Goal: Use online tool/utility: Utilize a website feature to perform a specific function

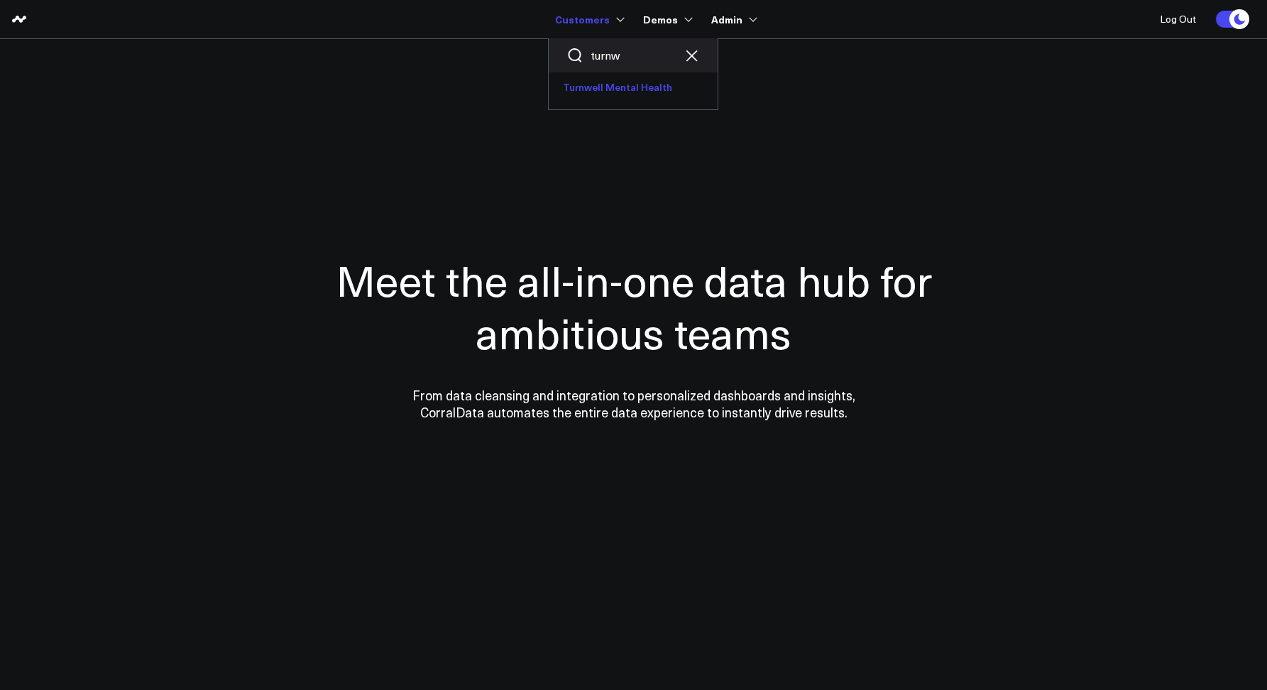
type input "turnw"
click at [608, 94] on link "Turnwell Mental Health" at bounding box center [633, 87] width 169 height 30
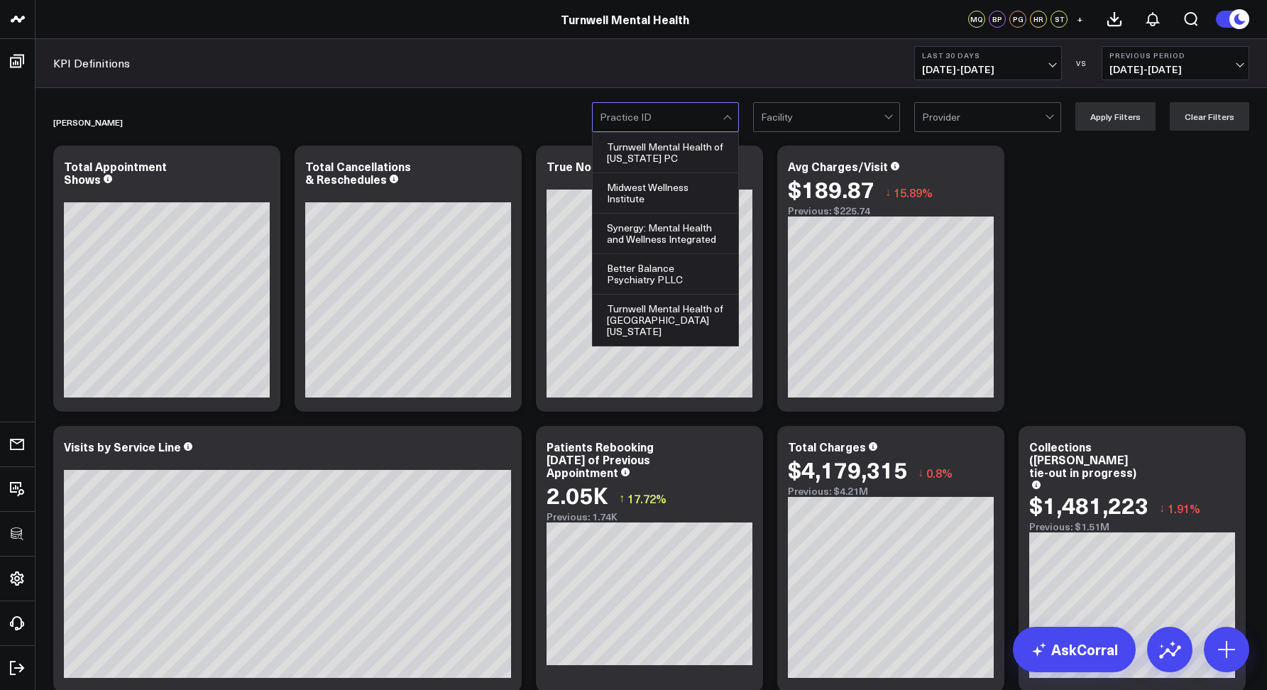
click at [629, 116] on div at bounding box center [661, 117] width 123 height 28
click at [801, 116] on div at bounding box center [822, 117] width 123 height 28
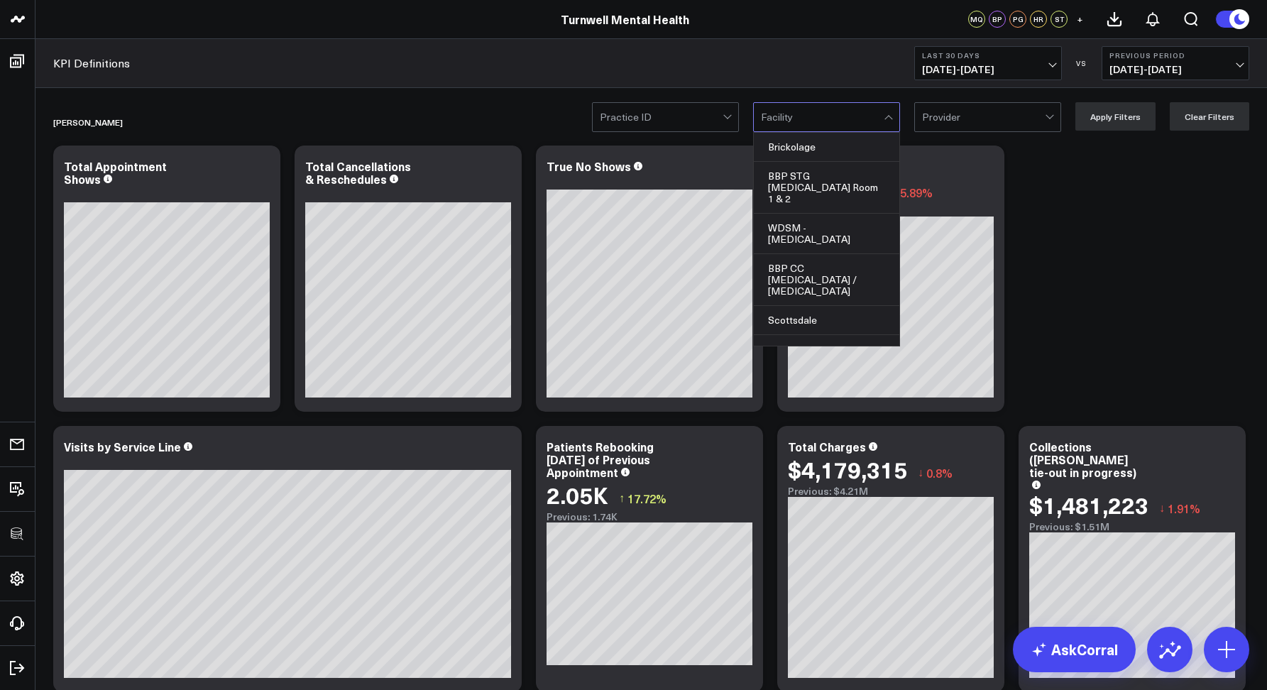
click at [906, 125] on div "Practice ID Brickolage, 1 of 53. 53 results available. Use Up and Down to choos…" at bounding box center [920, 116] width 657 height 28
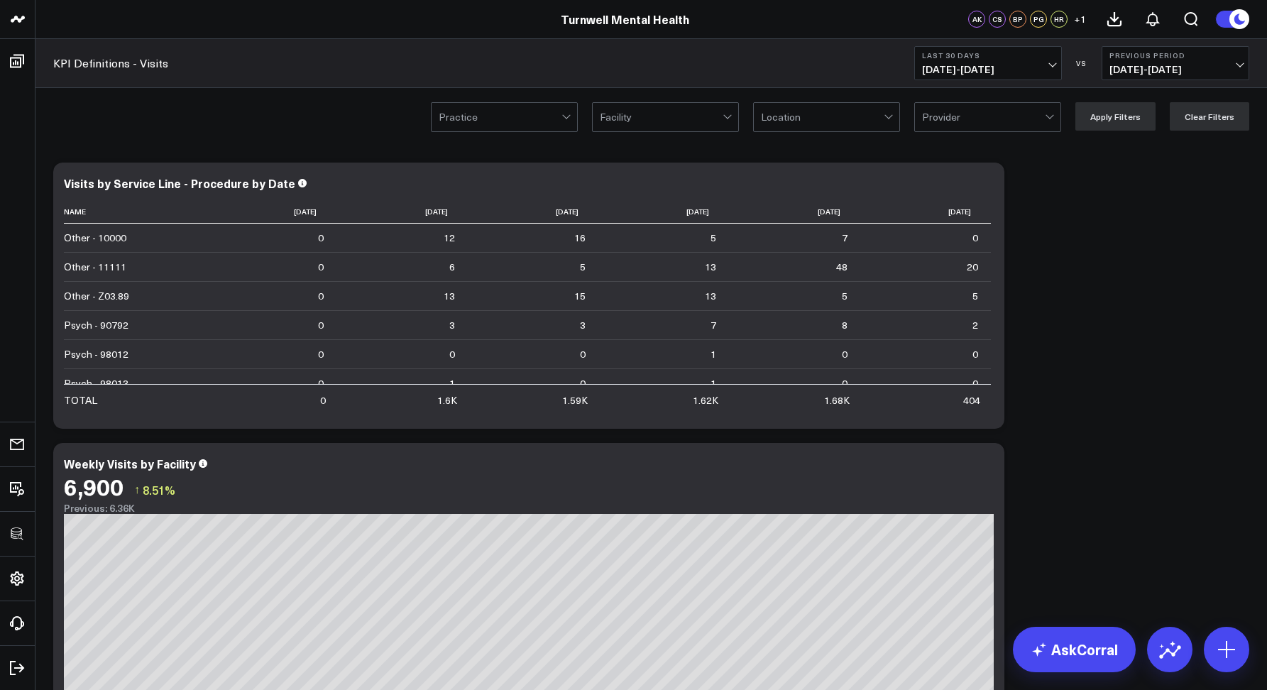
click at [532, 113] on div at bounding box center [500, 117] width 123 height 28
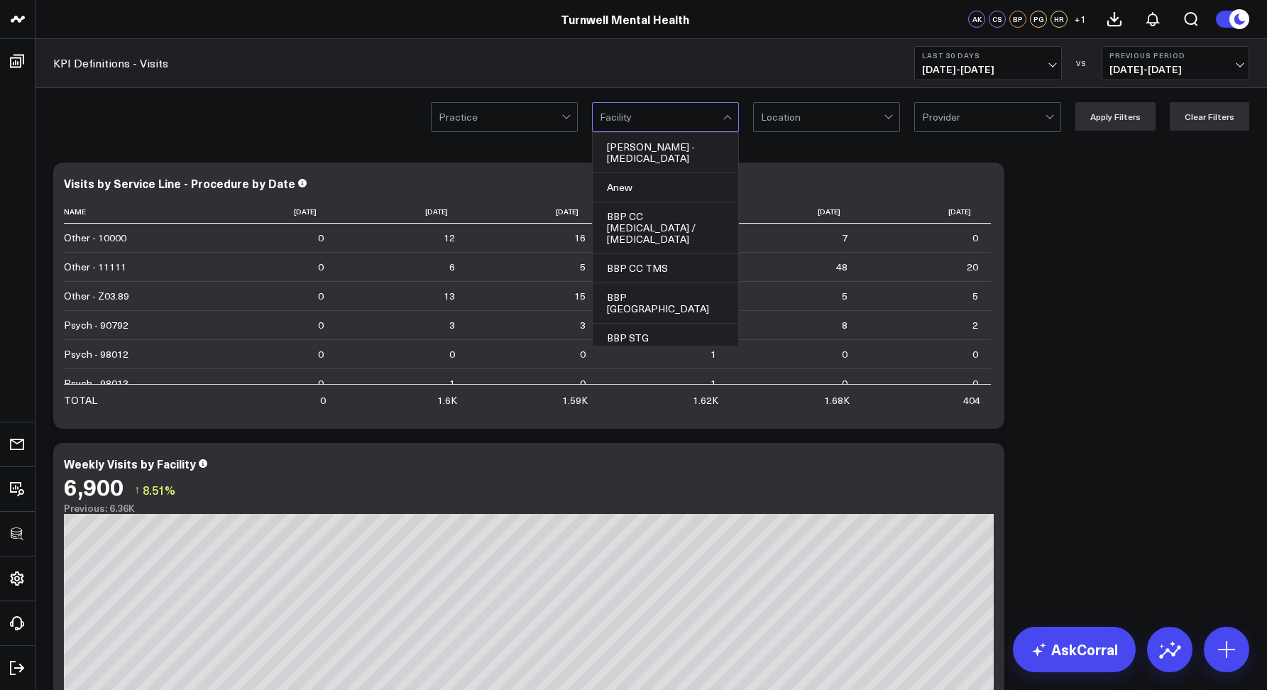
click at [633, 131] on div "Facility" at bounding box center [665, 117] width 147 height 30
click at [831, 114] on div at bounding box center [822, 117] width 123 height 28
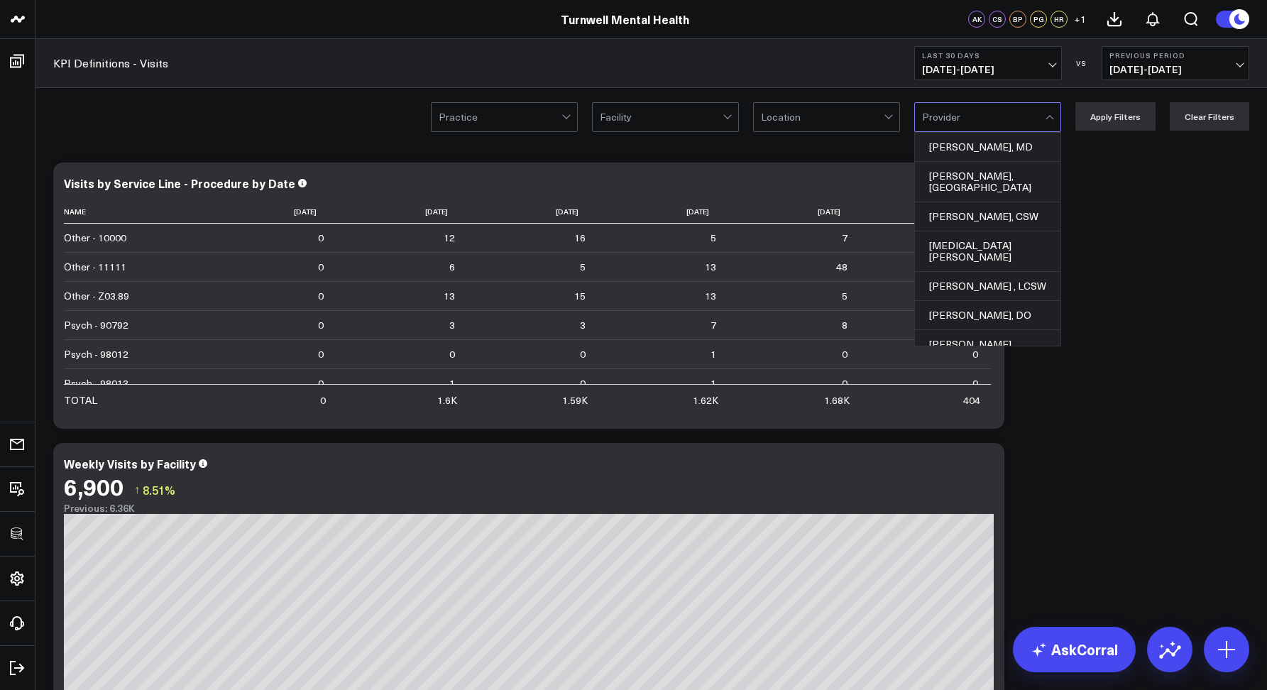
click at [451, 116] on div at bounding box center [500, 117] width 123 height 28
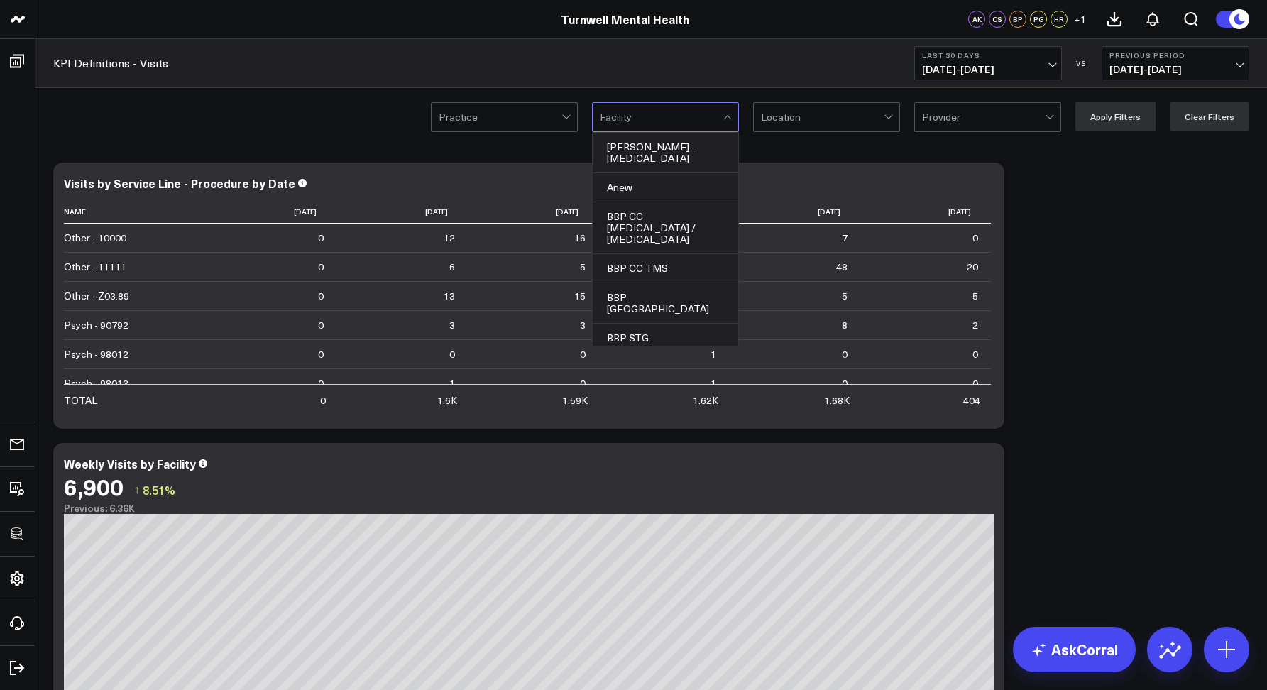
click at [624, 112] on div at bounding box center [661, 117] width 123 height 28
click at [552, 67] on div "KPI Definitions - Visits Last 30 Days 09/07/25 - 10/06/25 VS Previous Period 08…" at bounding box center [650, 63] width 1231 height 49
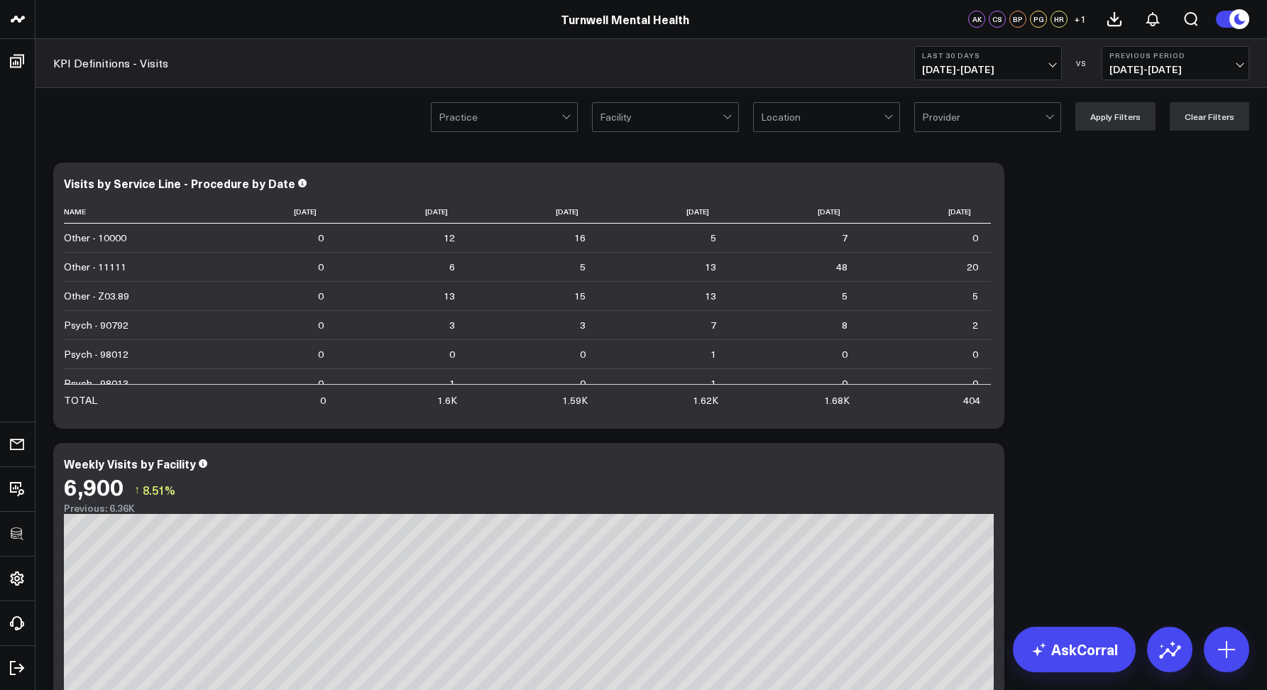
click at [506, 123] on div at bounding box center [500, 117] width 123 height 28
click at [949, 77] on button "Last 30 Days 09/07/25 - 10/06/25" at bounding box center [988, 63] width 148 height 34
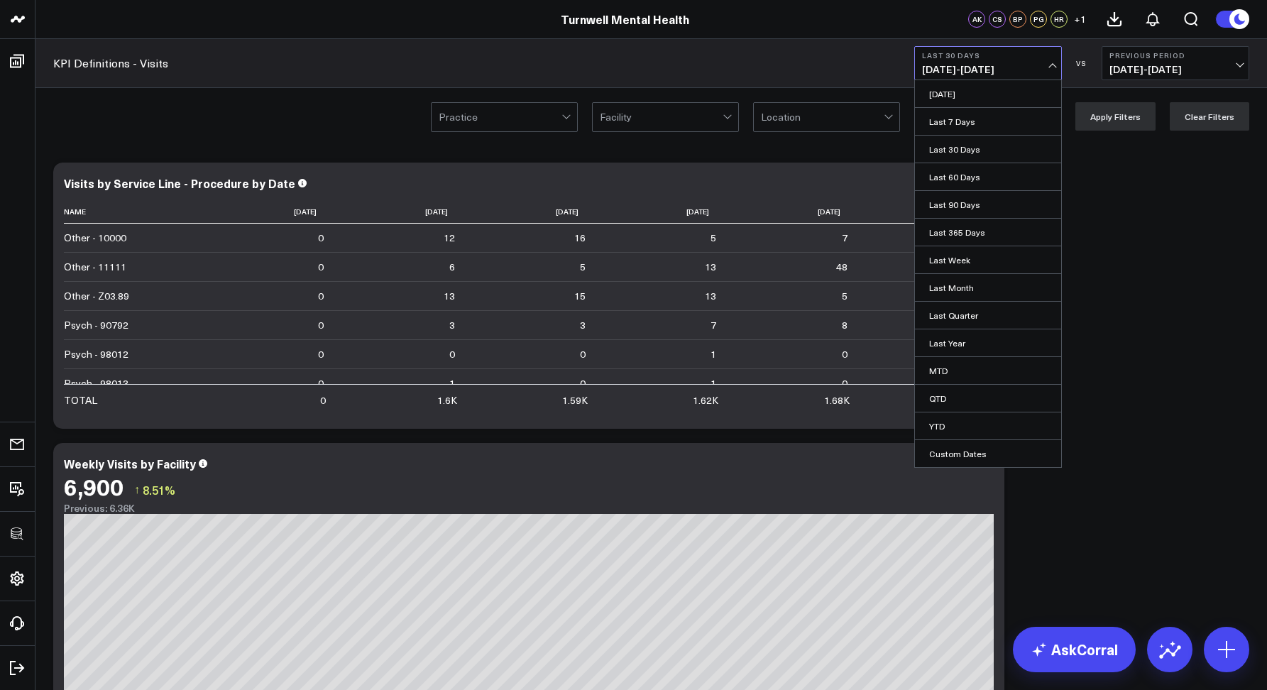
click at [468, 116] on div at bounding box center [500, 117] width 123 height 28
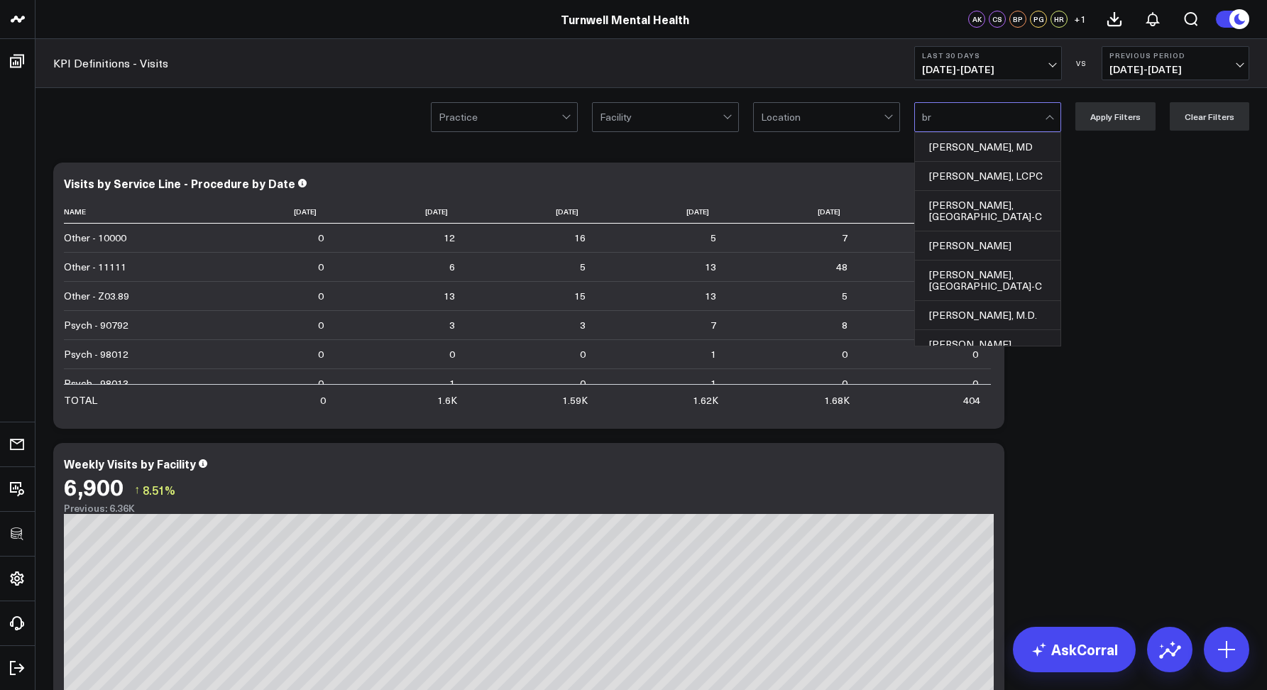
type input "b"
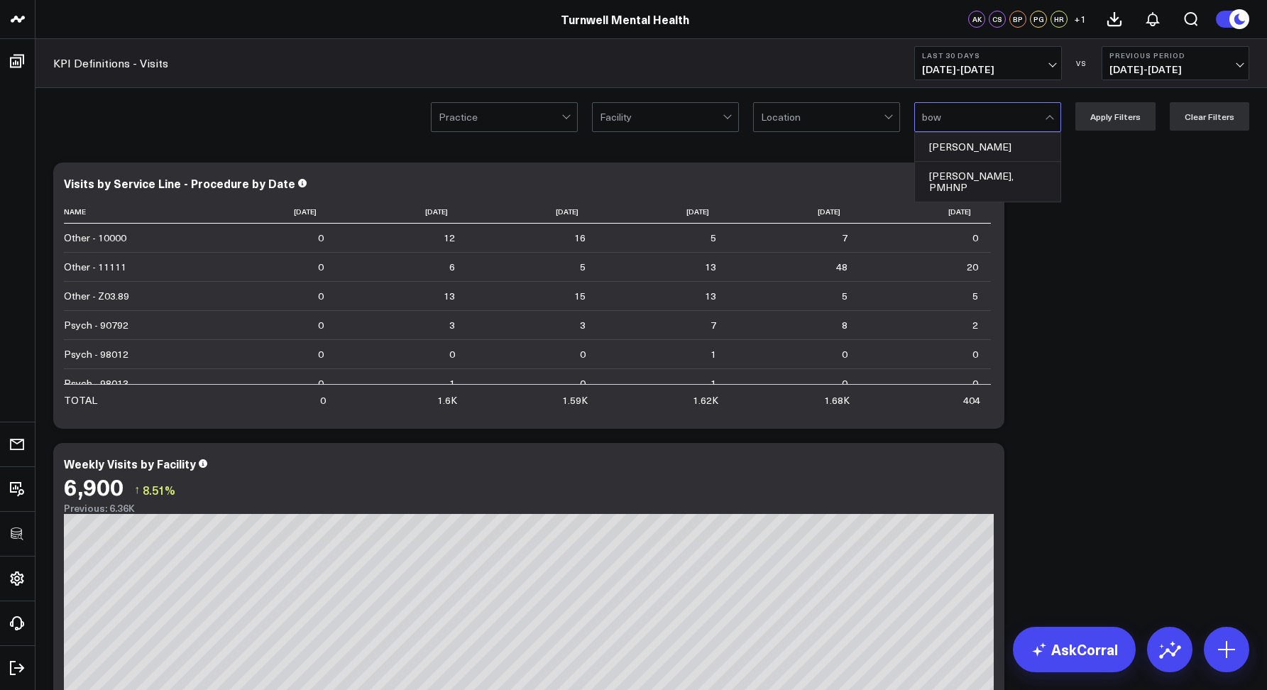
type input "bowe"
click at [987, 175] on div "Katelyn Bowers, PMHNP" at bounding box center [987, 182] width 145 height 40
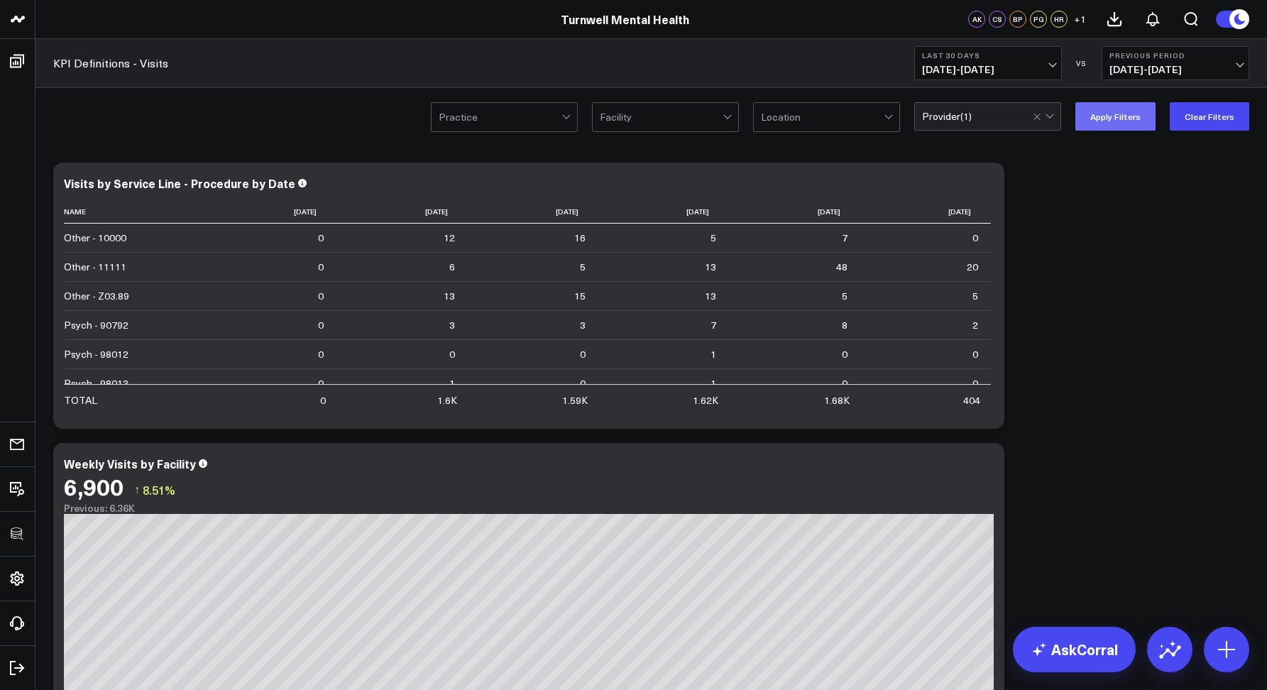
click at [1117, 111] on button "Apply Filters" at bounding box center [1115, 116] width 80 height 28
click at [1183, 120] on button "Clear Filters" at bounding box center [1208, 116] width 79 height 28
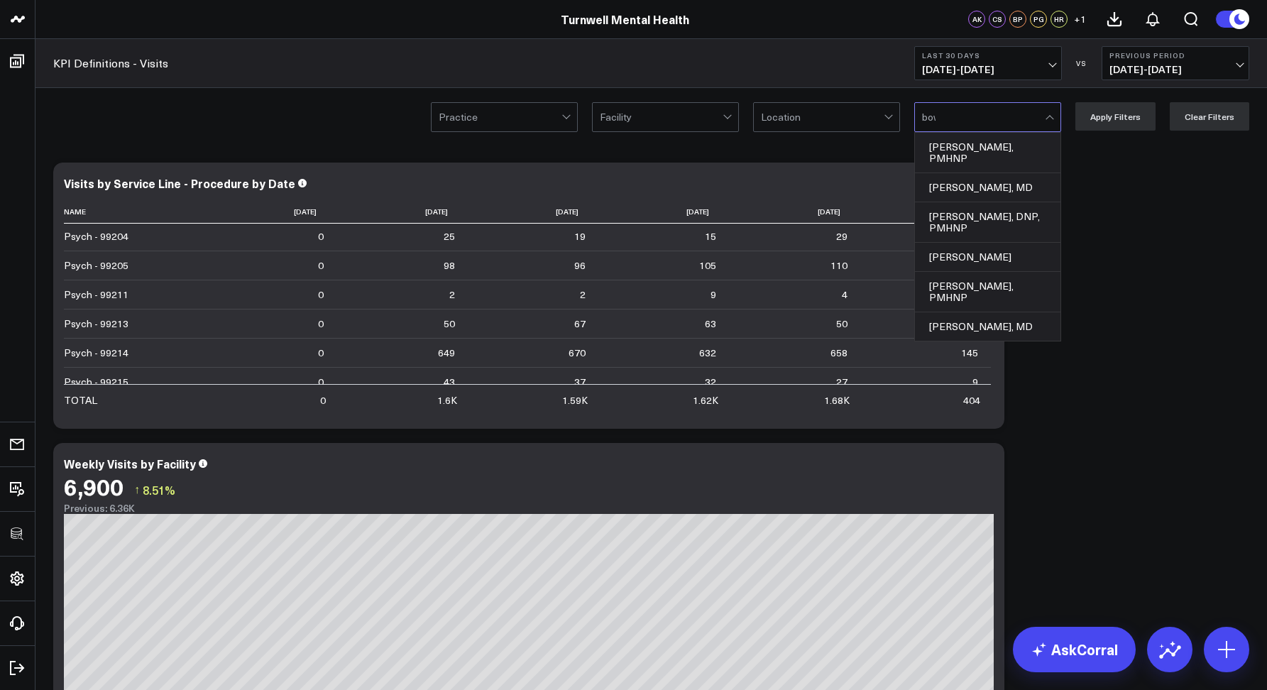
type input "bowe"
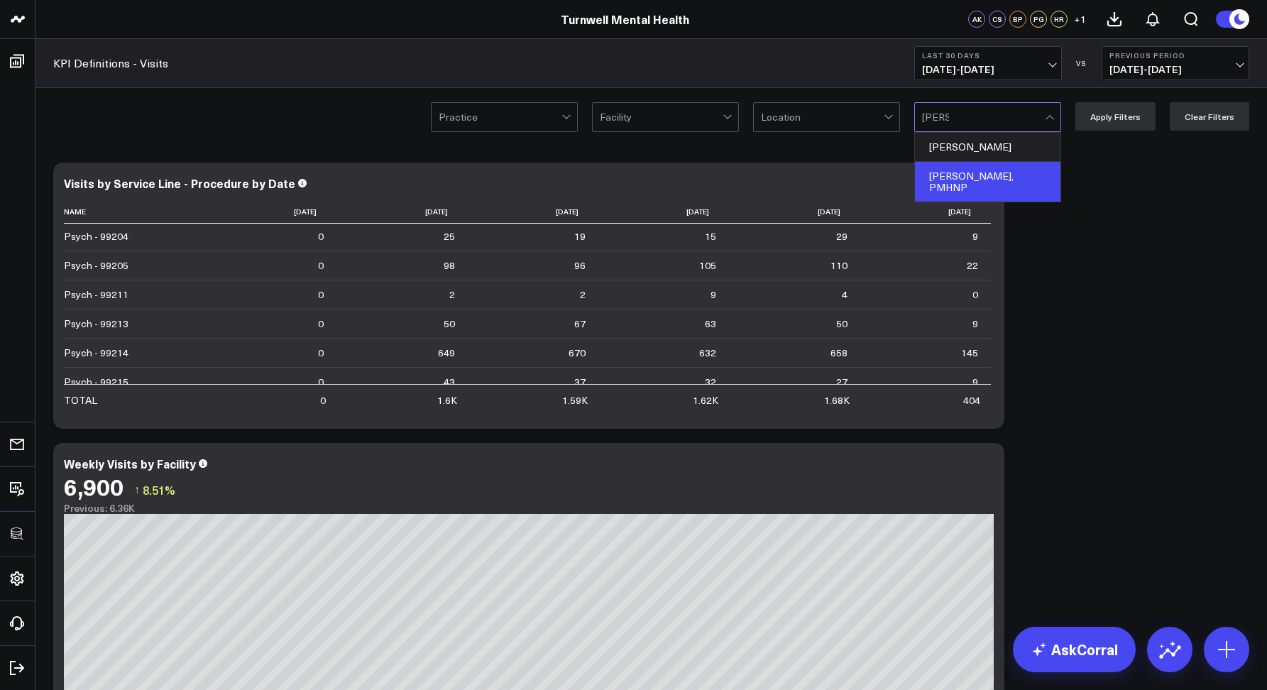
click at [996, 168] on div "Katelyn Bowers, PMHNP" at bounding box center [987, 182] width 145 height 40
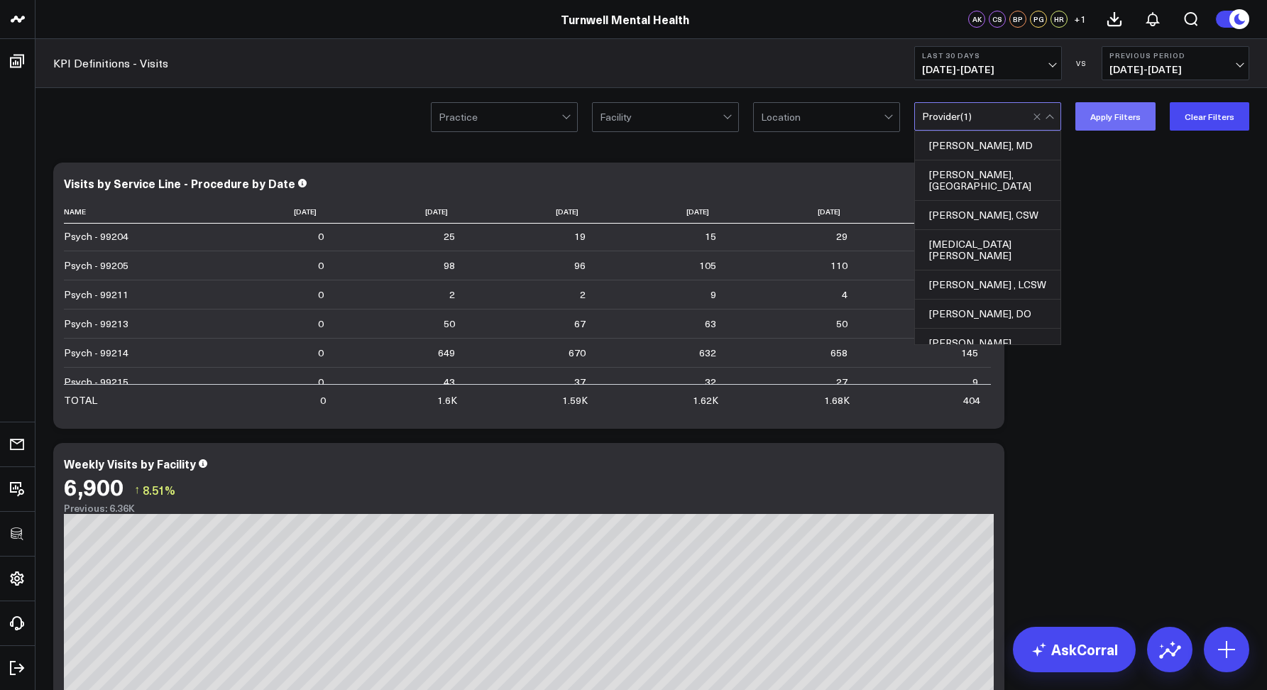
click at [1123, 115] on button "Apply Filters" at bounding box center [1115, 116] width 80 height 28
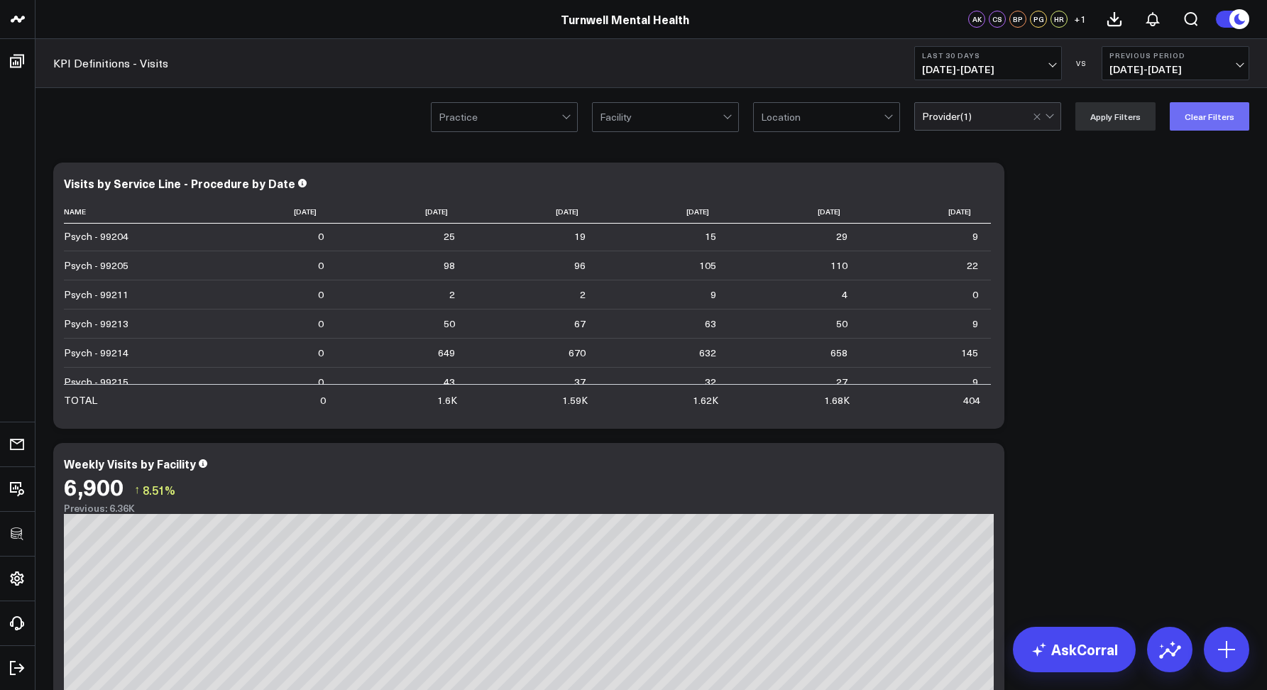
click at [1196, 113] on button "Clear Filters" at bounding box center [1208, 116] width 79 height 28
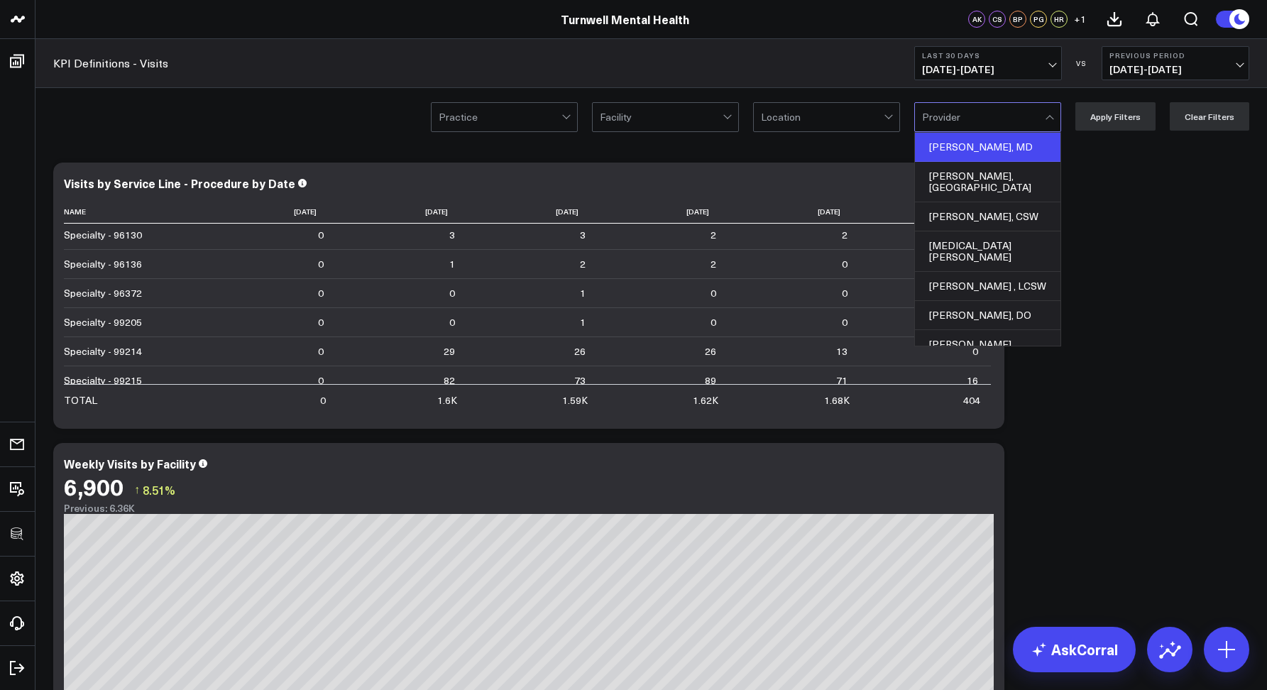
click at [978, 150] on div "Ajay Sood, MD" at bounding box center [987, 147] width 145 height 29
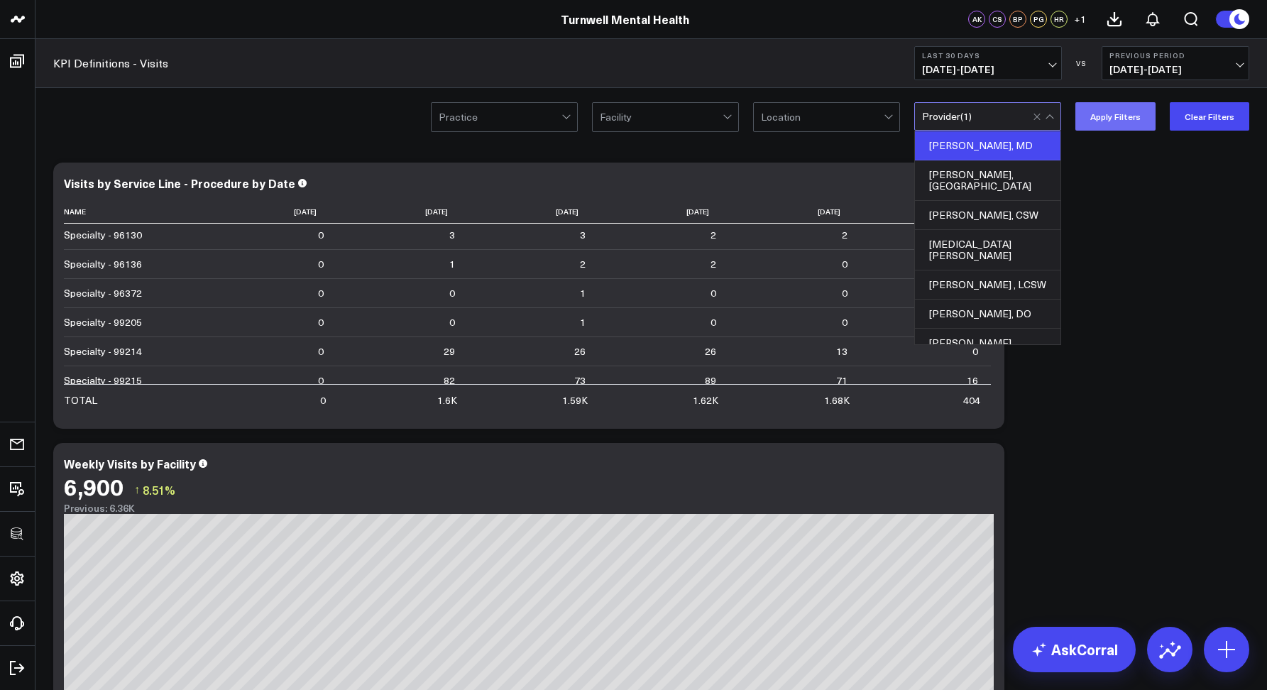
click at [1086, 125] on button "Apply Filters" at bounding box center [1115, 116] width 80 height 28
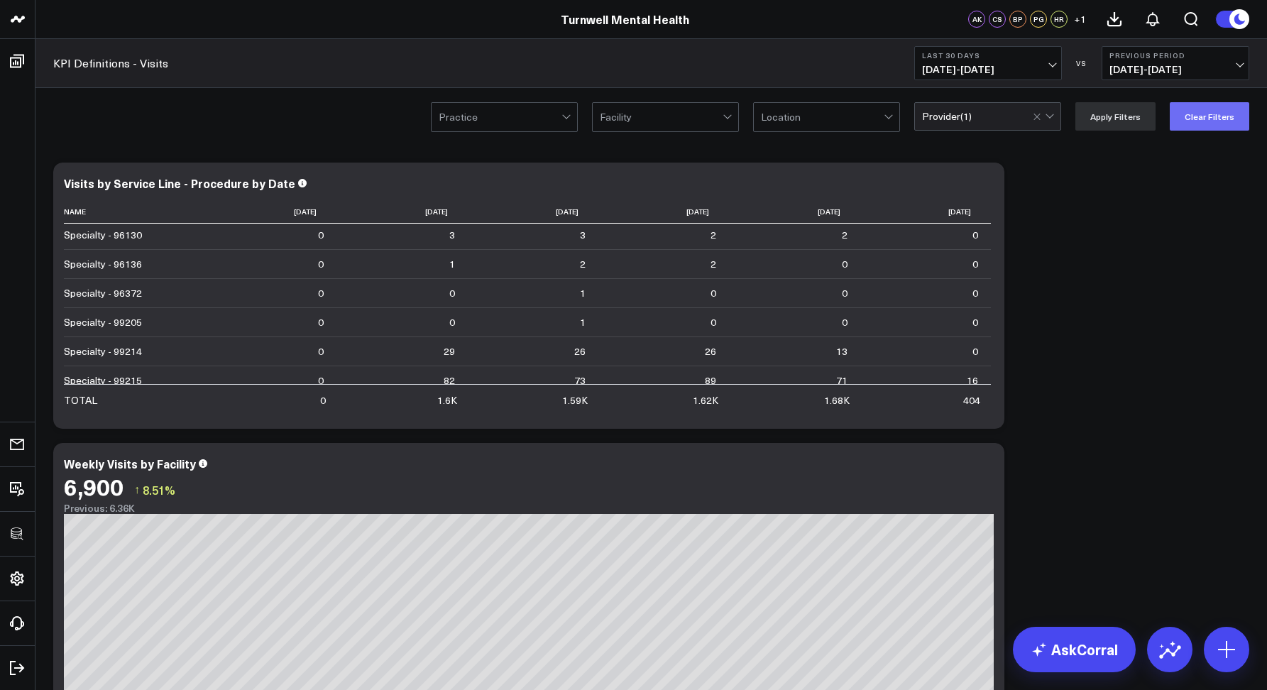
click at [1193, 109] on button "Clear Filters" at bounding box center [1208, 116] width 79 height 28
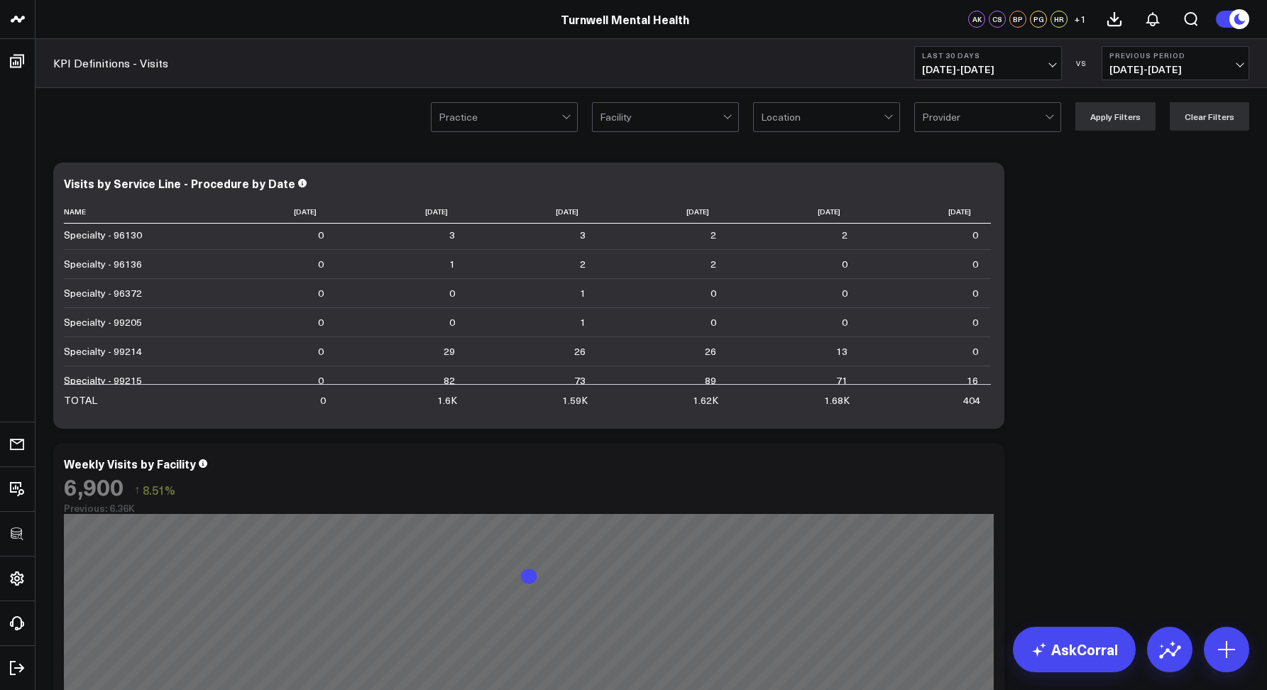
click at [832, 122] on div at bounding box center [822, 117] width 123 height 28
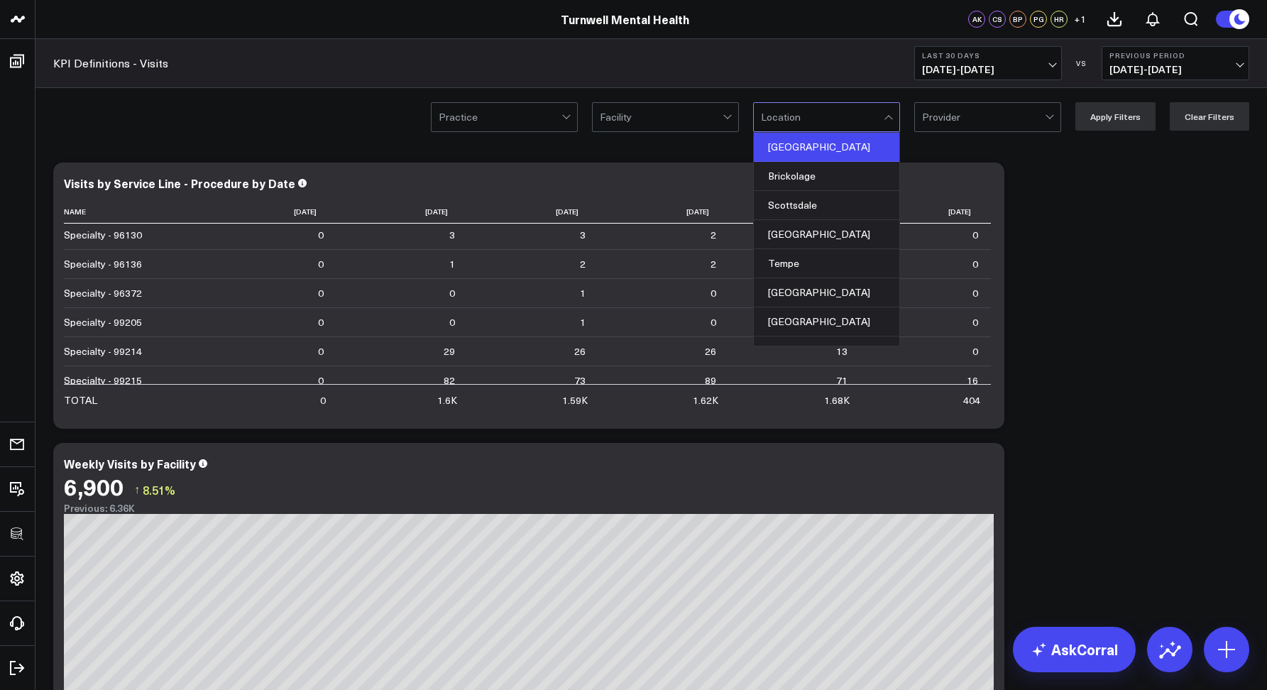
click at [820, 148] on div "Rapid City" at bounding box center [826, 147] width 145 height 29
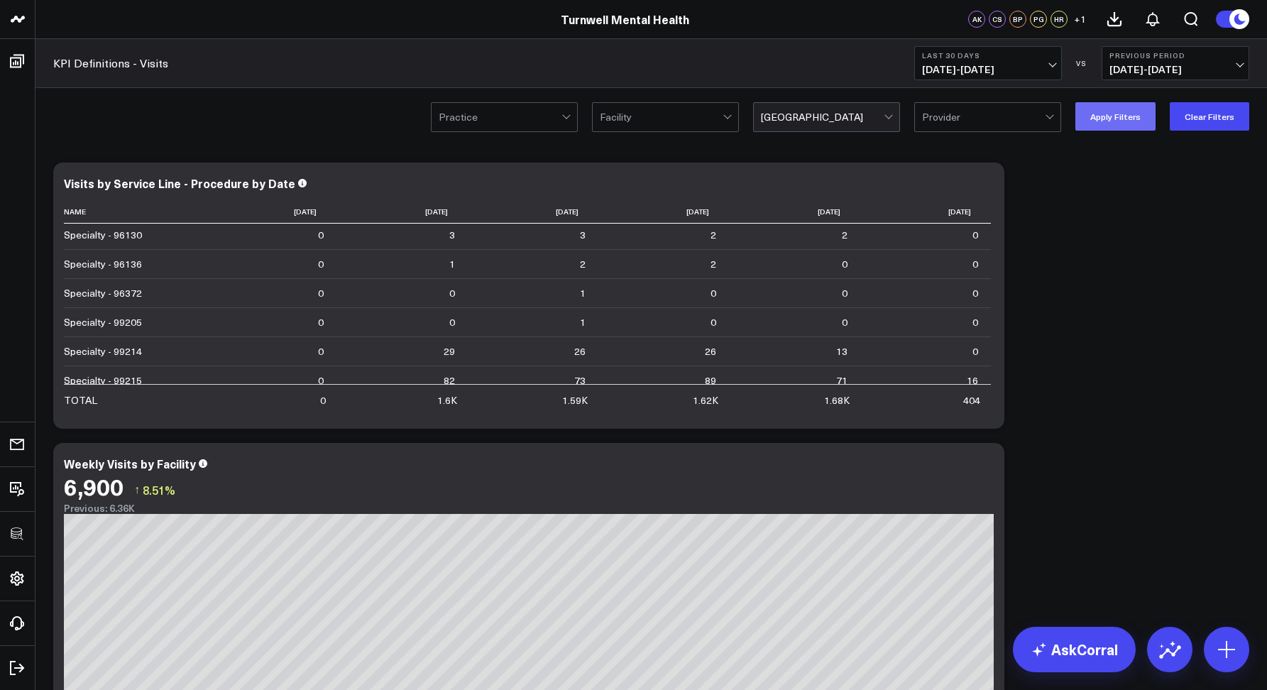
click at [1082, 123] on button "Apply Filters" at bounding box center [1115, 116] width 80 height 28
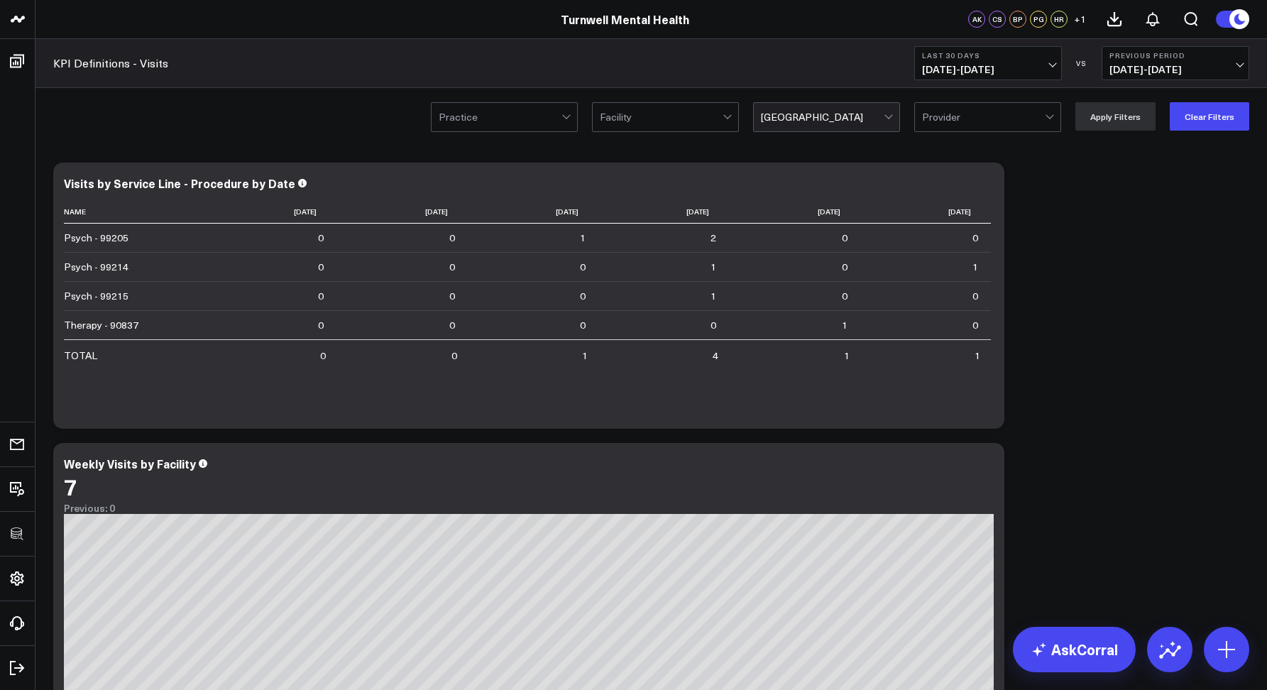
click at [893, 112] on div at bounding box center [889, 117] width 12 height 28
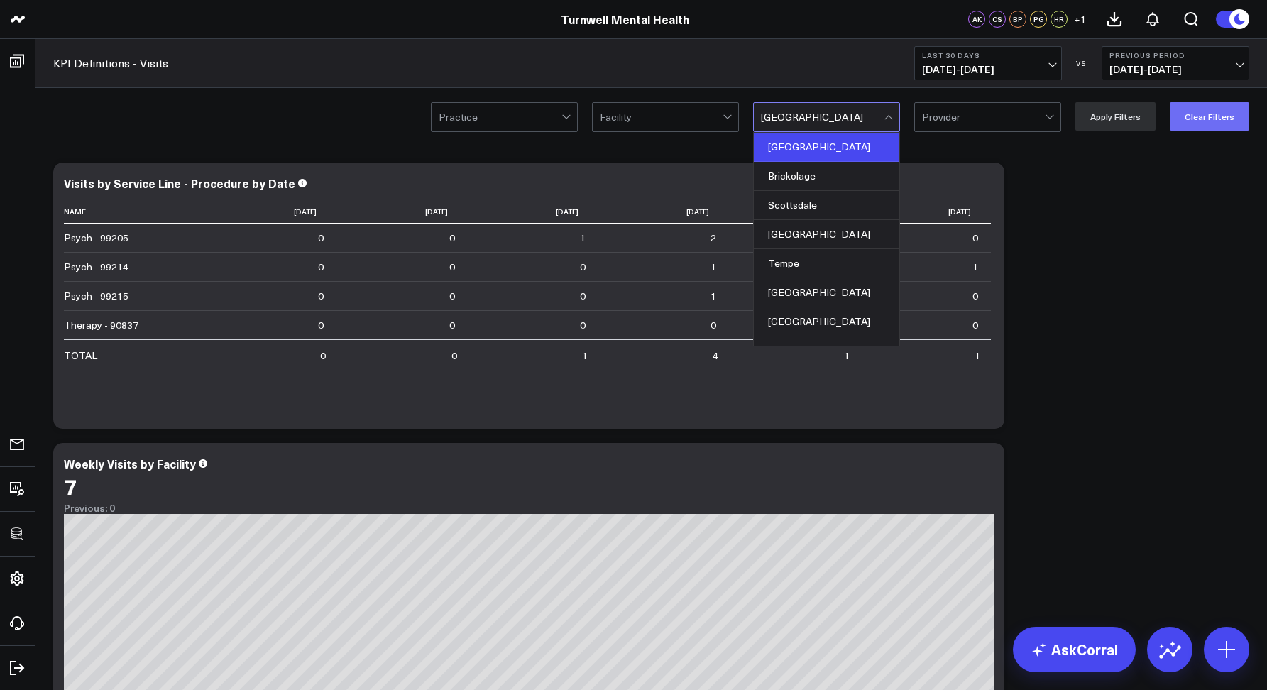
click at [1188, 113] on button "Clear Filters" at bounding box center [1208, 116] width 79 height 28
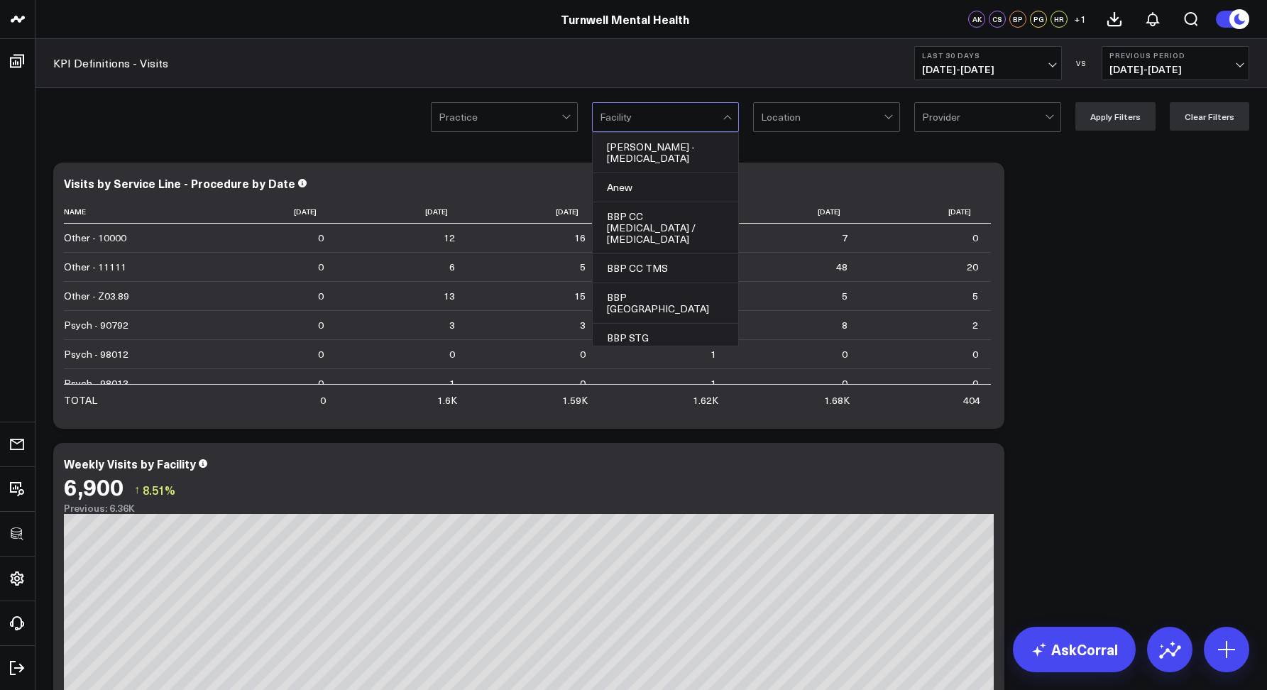
click at [632, 124] on div at bounding box center [661, 117] width 123 height 28
click at [634, 145] on div "Ames - Spravato" at bounding box center [665, 153] width 145 height 40
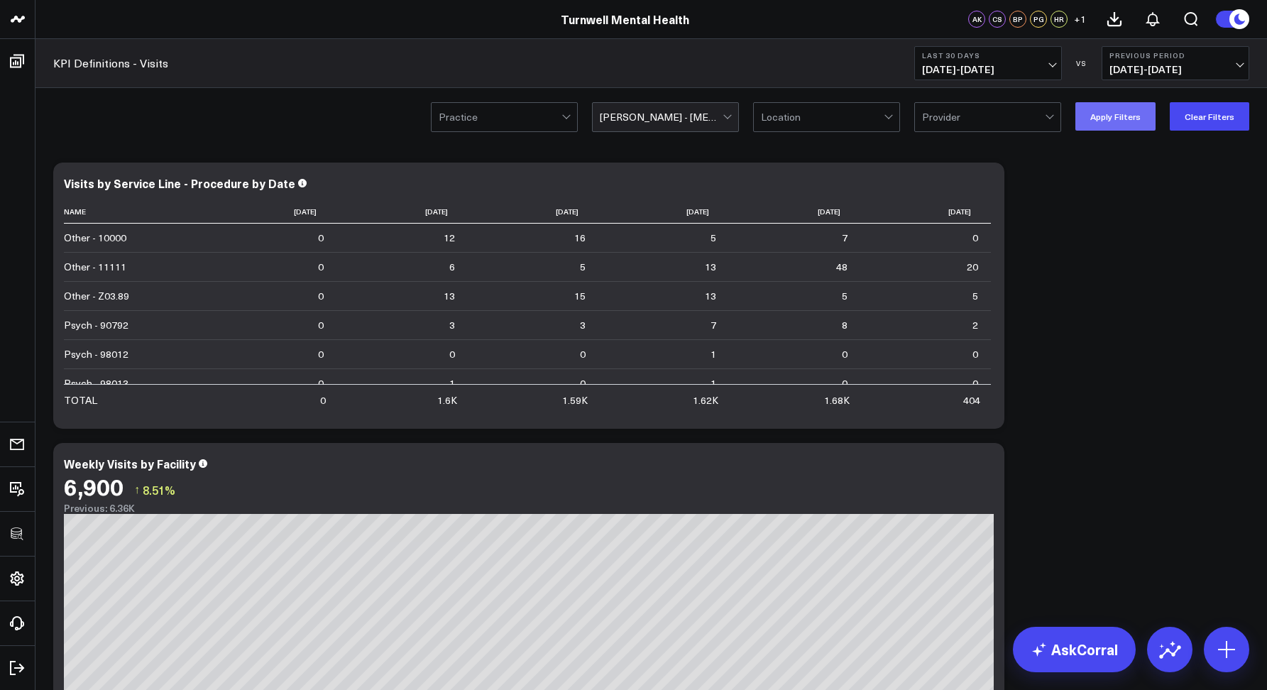
click at [1100, 117] on button "Apply Filters" at bounding box center [1115, 116] width 80 height 28
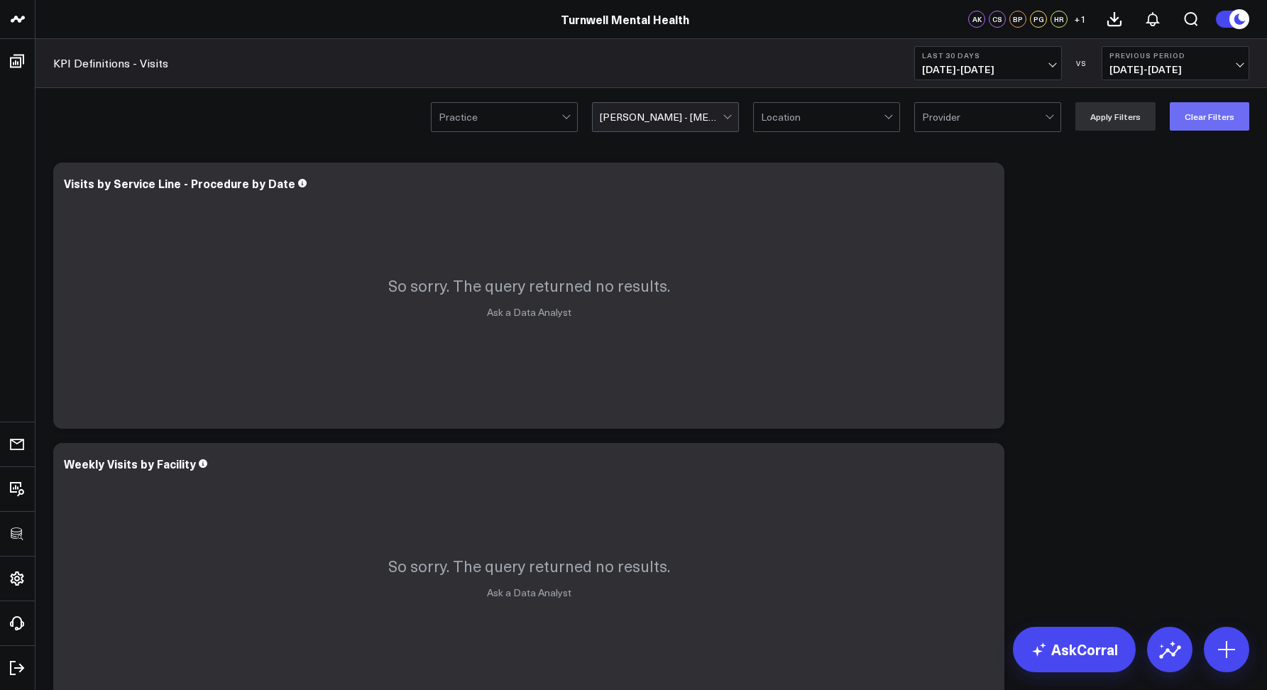
click at [1231, 119] on button "Clear Filters" at bounding box center [1208, 116] width 79 height 28
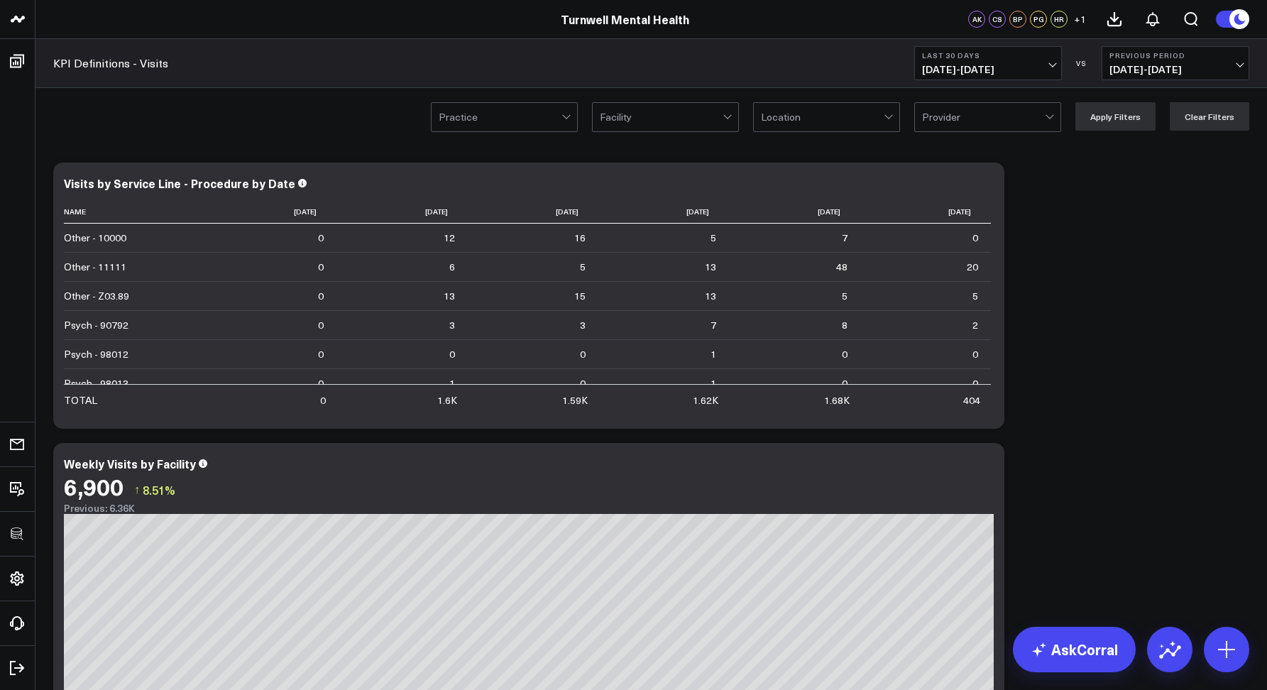
click at [496, 129] on div at bounding box center [500, 117] width 123 height 28
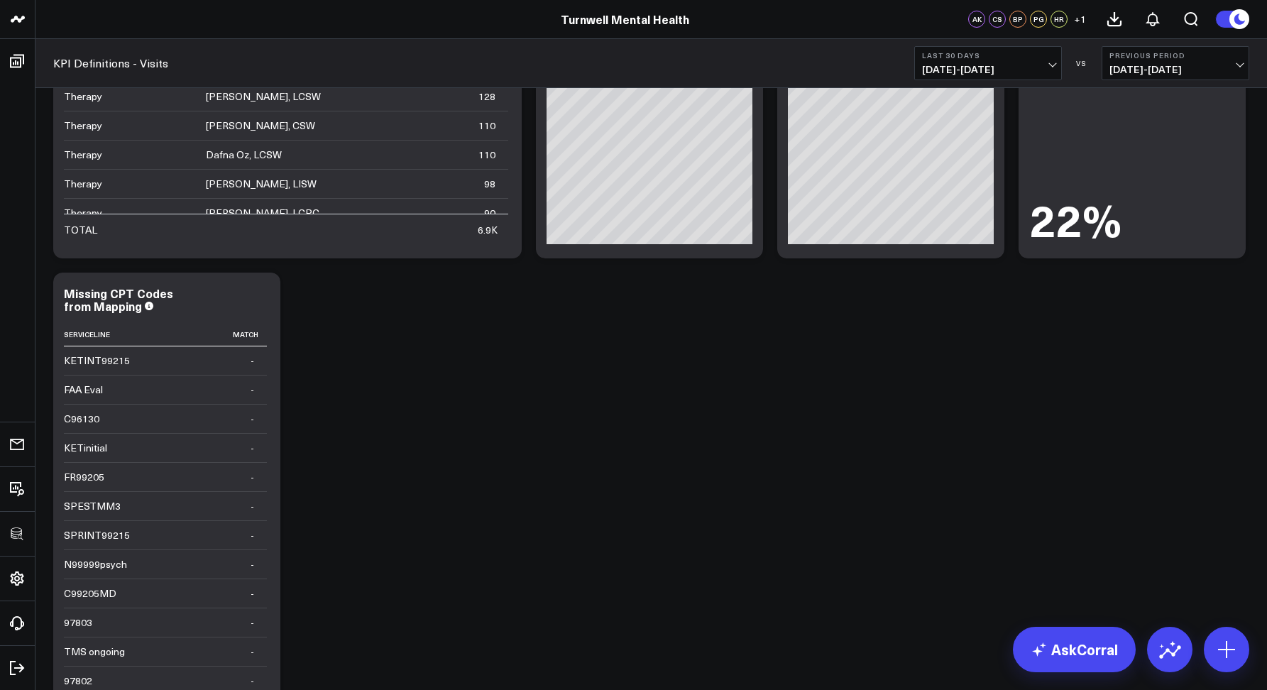
scroll to position [2914, 0]
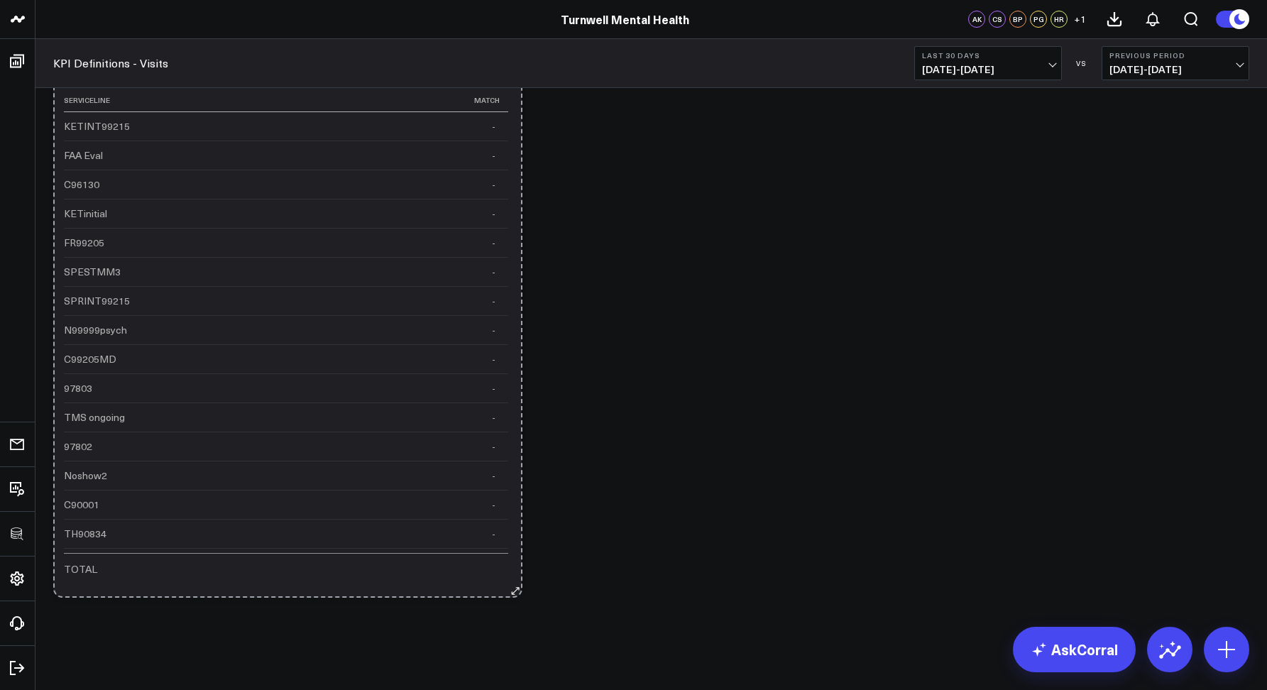
drag, startPoint x: 271, startPoint y: 593, endPoint x: 513, endPoint y: 595, distance: 242.0
click at [513, 595] on icon at bounding box center [515, 590] width 11 height 11
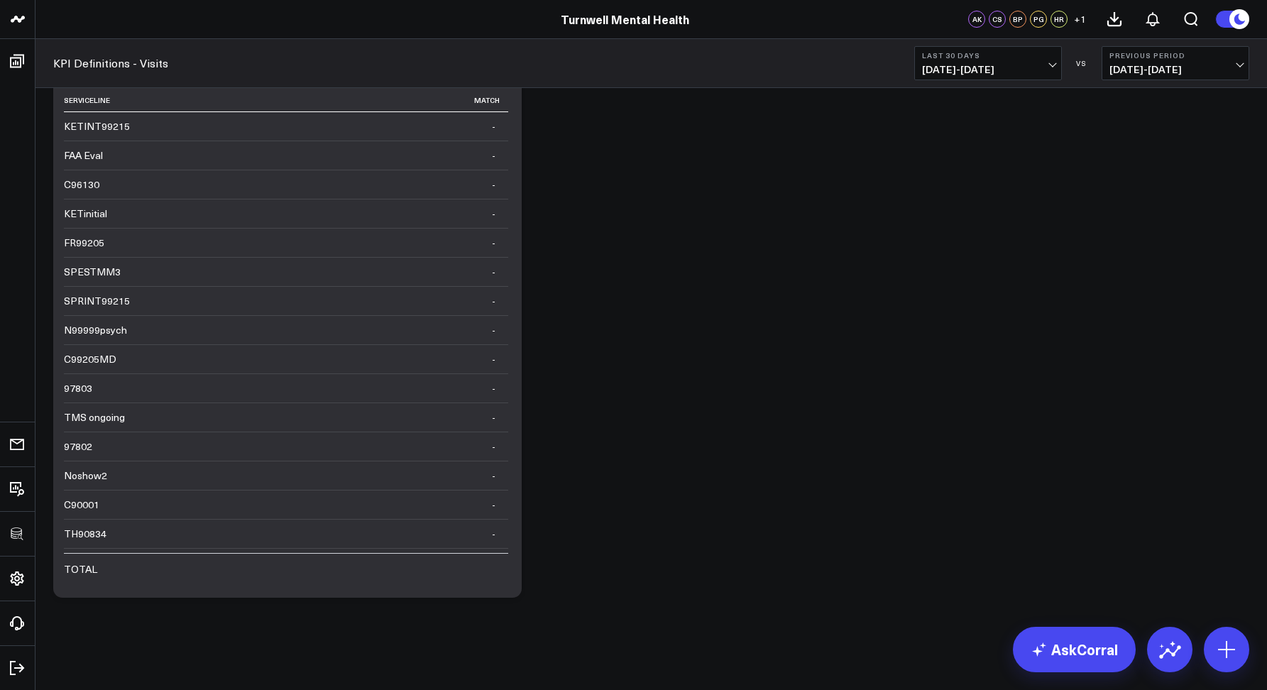
scroll to position [1592, 0]
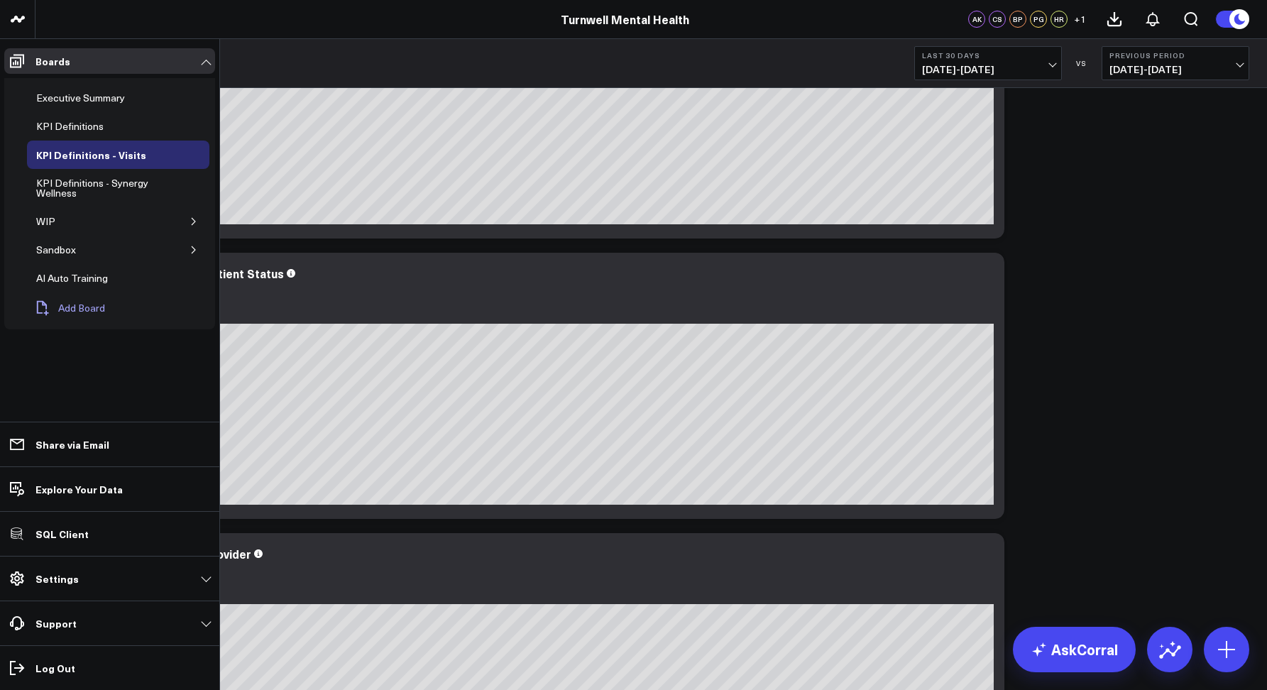
click at [72, 306] on span "Add Board" at bounding box center [81, 307] width 47 height 11
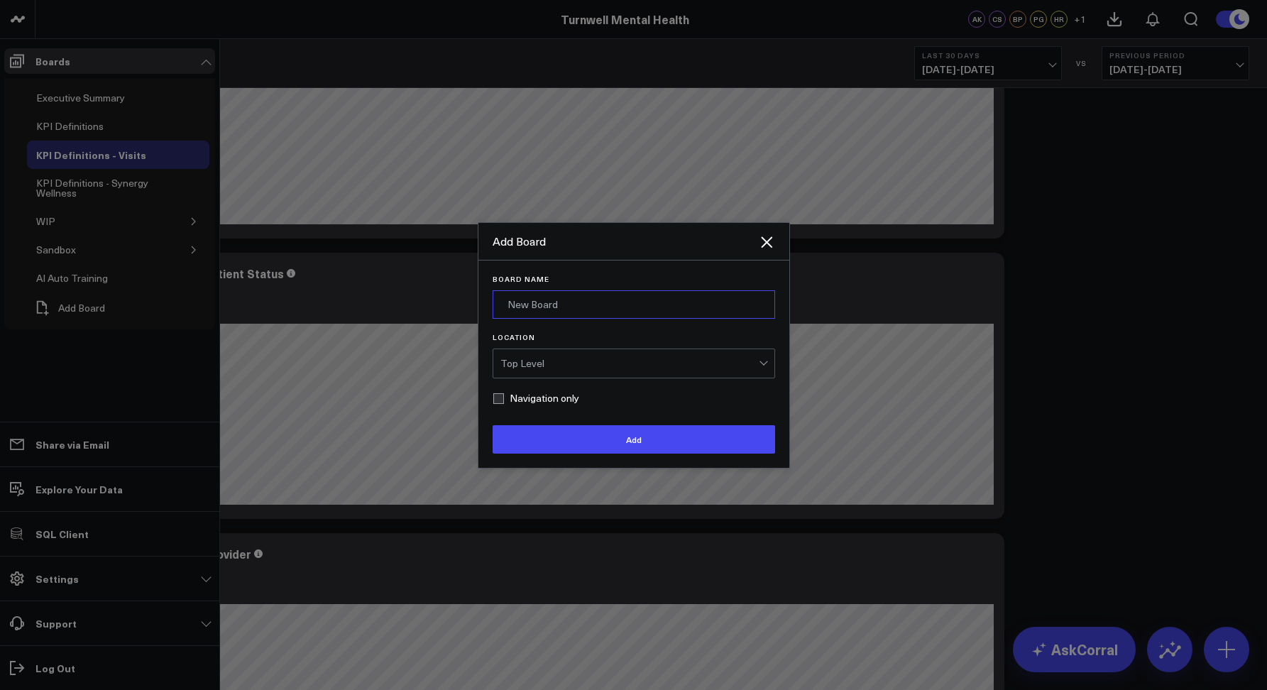
click at [545, 310] on input "Board Name" at bounding box center [633, 304] width 282 height 28
type input "[PERSON_NAME] CPT Mapping Utility"
click at [492, 425] on button "Add" at bounding box center [633, 439] width 282 height 28
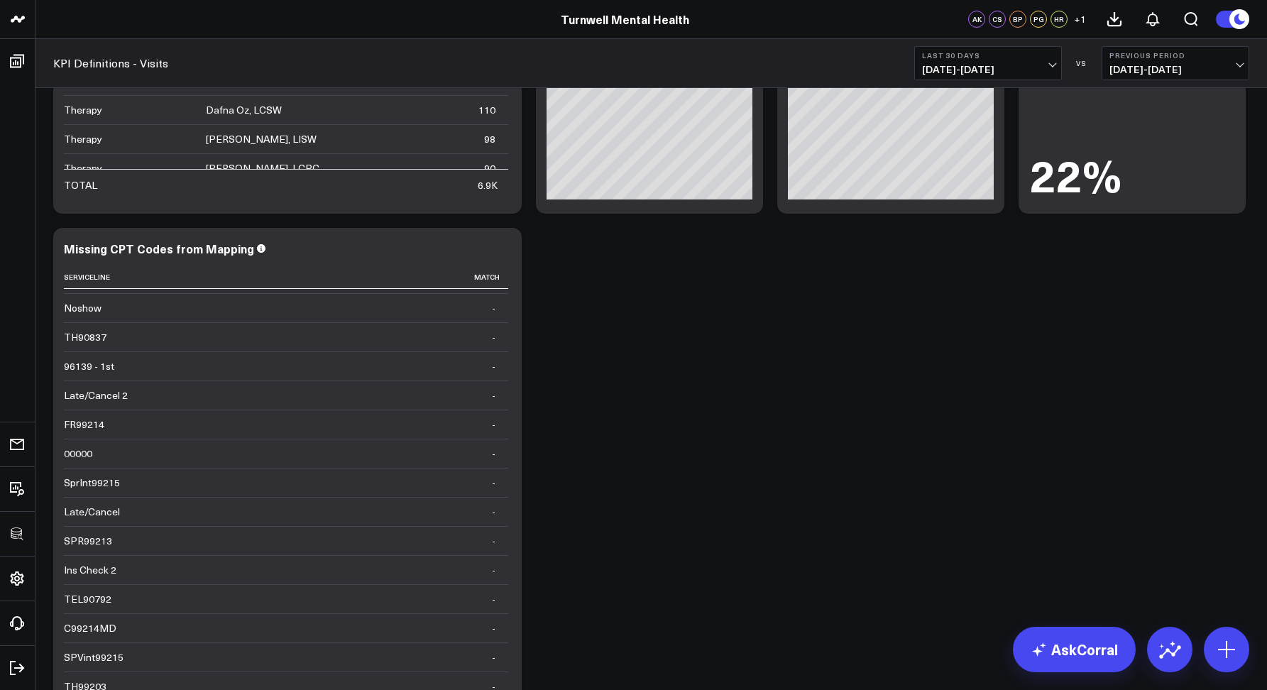
scroll to position [2736, 0]
click at [499, 259] on icon at bounding box center [502, 251] width 17 height 17
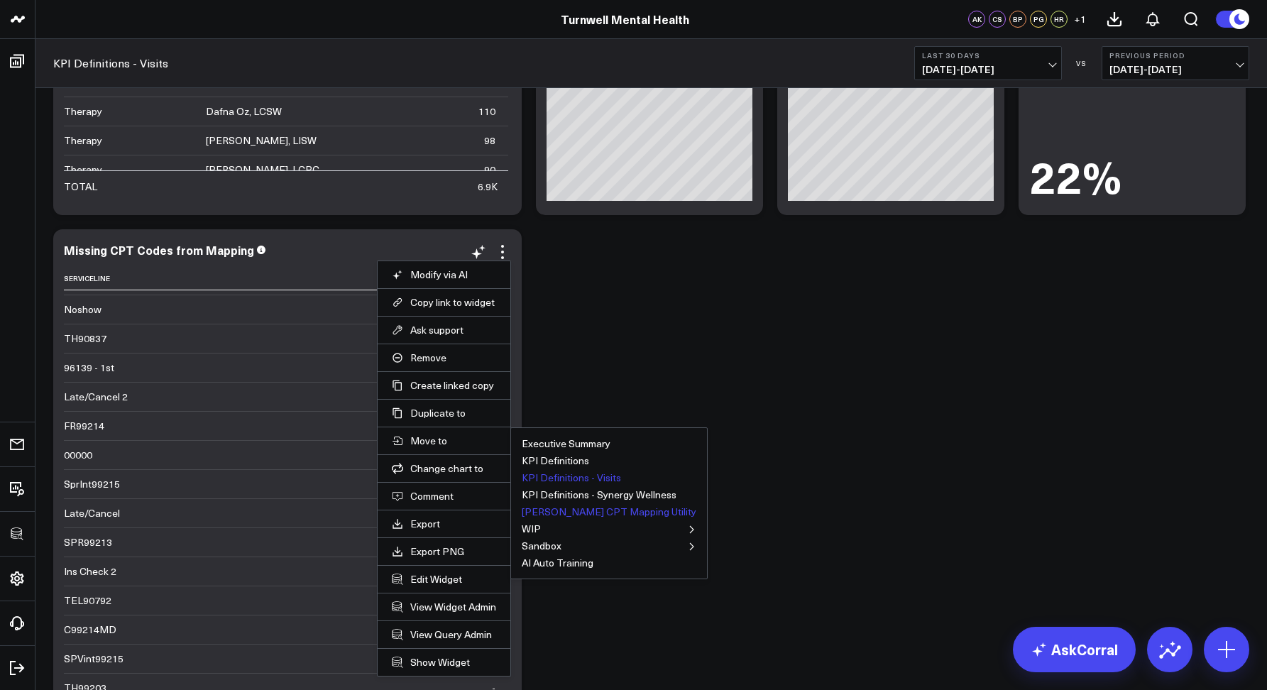
click at [537, 510] on button "[PERSON_NAME] CPT Mapping Utility" at bounding box center [609, 512] width 175 height 10
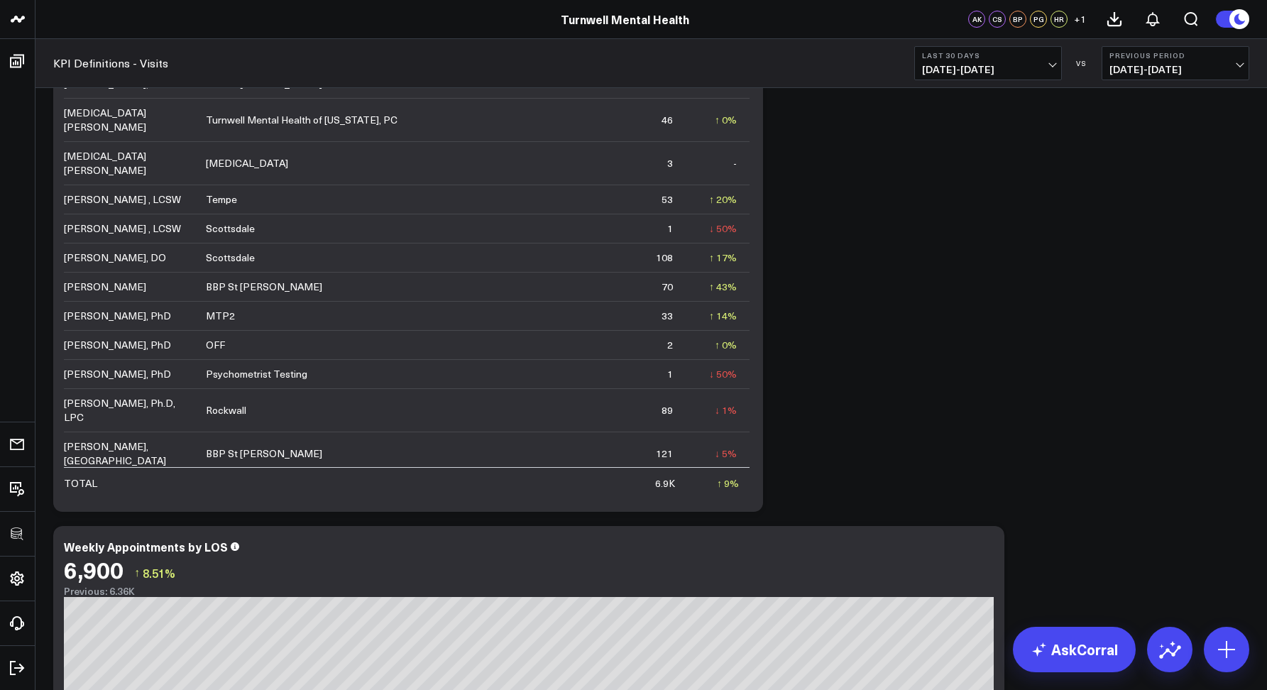
scroll to position [0, 0]
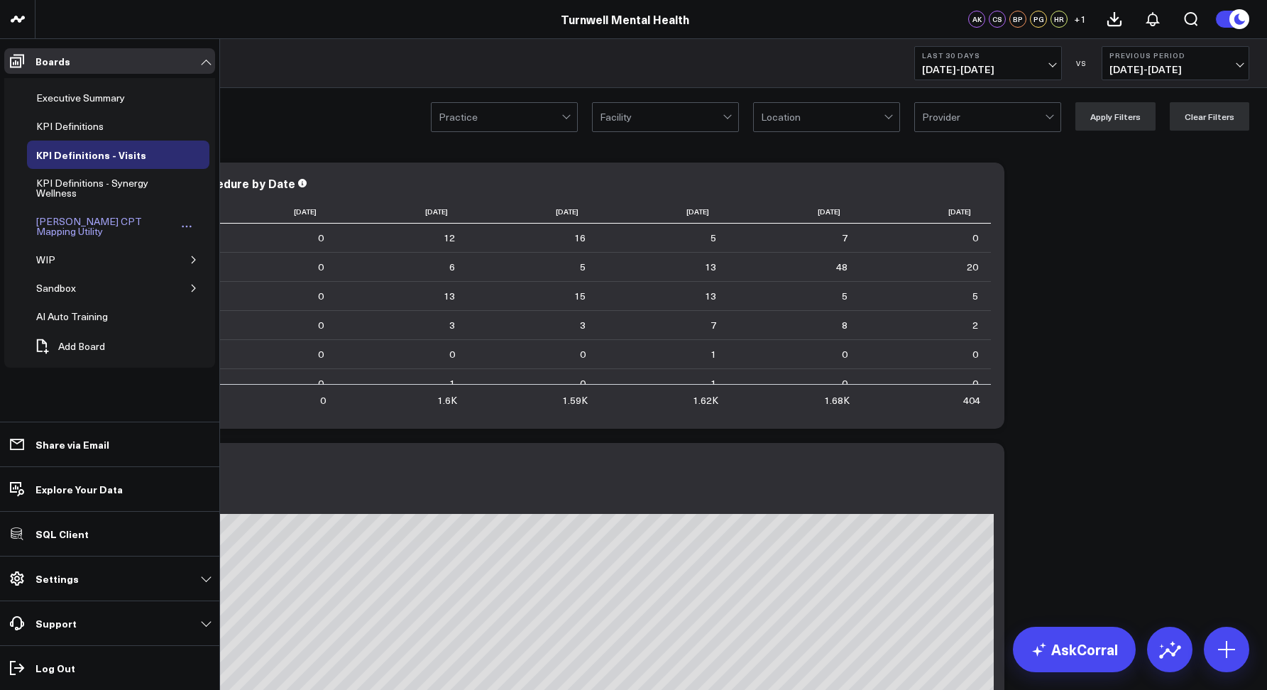
click at [70, 226] on div "[PERSON_NAME] CPT Mapping Utility" at bounding box center [105, 226] width 145 height 27
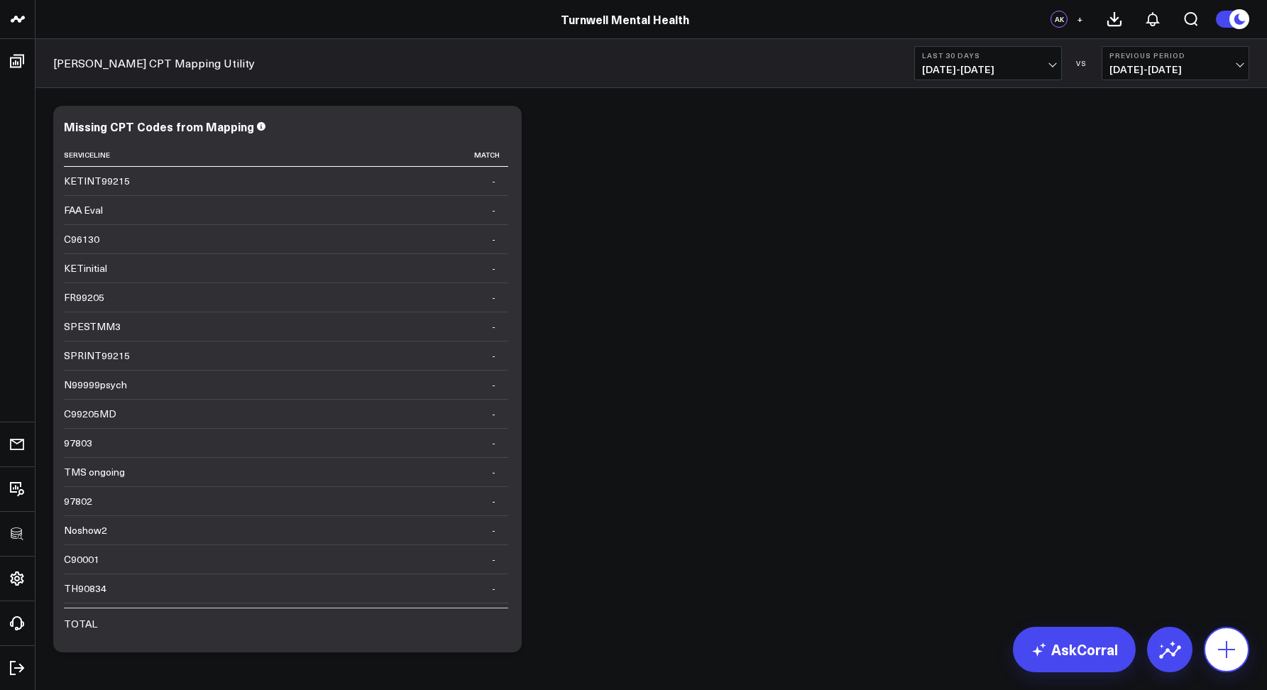
click at [1231, 642] on icon at bounding box center [1226, 649] width 23 height 23
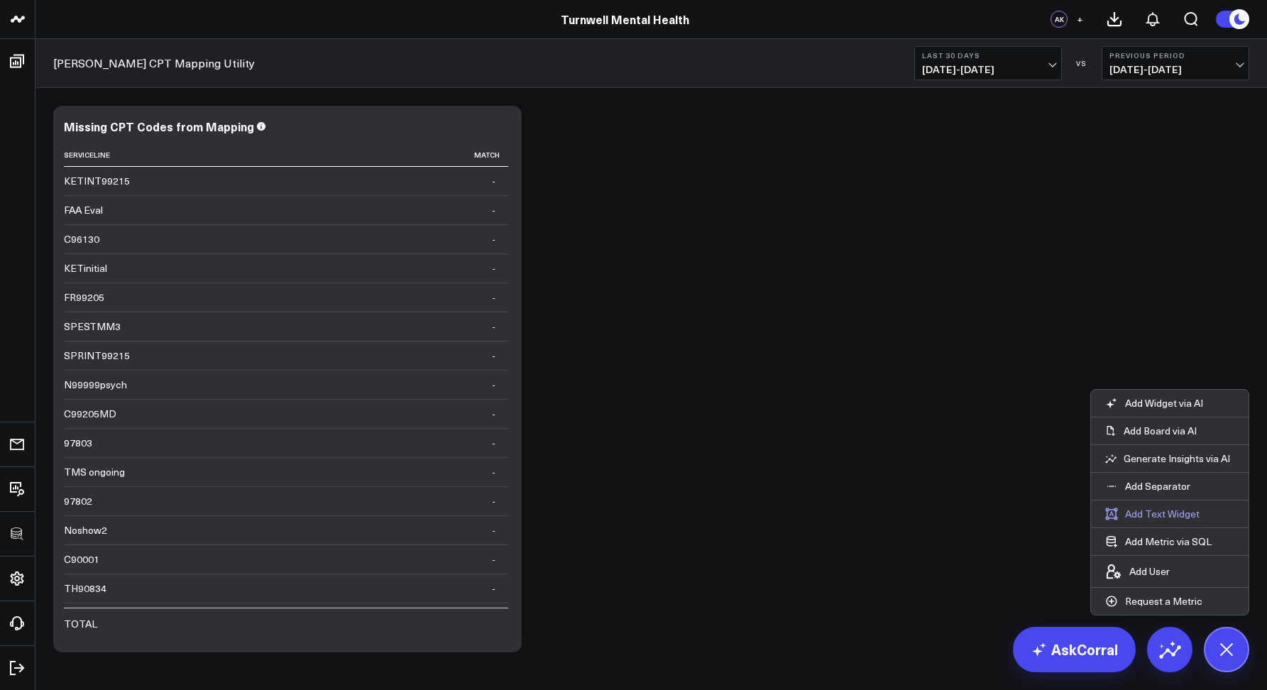
click at [1143, 509] on button "Add Text Widget" at bounding box center [1152, 513] width 123 height 27
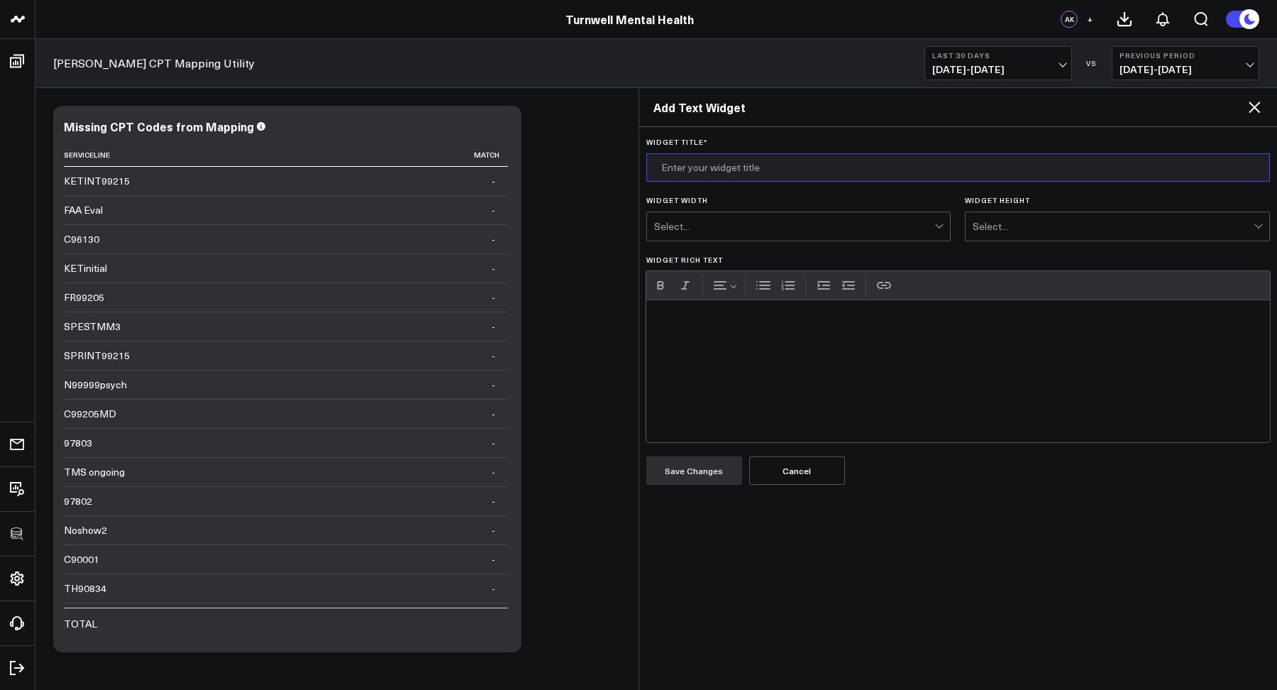
click at [694, 176] on input "Widget Title *" at bounding box center [958, 167] width 624 height 28
type input "T"
type input "CPT Mapping Utility"
click at [761, 219] on div "Select..." at bounding box center [794, 226] width 281 height 28
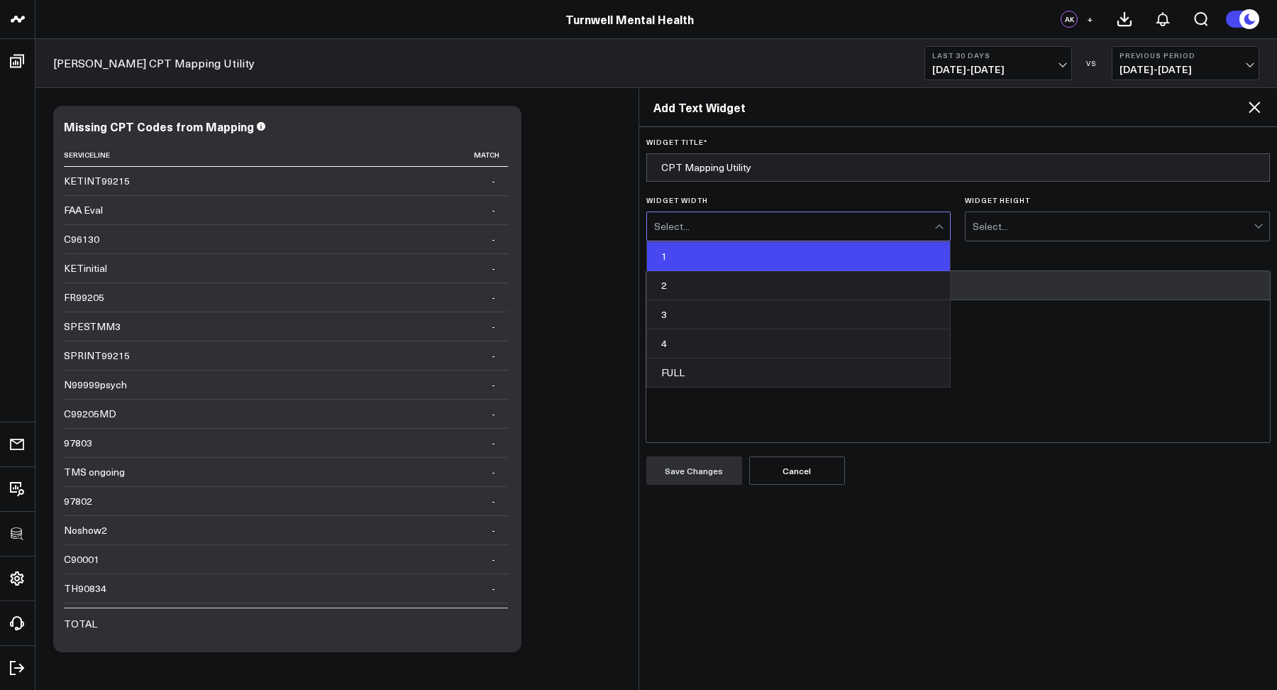
click at [717, 265] on div "1" at bounding box center [799, 256] width 304 height 29
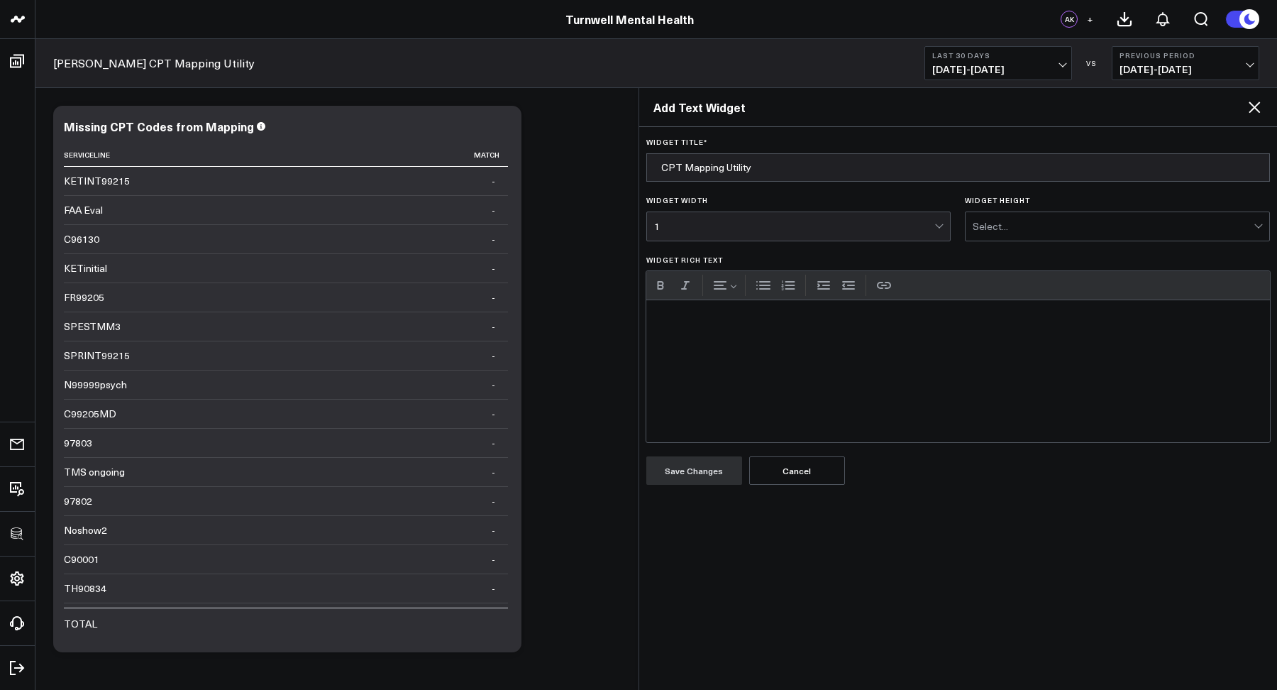
click at [1021, 221] on div "Select..." at bounding box center [1113, 226] width 281 height 11
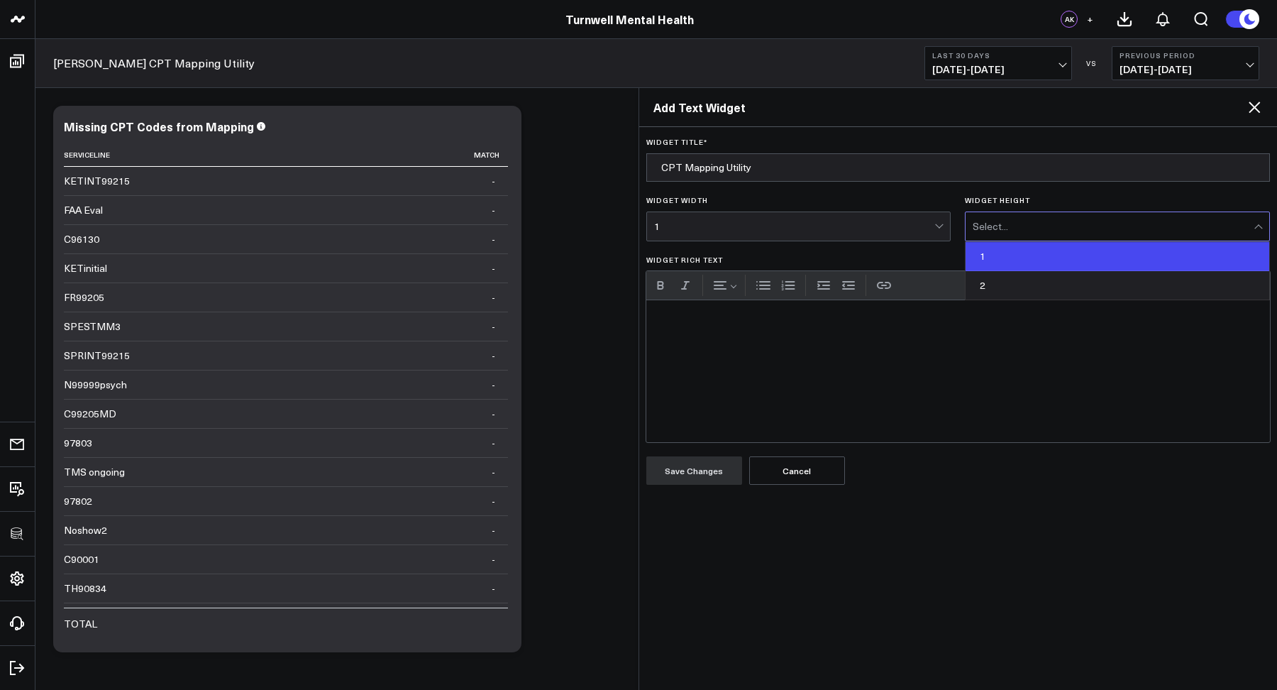
click at [1008, 248] on div "1" at bounding box center [1118, 256] width 304 height 29
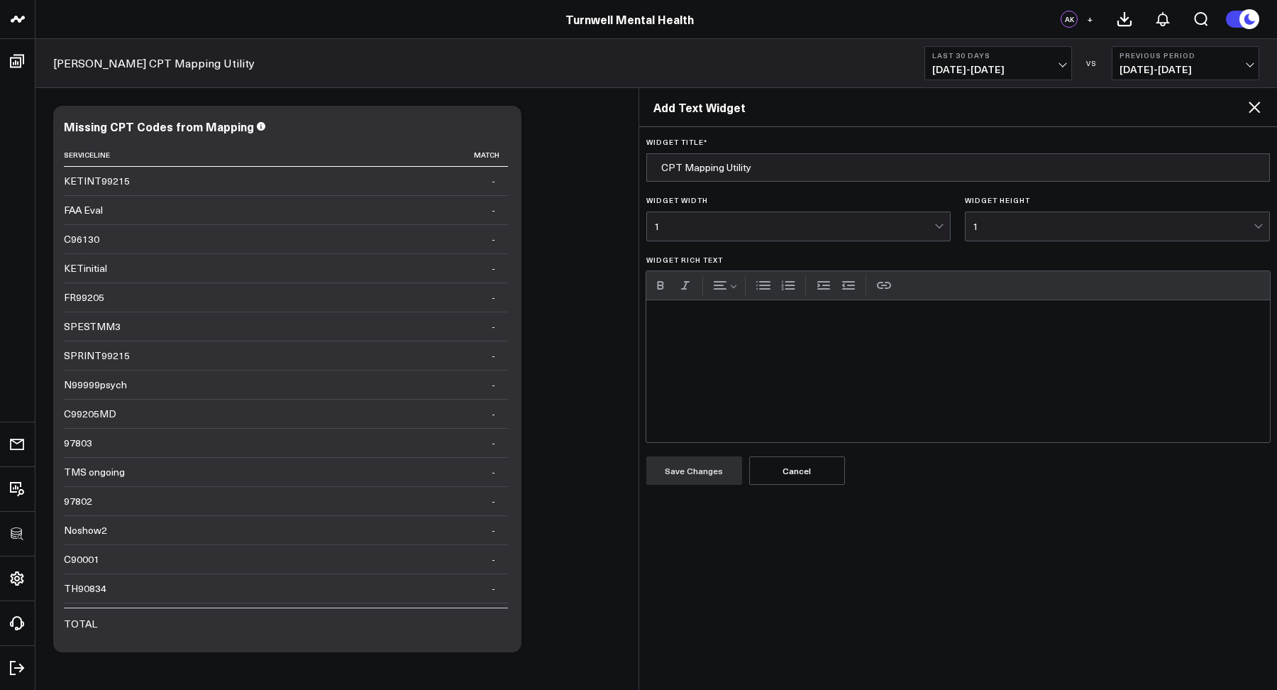
click at [760, 345] on div "Widget Rich Text" at bounding box center [958, 371] width 624 height 142
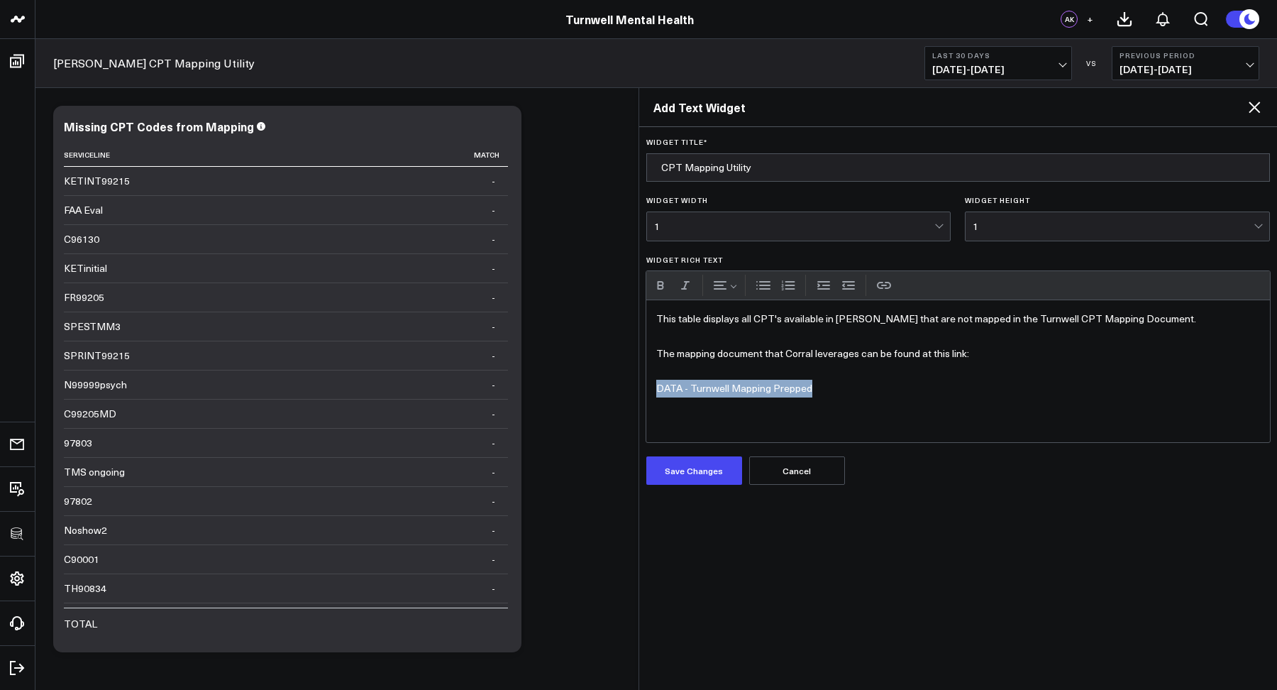
drag, startPoint x: 797, startPoint y: 395, endPoint x: 646, endPoint y: 390, distance: 151.2
click at [646, 390] on div "This table displays all CPT's available in Valant that are not mapped in the Tu…" at bounding box center [958, 371] width 624 height 142
click at [889, 280] on button "Link" at bounding box center [884, 285] width 21 height 21
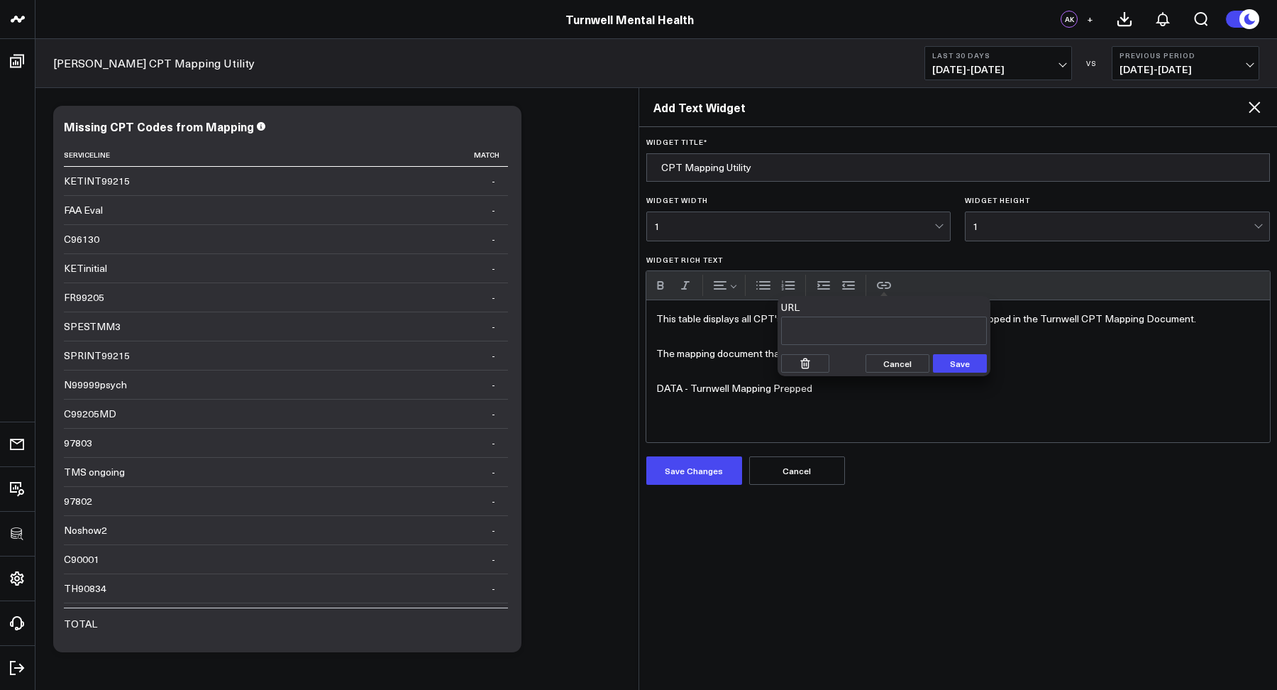
paste input "https://docs.google.com/spreadsheets/d/1s1Zsqk2YanpynnG-ULMKnUfout-aORtHSgfkCnH…"
type input "https://docs.google.com/spreadsheets/d/1s1Zsqk2YanpynnG-ULMKnUfout-aORtHSgfkCnH…"
drag, startPoint x: 942, startPoint y: 360, endPoint x: 925, endPoint y: 361, distance: 16.3
click at [942, 360] on button "Save" at bounding box center [960, 363] width 54 height 18
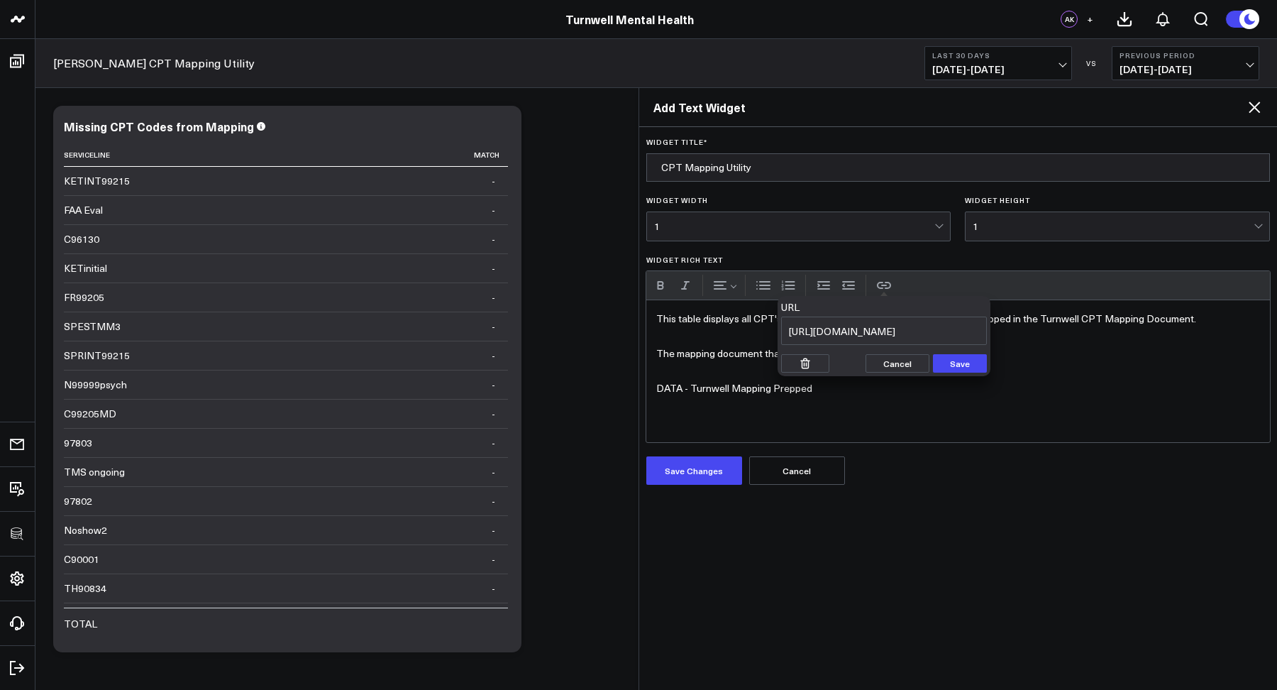
scroll to position [0, 0]
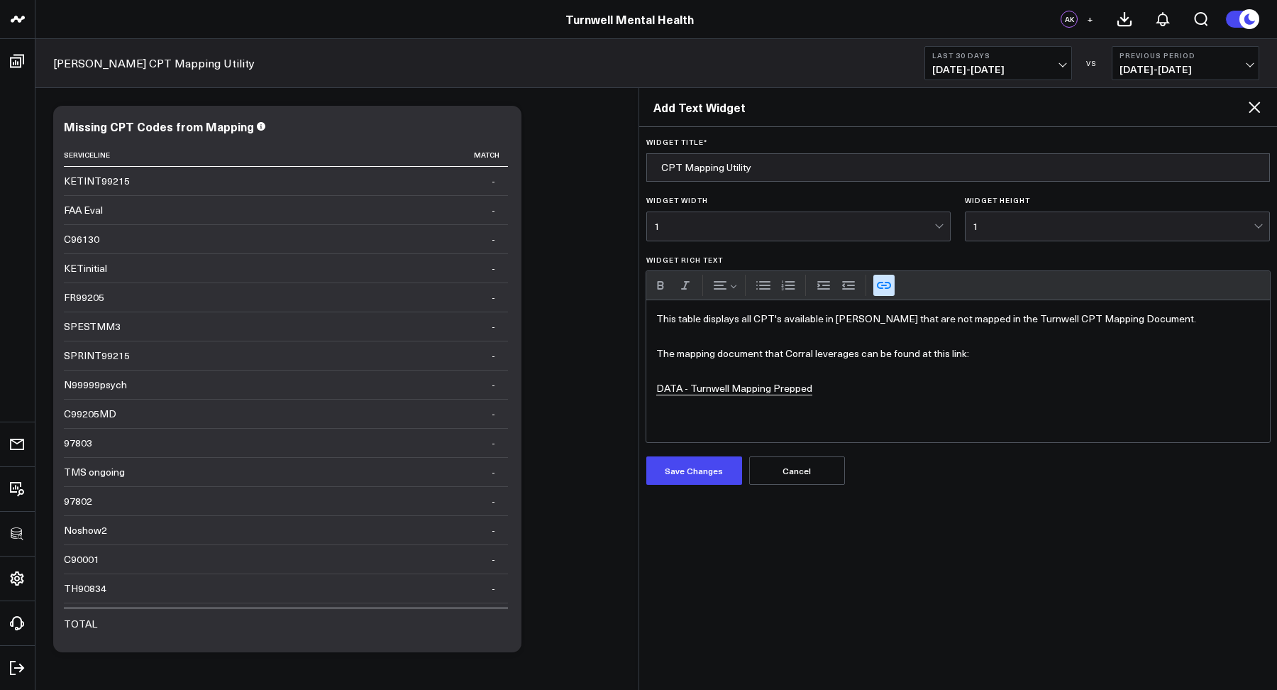
click at [654, 392] on div "This table displays all CPT's available in Valant that are not mapped in the Tu…" at bounding box center [958, 371] width 624 height 142
click at [760, 285] on button "Bulleted list" at bounding box center [763, 285] width 21 height 21
click at [677, 373] on p "Widget Rich Text" at bounding box center [958, 372] width 605 height 18
click at [874, 376] on li "DATA - Turnwell Mapping Prepped" at bounding box center [973, 372] width 576 height 18
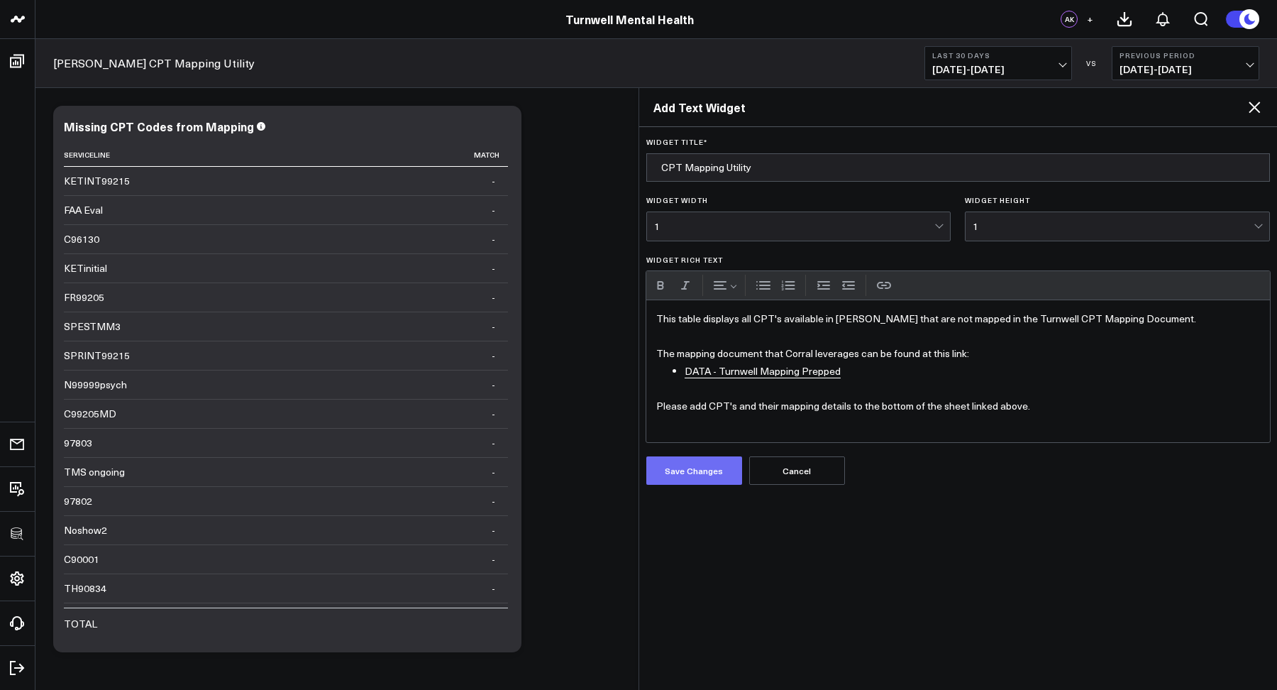
click at [698, 458] on button "Save Changes" at bounding box center [694, 470] width 96 height 28
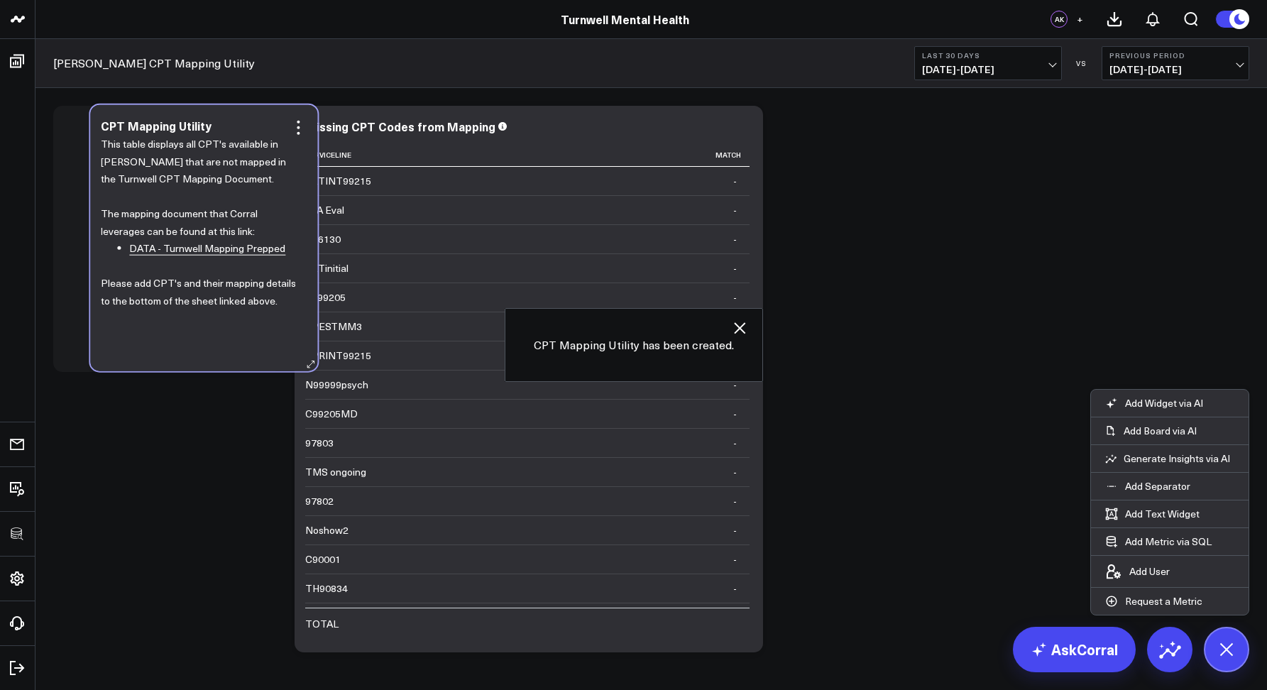
drag, startPoint x: 666, startPoint y: 123, endPoint x: 221, endPoint y: 122, distance: 444.9
click at [221, 122] on div "CPT Mapping Utility" at bounding box center [204, 125] width 206 height 13
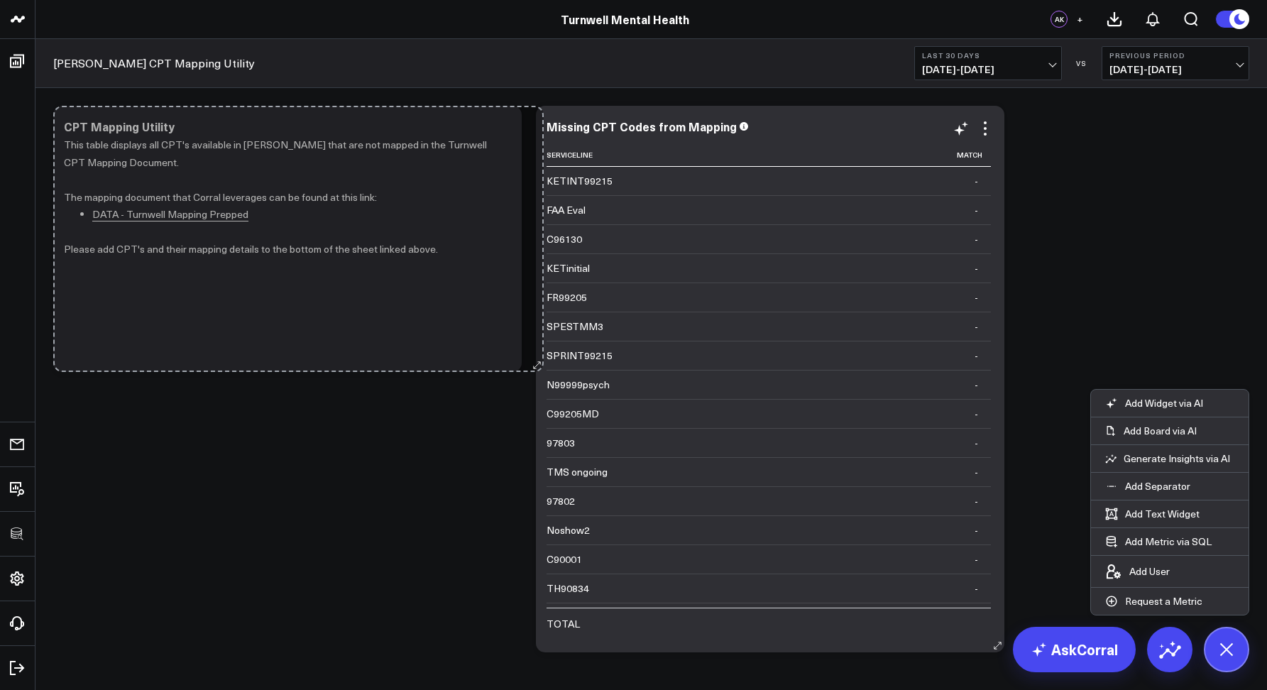
drag, startPoint x: 272, startPoint y: 360, endPoint x: 536, endPoint y: 309, distance: 268.2
click at [536, 309] on div "Modify via AI Copy link to widget Ask support Remove Create linked copy Executi…" at bounding box center [651, 379] width 1210 height 561
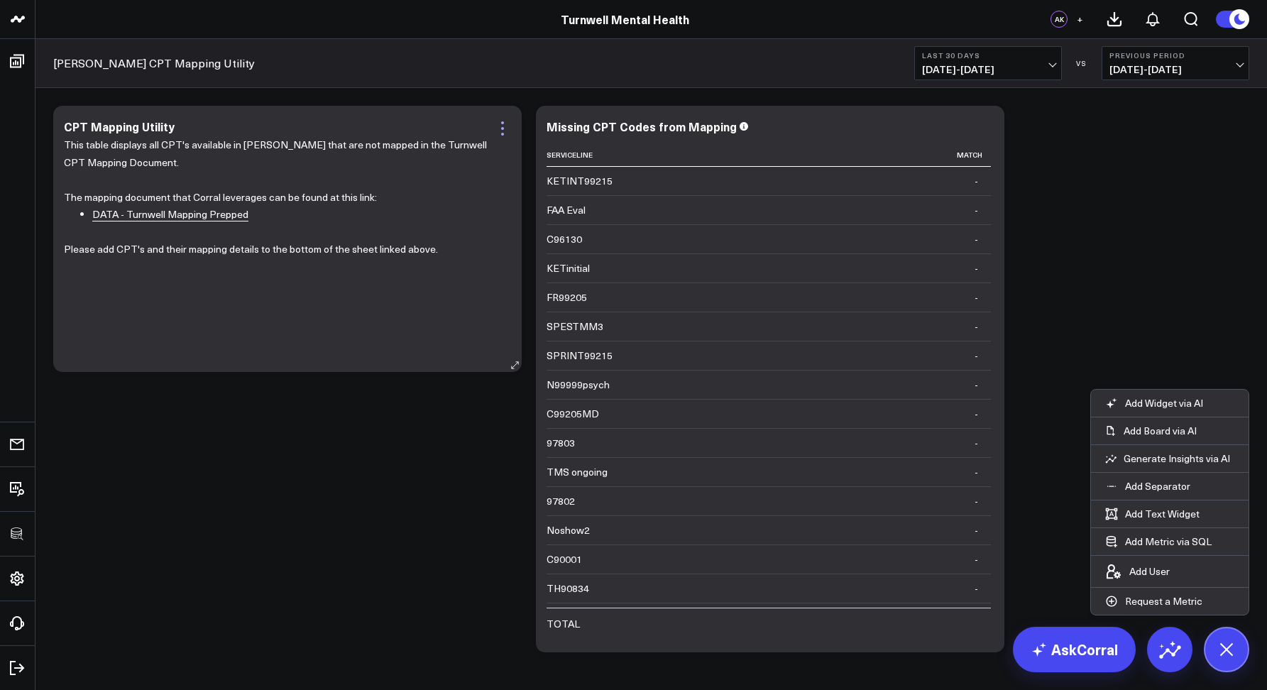
click at [499, 127] on icon at bounding box center [502, 128] width 17 height 17
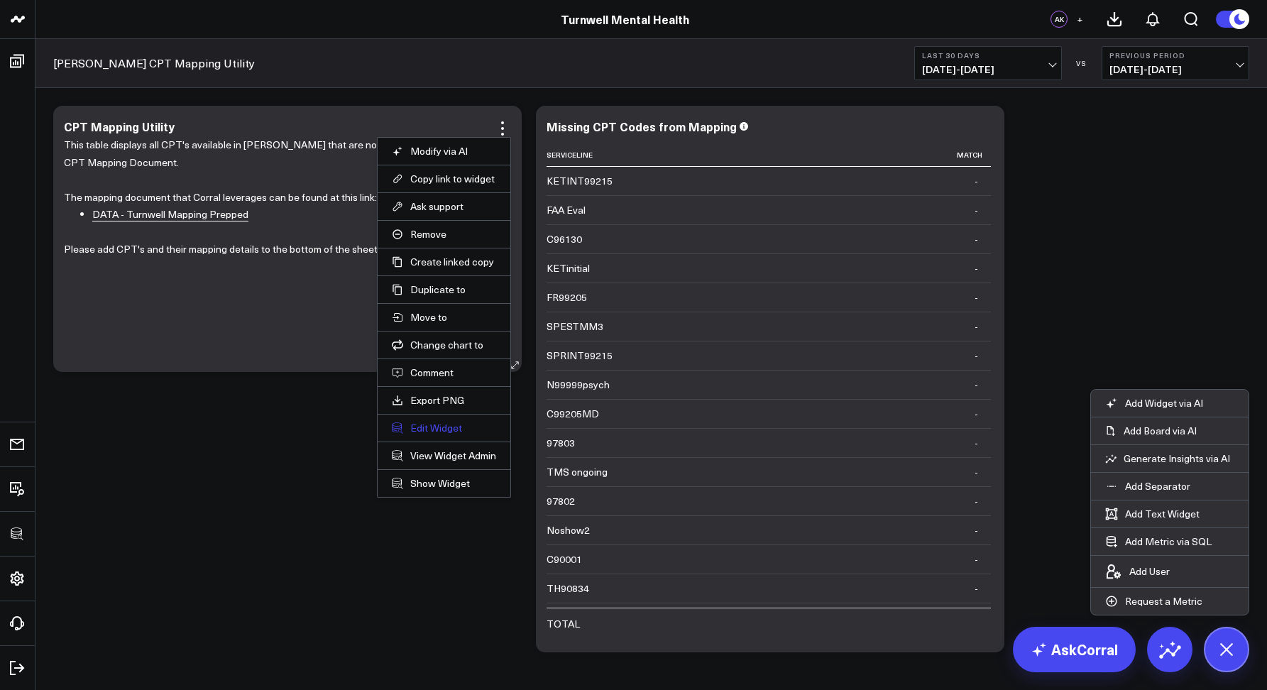
click at [434, 425] on button "Edit Widget" at bounding box center [444, 428] width 104 height 13
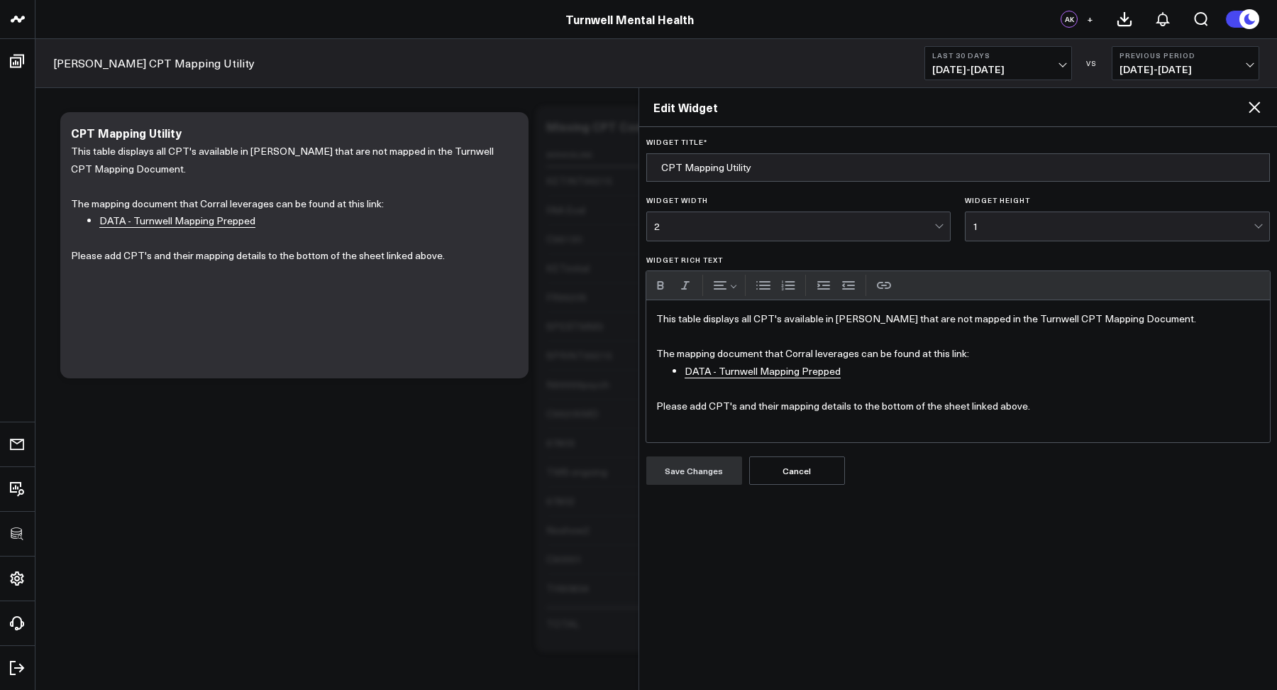
click at [655, 314] on div "This table displays all CPT's available in Valant that are not mapped in the Tu…" at bounding box center [958, 371] width 624 height 142
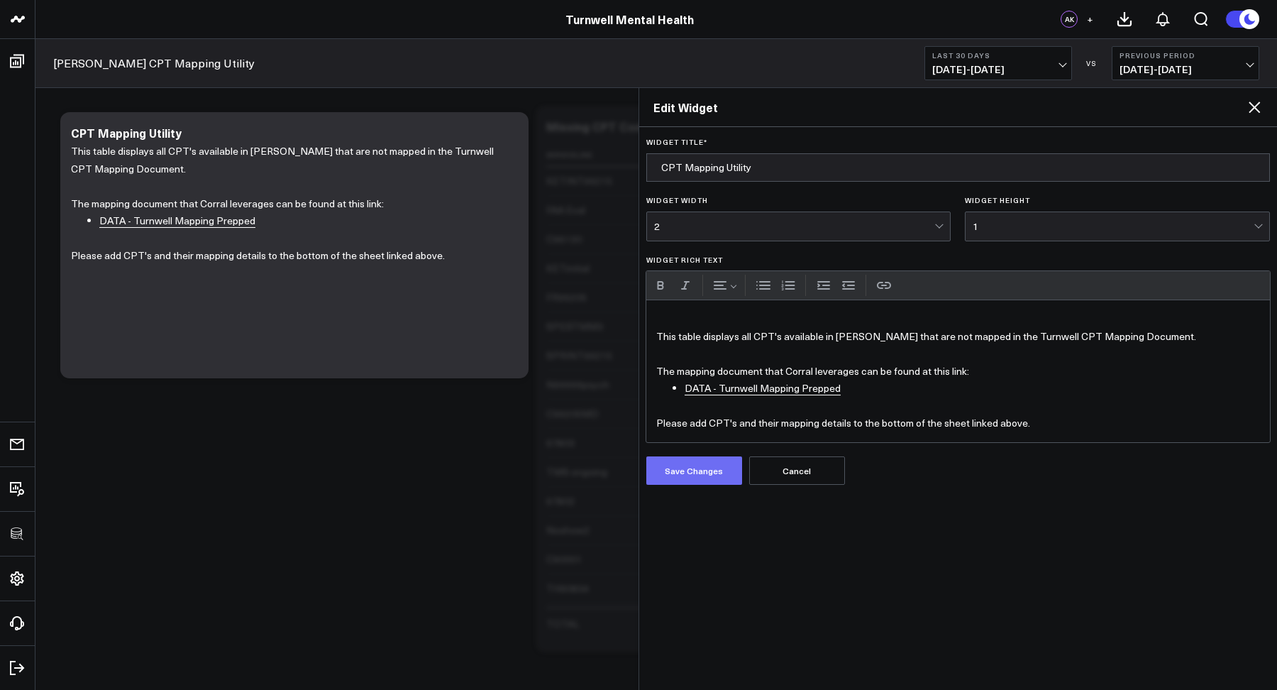
click at [687, 463] on button "Save Changes" at bounding box center [694, 470] width 96 height 28
click at [1248, 102] on icon at bounding box center [1254, 107] width 17 height 17
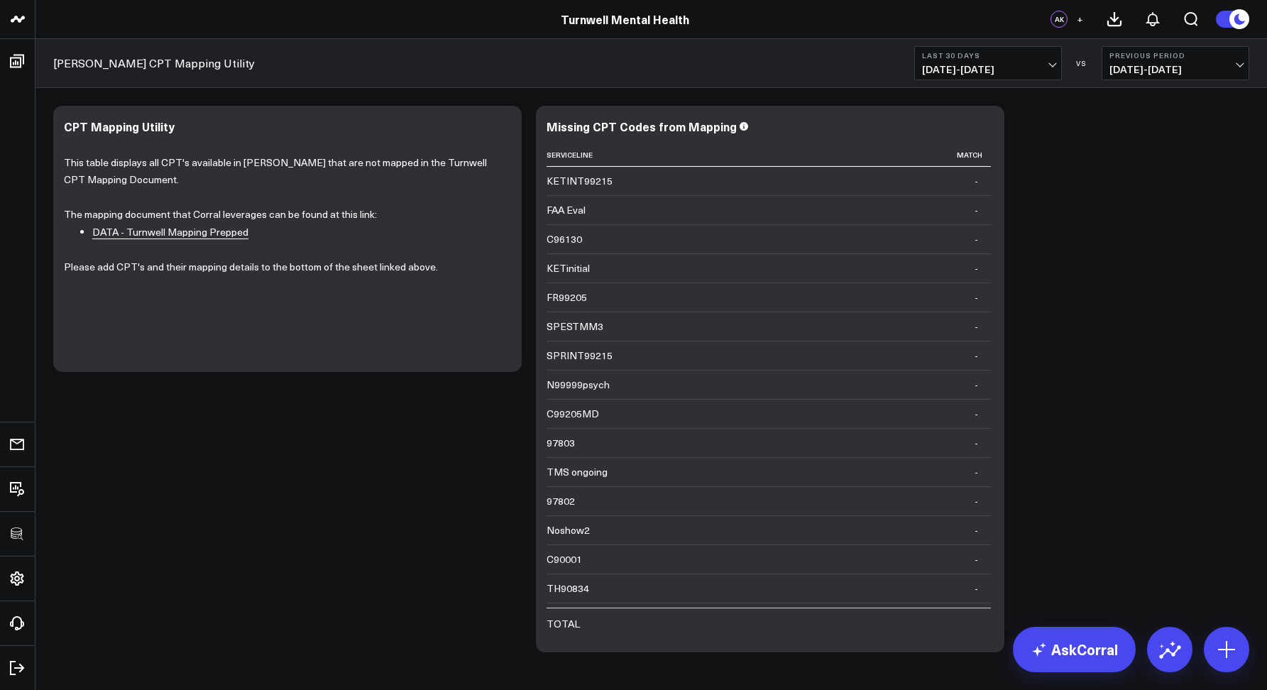
click at [138, 444] on div "Modify via AI Copy link to widget Ask support Remove Create linked copy Executi…" at bounding box center [651, 379] width 1210 height 561
click at [250, 483] on div "Modify via AI Copy link to widget Ask support Remove Create linked copy Executi…" at bounding box center [651, 379] width 1210 height 561
click at [501, 129] on icon at bounding box center [502, 128] width 3 height 3
drag, startPoint x: 427, startPoint y: 430, endPoint x: 467, endPoint y: 415, distance: 42.4
click at [0, 0] on button "Edit Widget" at bounding box center [0, 0] width 0 height 0
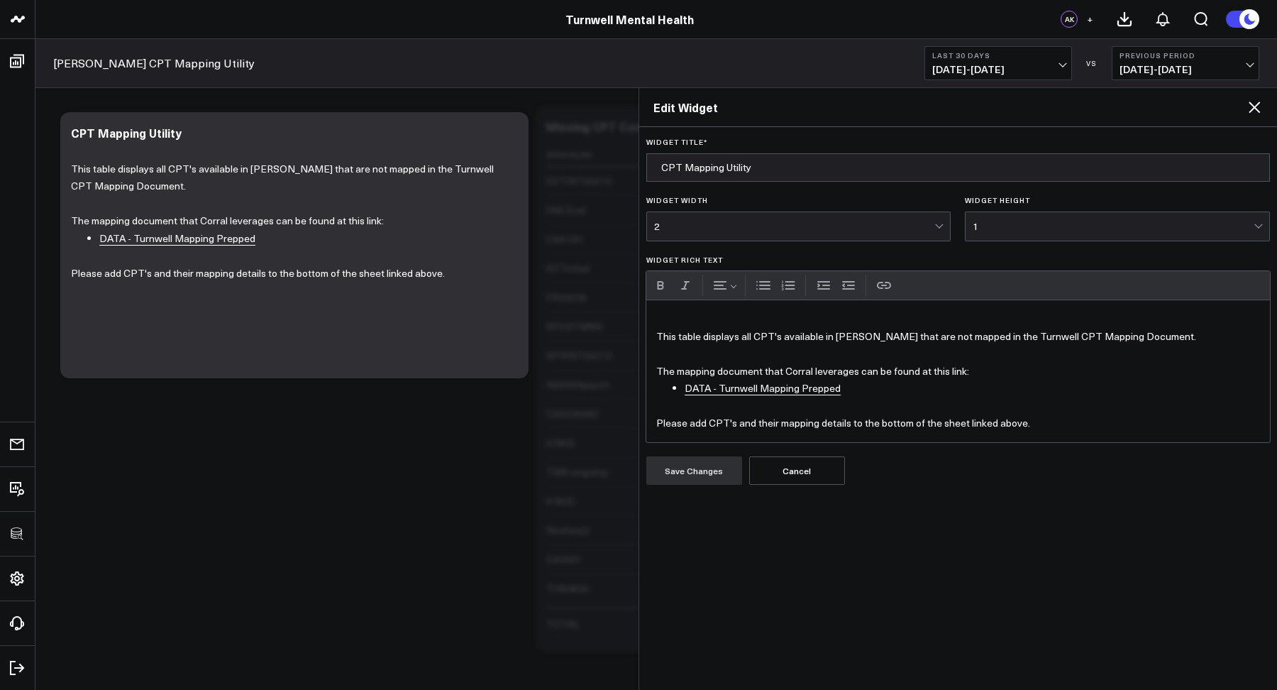
click at [879, 334] on p "This table displays all CPT's available in Valant that are not mapped in the Tu…" at bounding box center [958, 337] width 605 height 18
click at [864, 334] on p "This table displays all CPT's available in Valant that are not mapped in the Tu…" at bounding box center [958, 337] width 605 height 18
click at [867, 331] on p "This table displays all CPT's available in Valant that are not mapped in the Tu…" at bounding box center [958, 337] width 605 height 18
click at [726, 470] on button "Save Changes" at bounding box center [694, 470] width 96 height 28
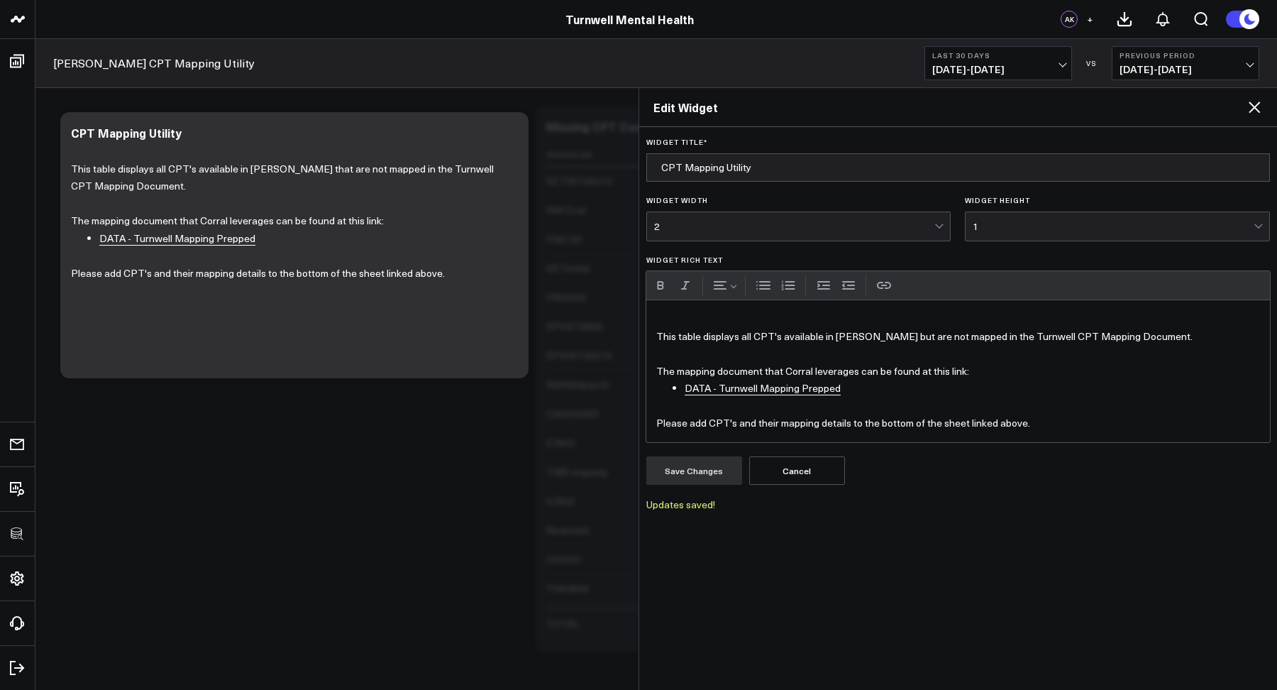
click at [1257, 104] on icon at bounding box center [1254, 106] width 11 height 11
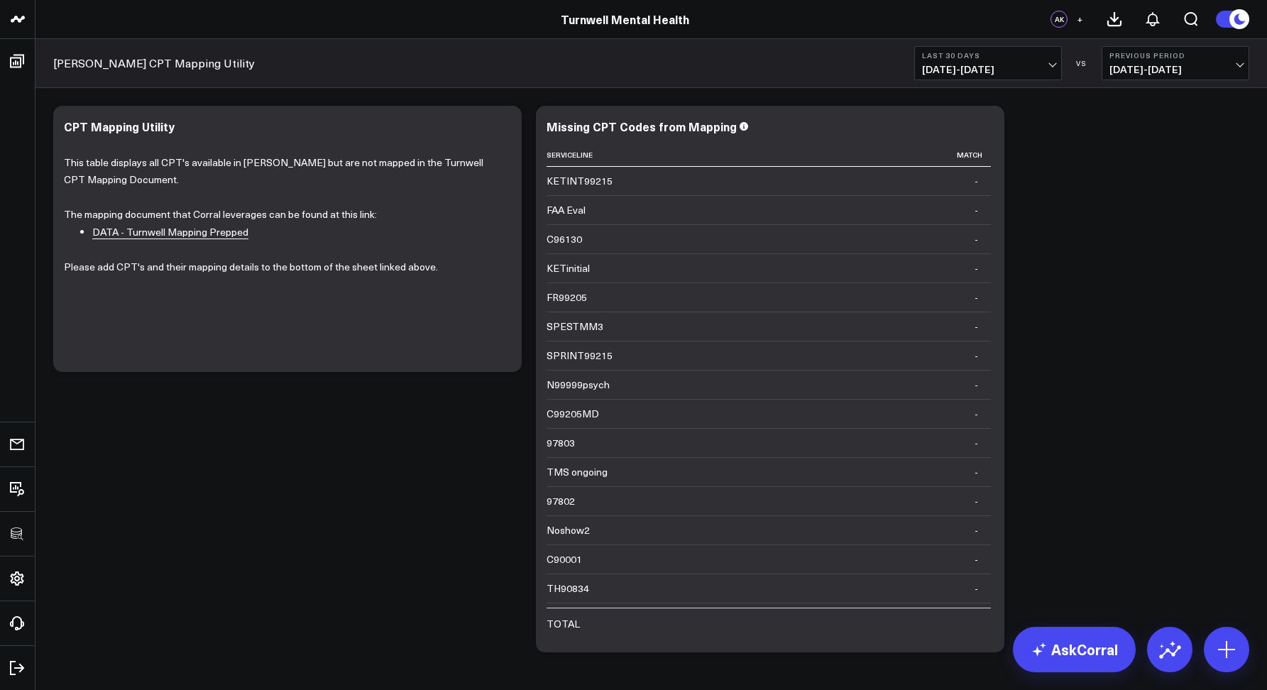
click at [1081, 20] on span "+" at bounding box center [1080, 19] width 6 height 10
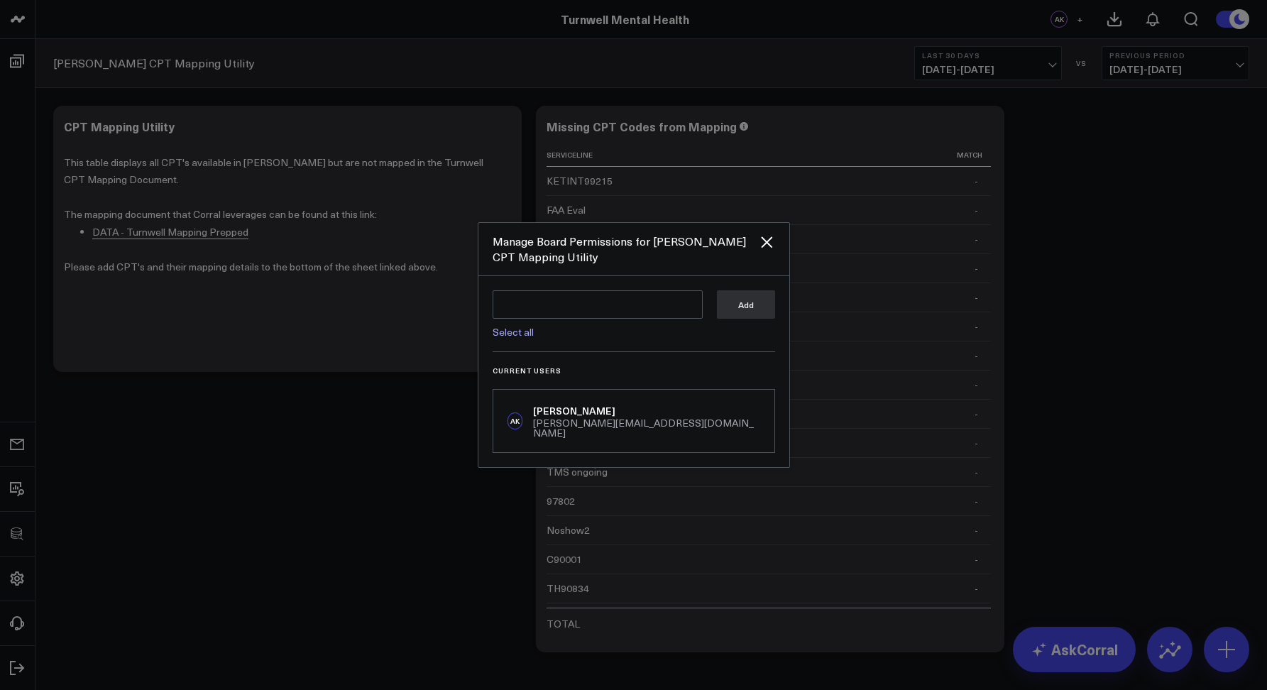
click at [527, 336] on link "Select all" at bounding box center [512, 331] width 41 height 13
type textarea "@Corral Support @[PERSON_NAME] @[PERSON_NAME] @[PERSON_NAME] @[PERSON_NAME]"
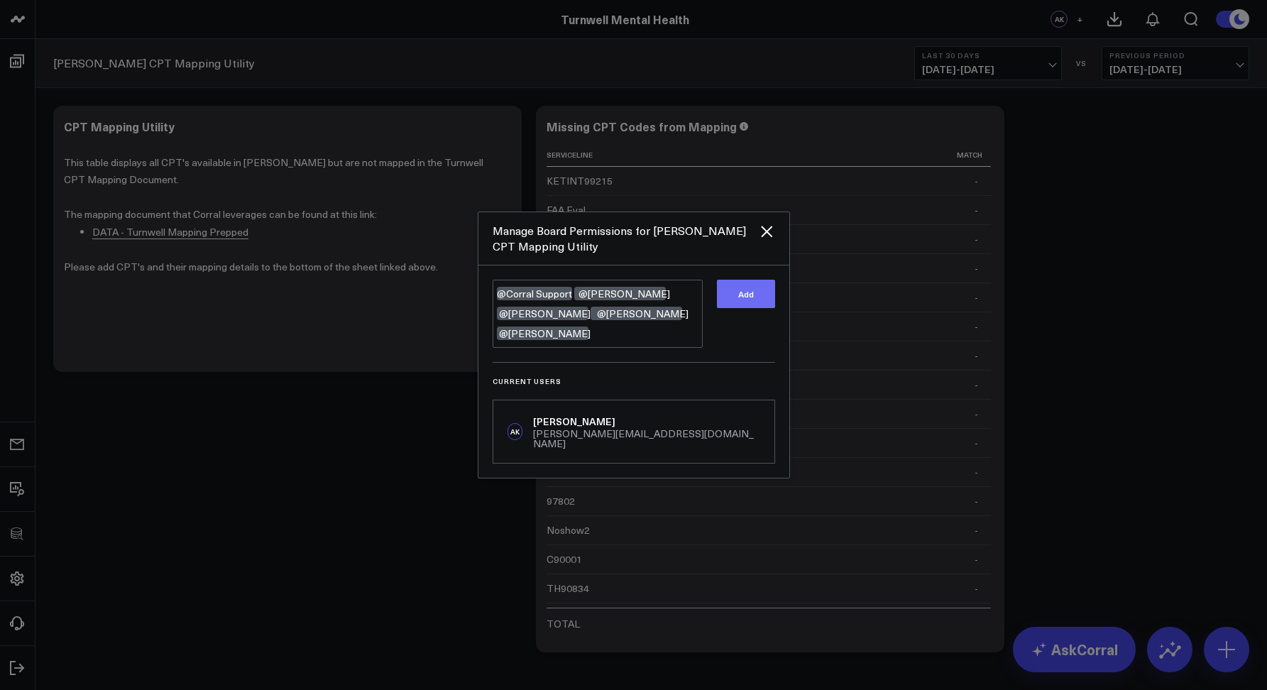
click at [717, 308] on button "Add" at bounding box center [746, 294] width 58 height 28
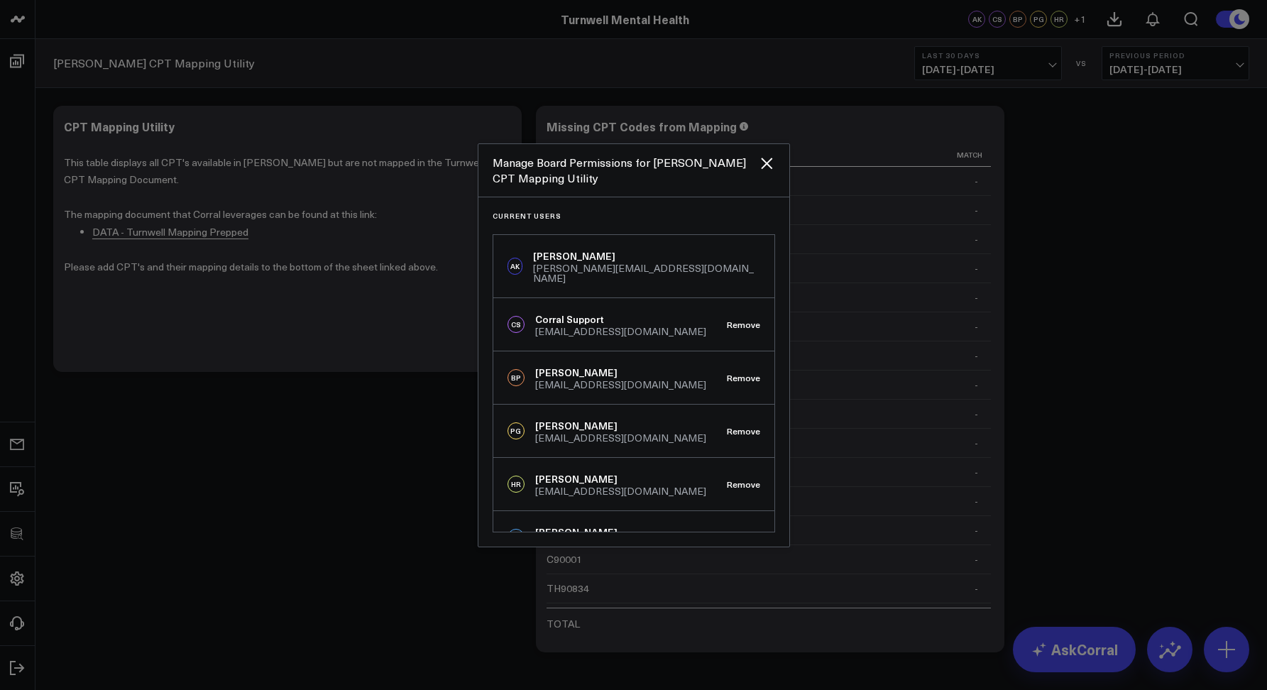
click at [336, 427] on div at bounding box center [633, 345] width 1267 height 690
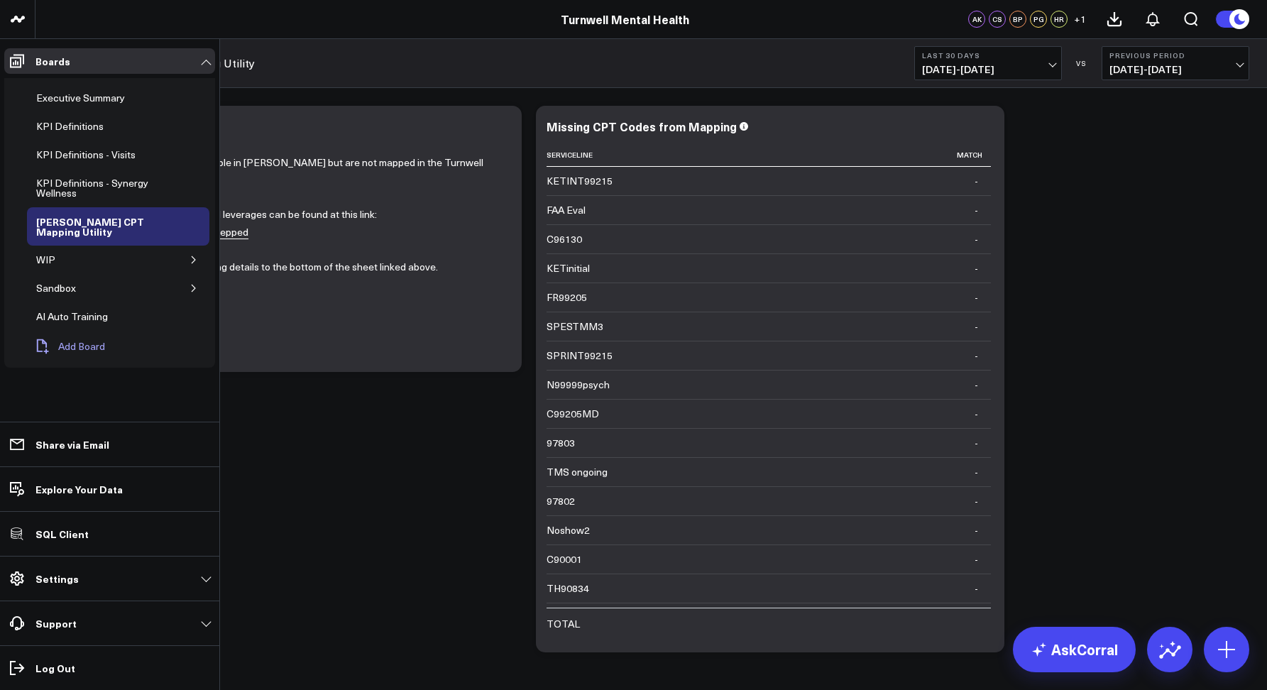
click at [72, 341] on span "Add Board" at bounding box center [81, 346] width 47 height 11
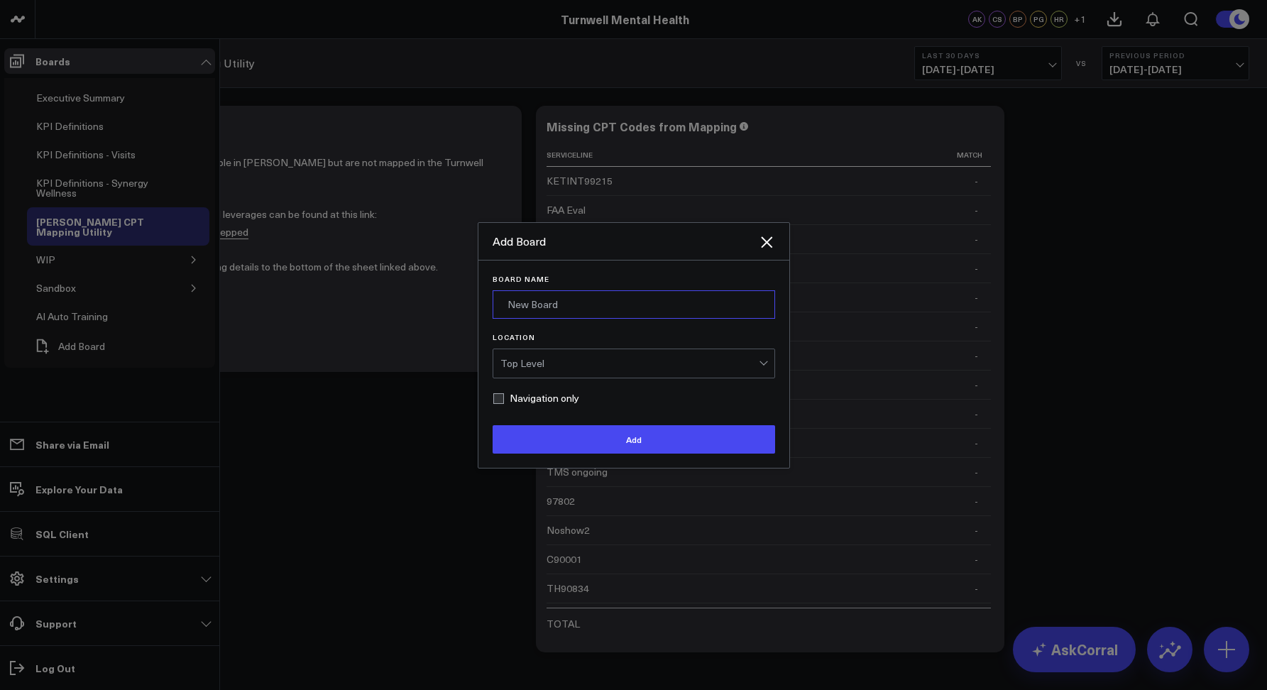
click at [576, 304] on input "Board Name" at bounding box center [633, 304] width 282 height 28
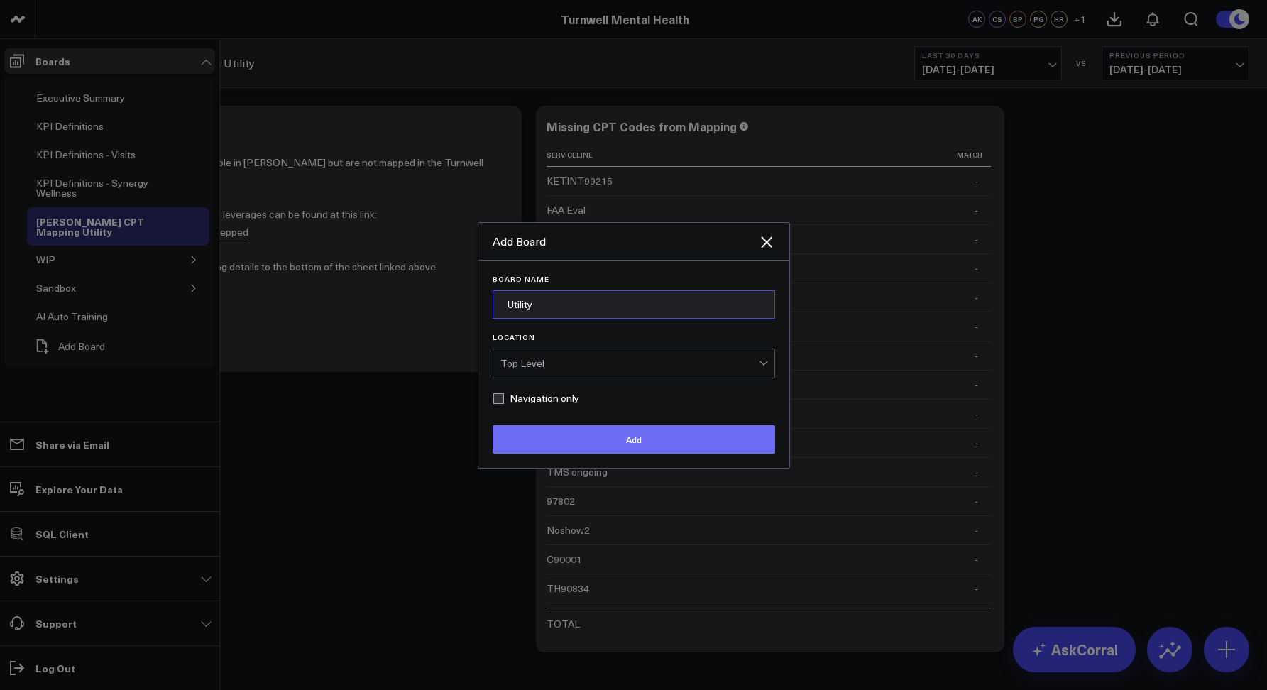
type input "Utility"
click at [616, 436] on button "Add" at bounding box center [633, 439] width 282 height 28
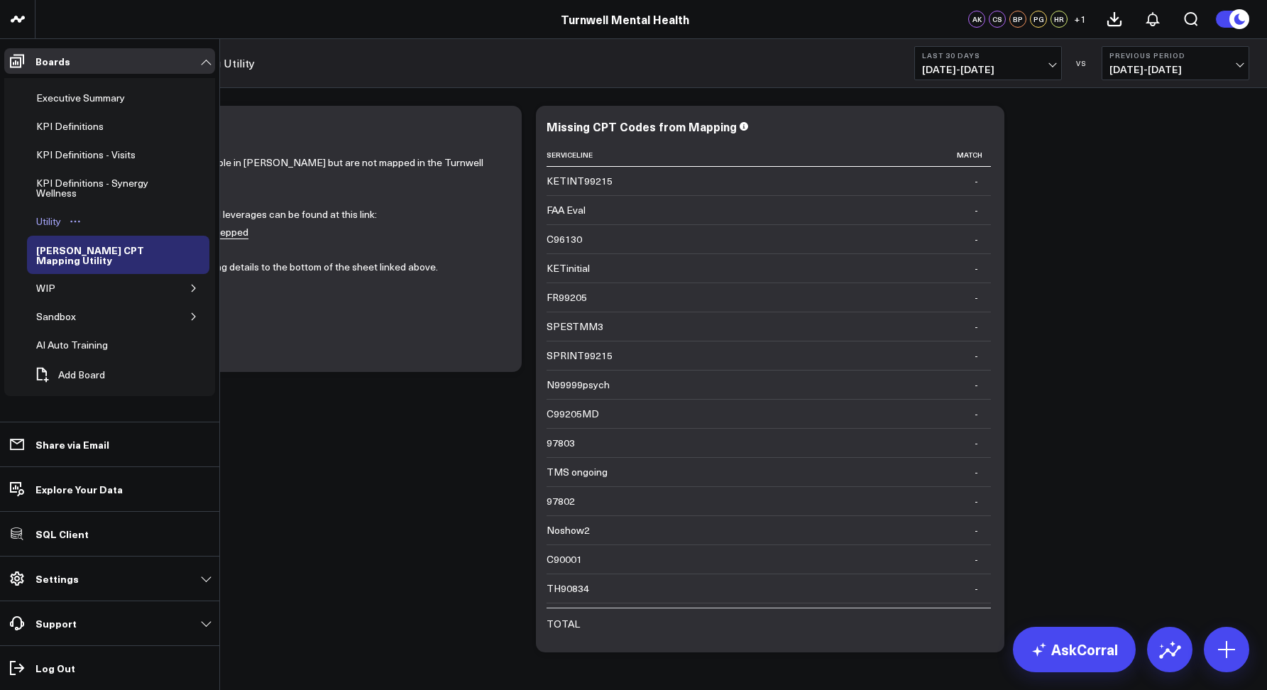
click at [73, 219] on icon "Open board menu" at bounding box center [75, 221] width 11 height 11
click at [135, 328] on button "Delete Board" at bounding box center [141, 323] width 115 height 28
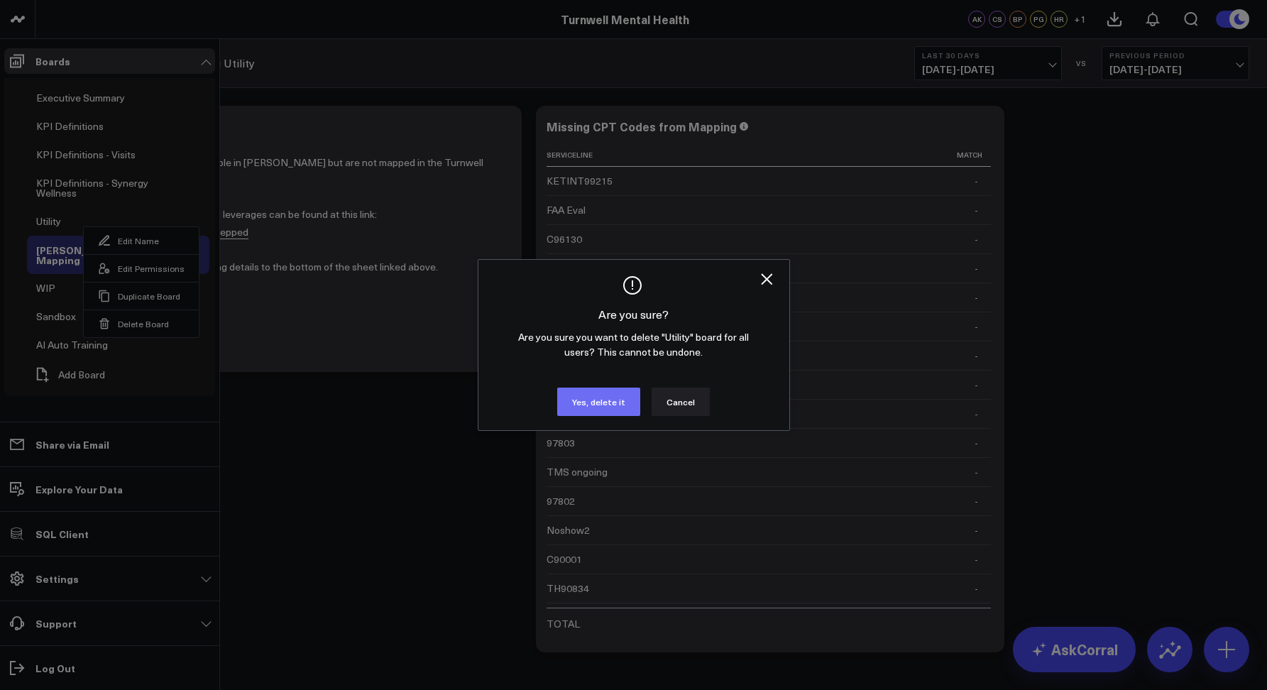
click at [605, 404] on button "Yes, delete it" at bounding box center [598, 401] width 83 height 28
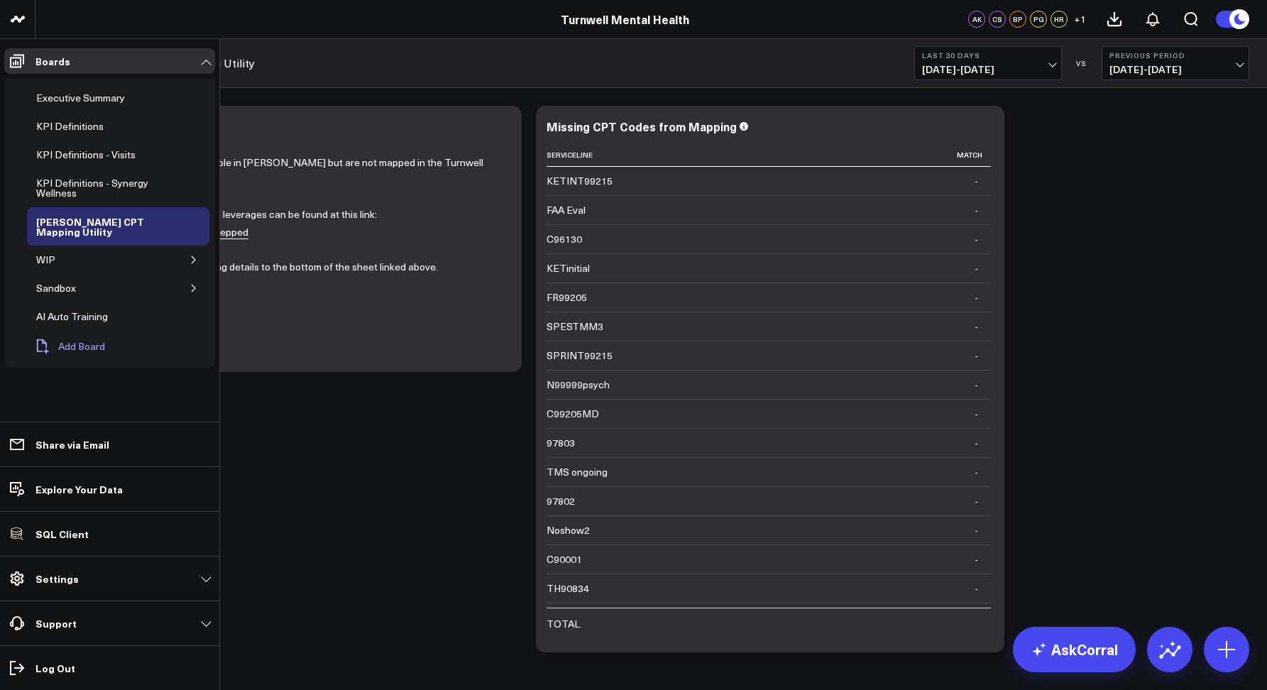
click at [67, 331] on button "Add Board" at bounding box center [69, 346] width 85 height 31
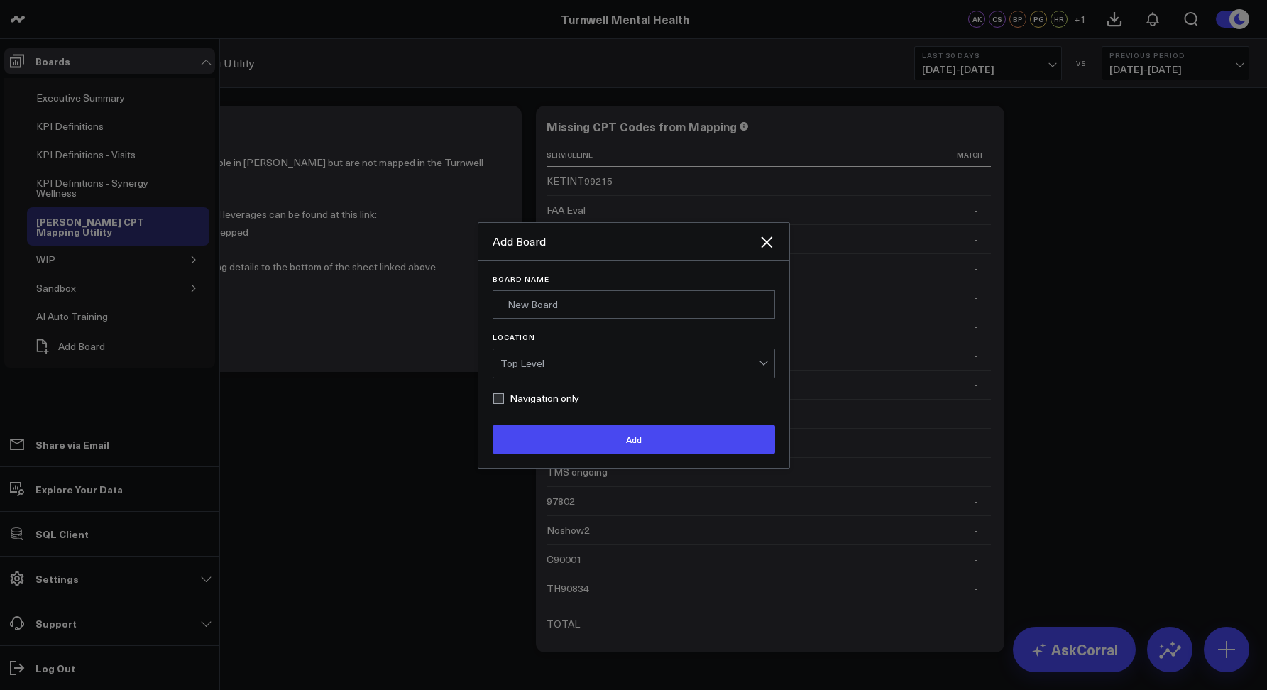
click at [507, 393] on label "Navigation only" at bounding box center [535, 397] width 87 height 11
click at [504, 393] on input "Navigation only" at bounding box center [497, 397] width 11 height 11
checkbox input "true"
click at [517, 307] on input "Board Name" at bounding box center [633, 304] width 282 height 28
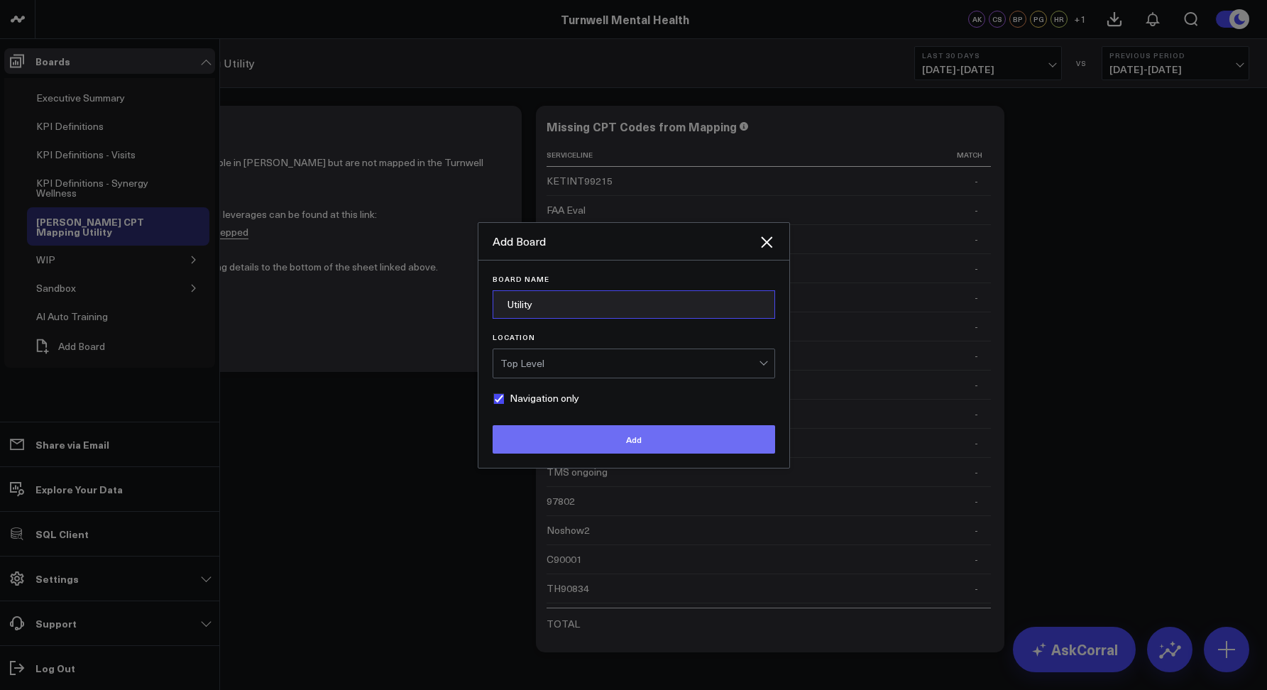
type input "Utility"
click at [561, 451] on button "Add" at bounding box center [633, 439] width 282 height 28
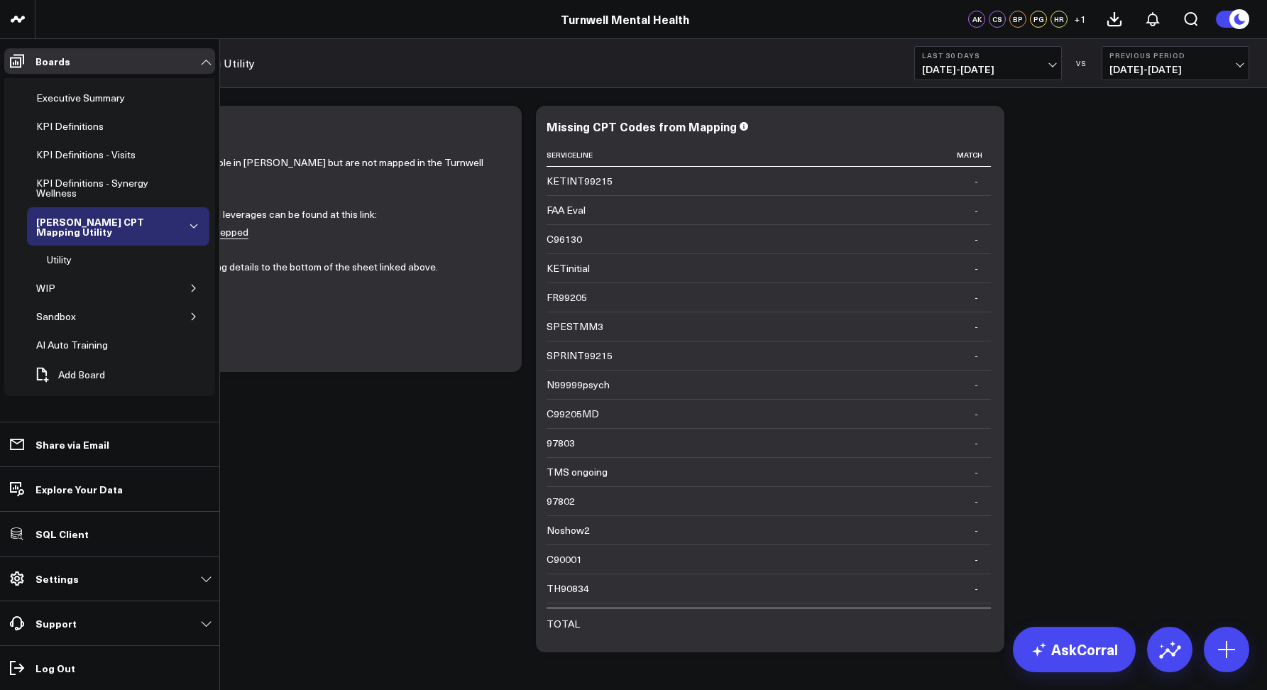
click at [51, 216] on div "[PERSON_NAME] CPT Mapping Utility" at bounding box center [99, 226] width 133 height 27
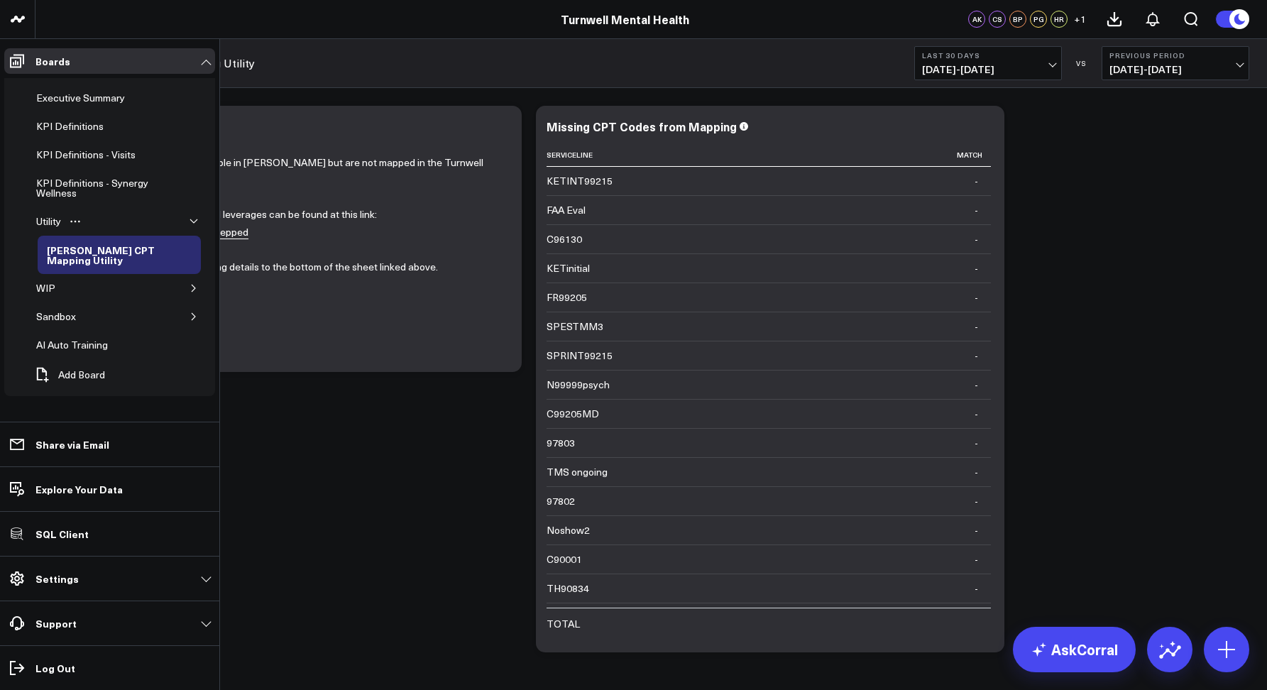
click at [188, 221] on button "button" at bounding box center [194, 221] width 14 height 14
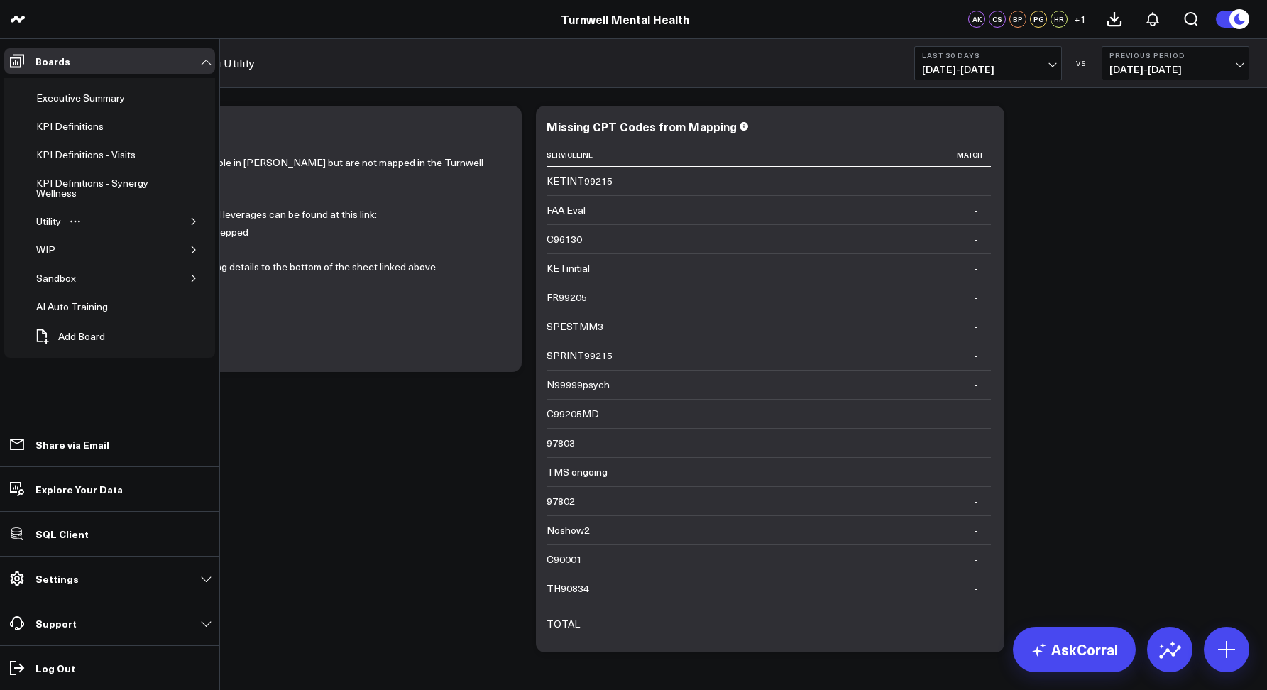
click at [190, 219] on icon "button" at bounding box center [193, 221] width 9 height 9
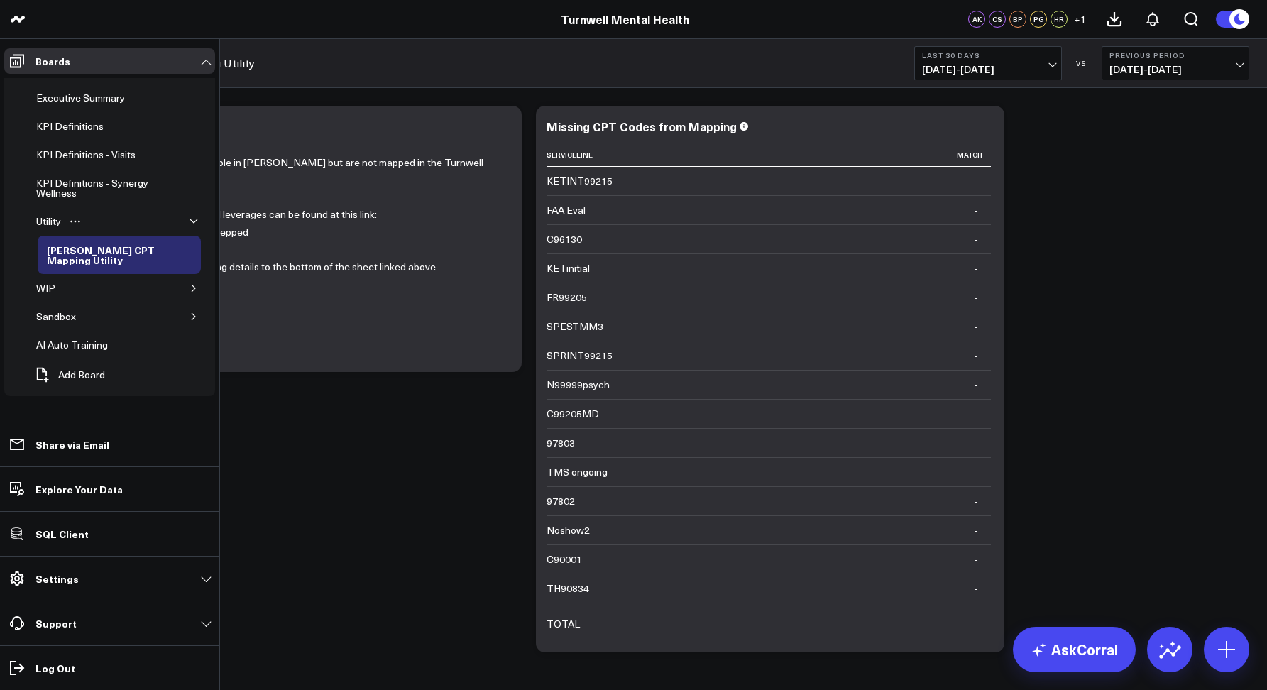
click at [190, 219] on icon "button" at bounding box center [193, 221] width 7 height 4
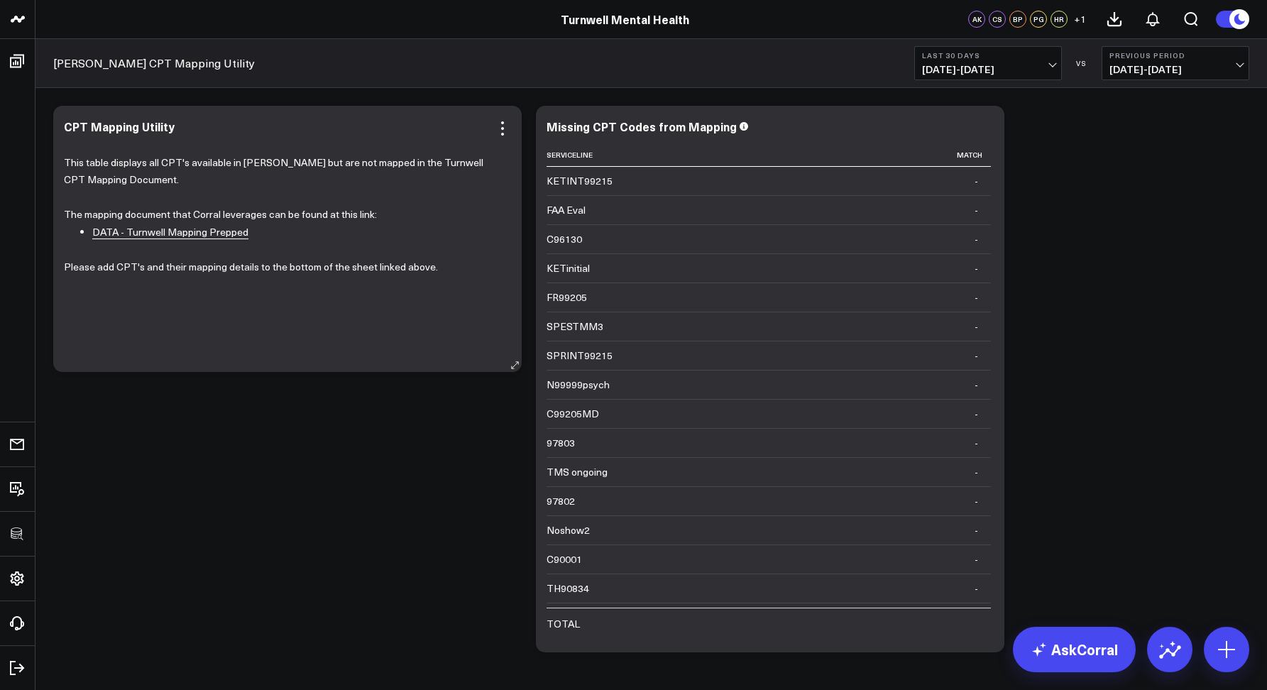
click at [335, 111] on div "CPT Mapping Utility This table displays all CPT's available in Valant but are n…" at bounding box center [287, 239] width 468 height 266
drag, startPoint x: 250, startPoint y: 58, endPoint x: 101, endPoint y: 63, distance: 149.1
click at [101, 63] on div "Utility > Valant CPT Mapping Utility Last 30 Days 09/07/25 - 10/06/25 VS Previo…" at bounding box center [650, 63] width 1231 height 49
copy link "[PERSON_NAME] CPT Mapping Utility"
click at [678, 153] on icon at bounding box center [677, 153] width 7 height 7
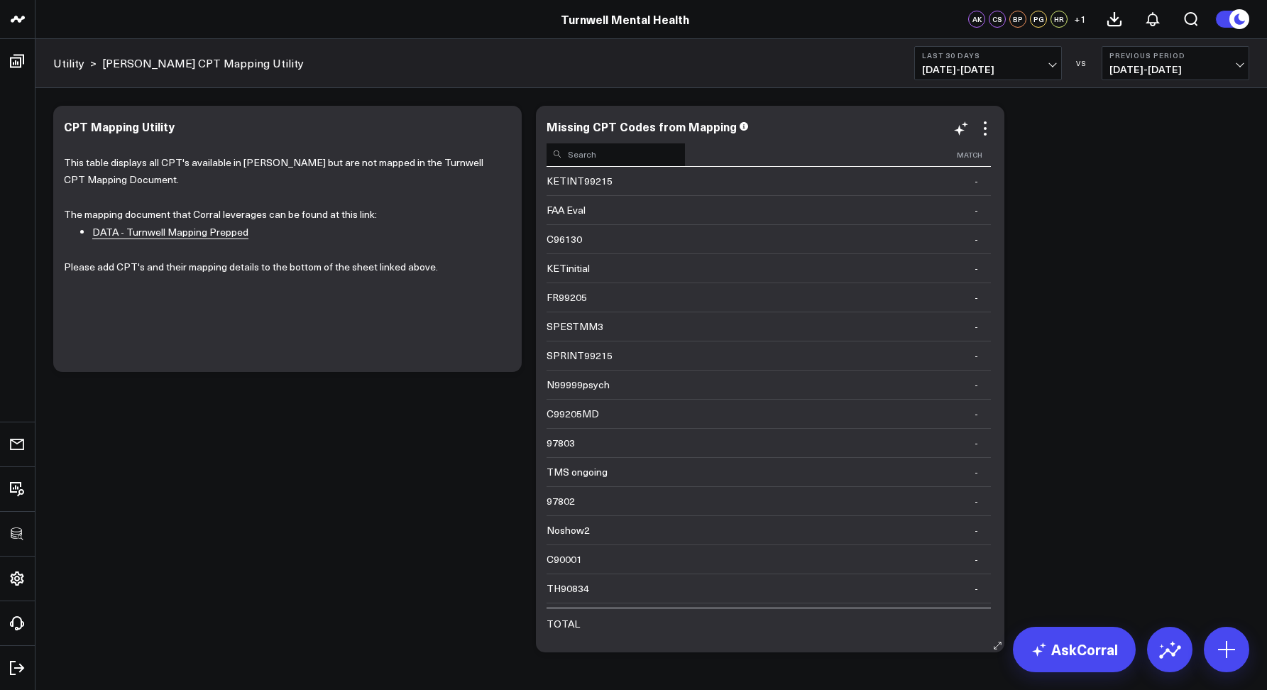
click at [605, 164] on input at bounding box center [615, 153] width 138 height 25
type input "9"
click at [1129, 174] on div "Modify via AI Copy link to widget Ask support Remove Create linked copy Executi…" at bounding box center [651, 379] width 1210 height 561
click at [255, 510] on div "Modify via AI Copy link to widget Ask support Remove Create linked copy Executi…" at bounding box center [651, 379] width 1210 height 561
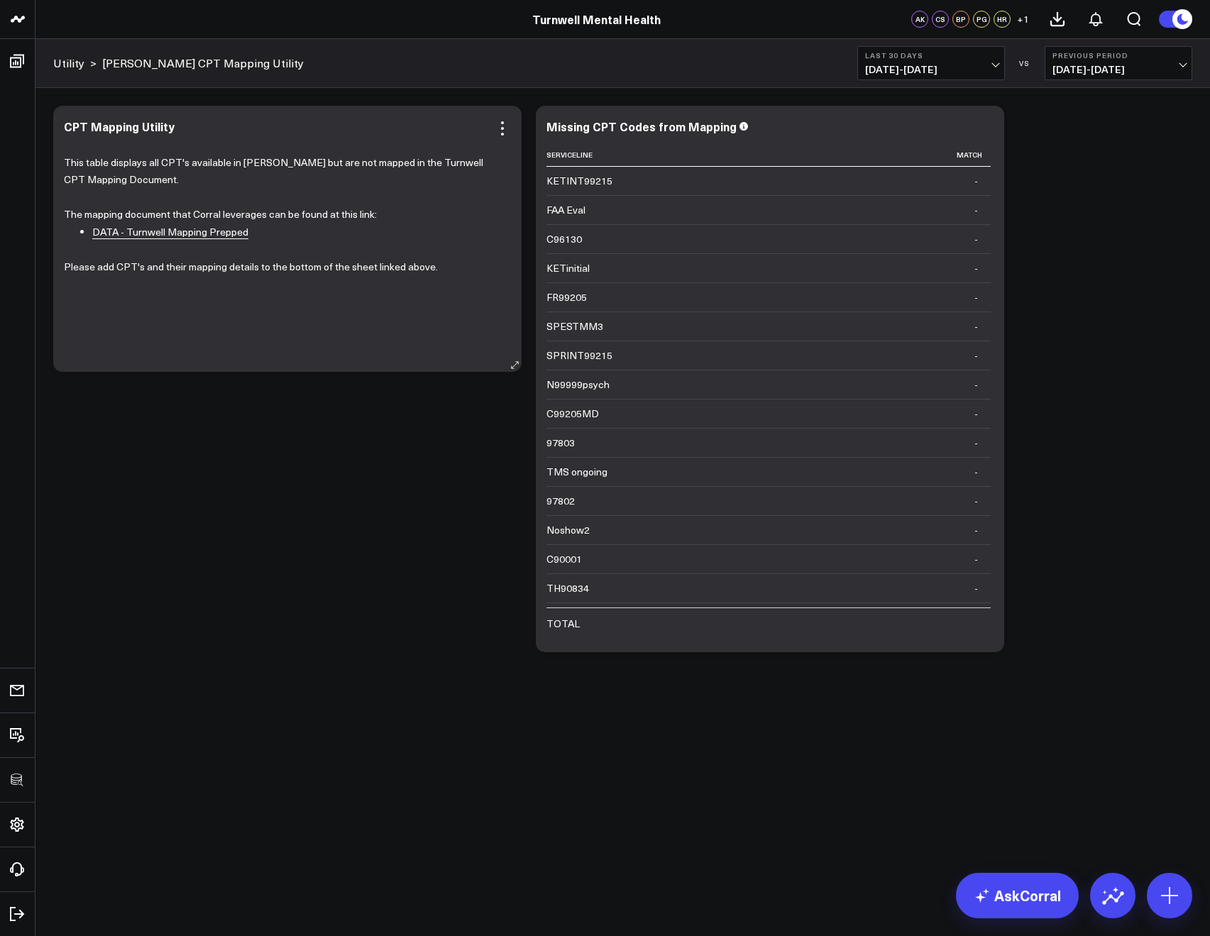
click at [128, 233] on link "DATA - Turnwell Mapping Prepped" at bounding box center [170, 232] width 156 height 14
click at [982, 130] on icon at bounding box center [984, 128] width 17 height 17
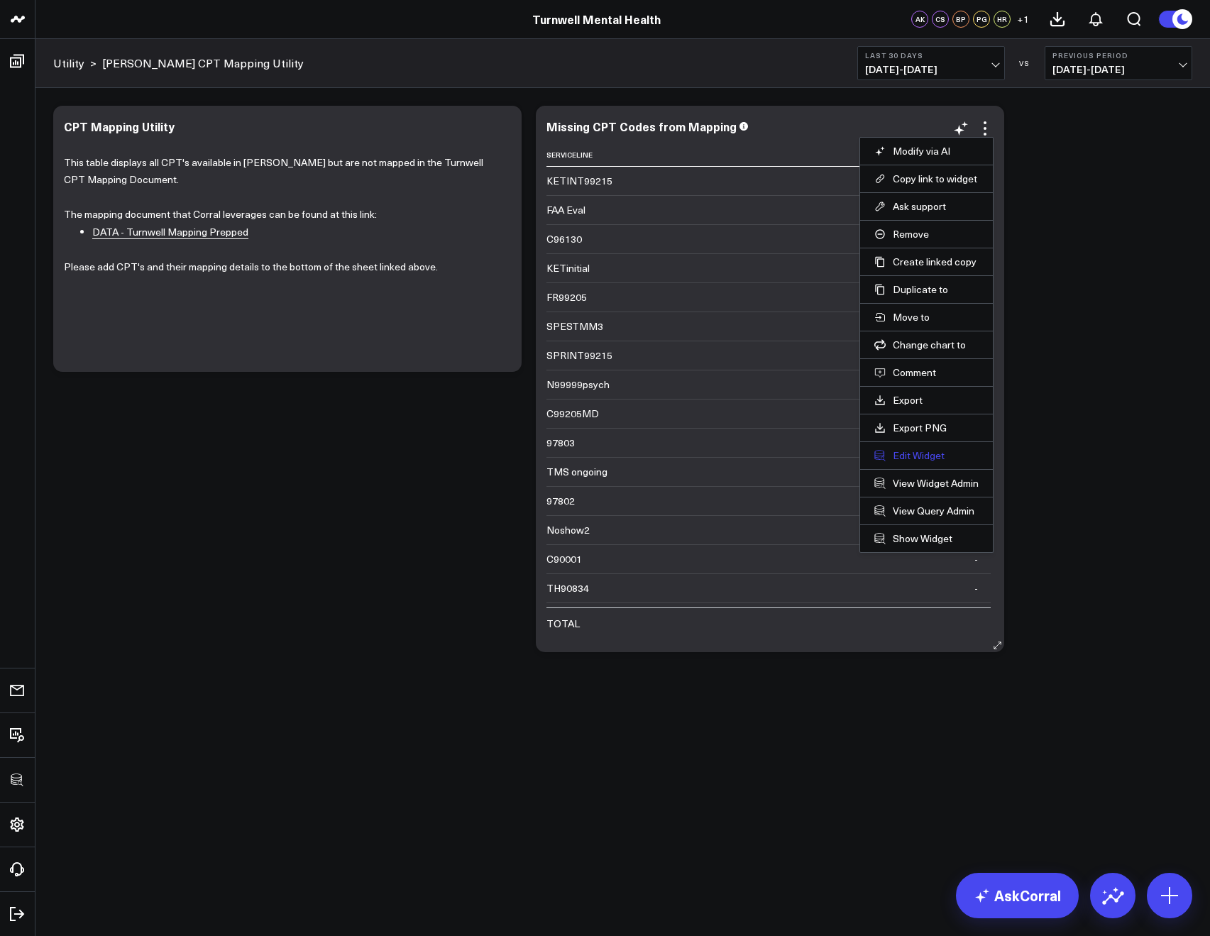
click at [912, 459] on button "Edit Widget" at bounding box center [926, 455] width 104 height 13
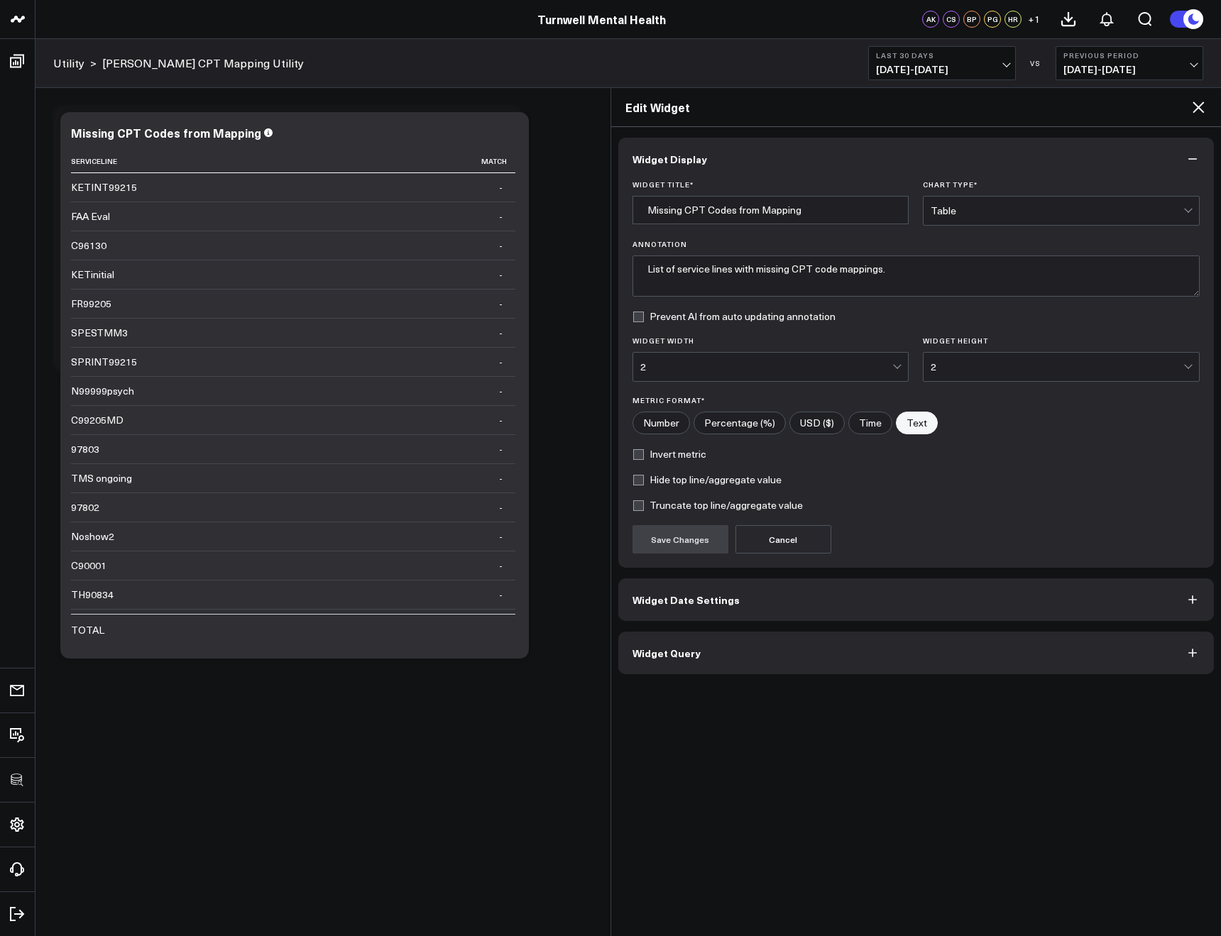
click at [808, 660] on button "Widget Query" at bounding box center [916, 653] width 596 height 43
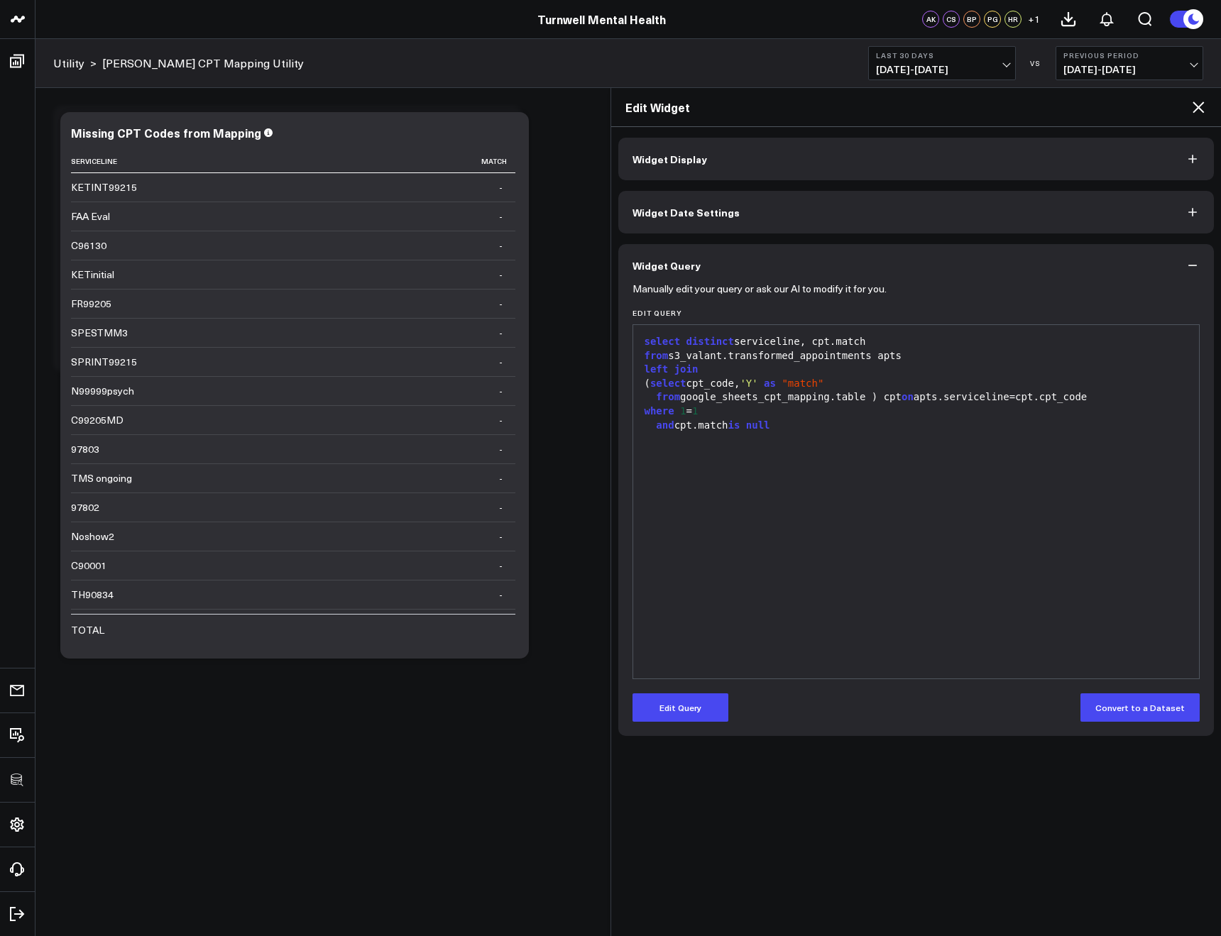
click at [1200, 106] on icon at bounding box center [1197, 107] width 17 height 17
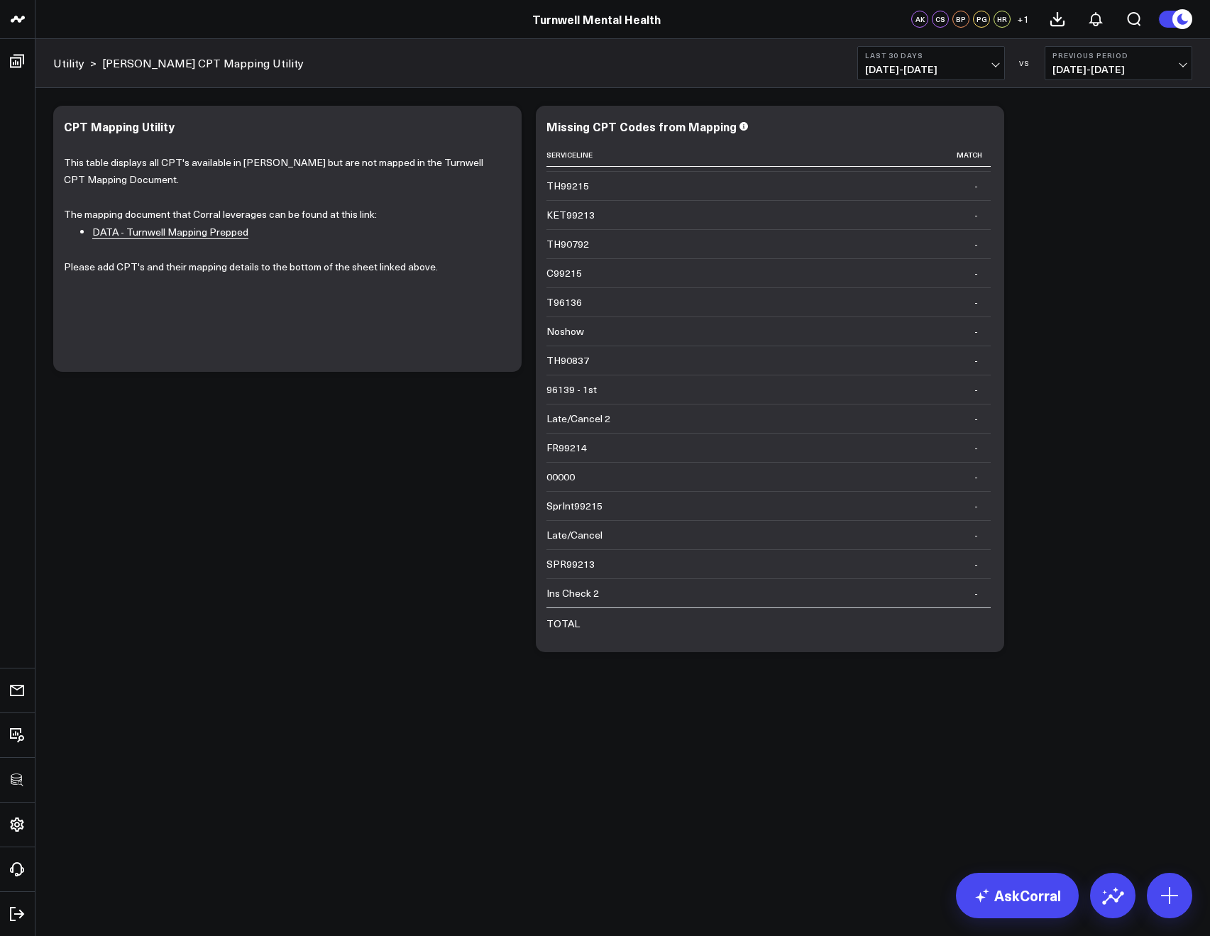
scroll to position [810, 0]
click at [555, 392] on div "Late/Cancel" at bounding box center [574, 389] width 56 height 14
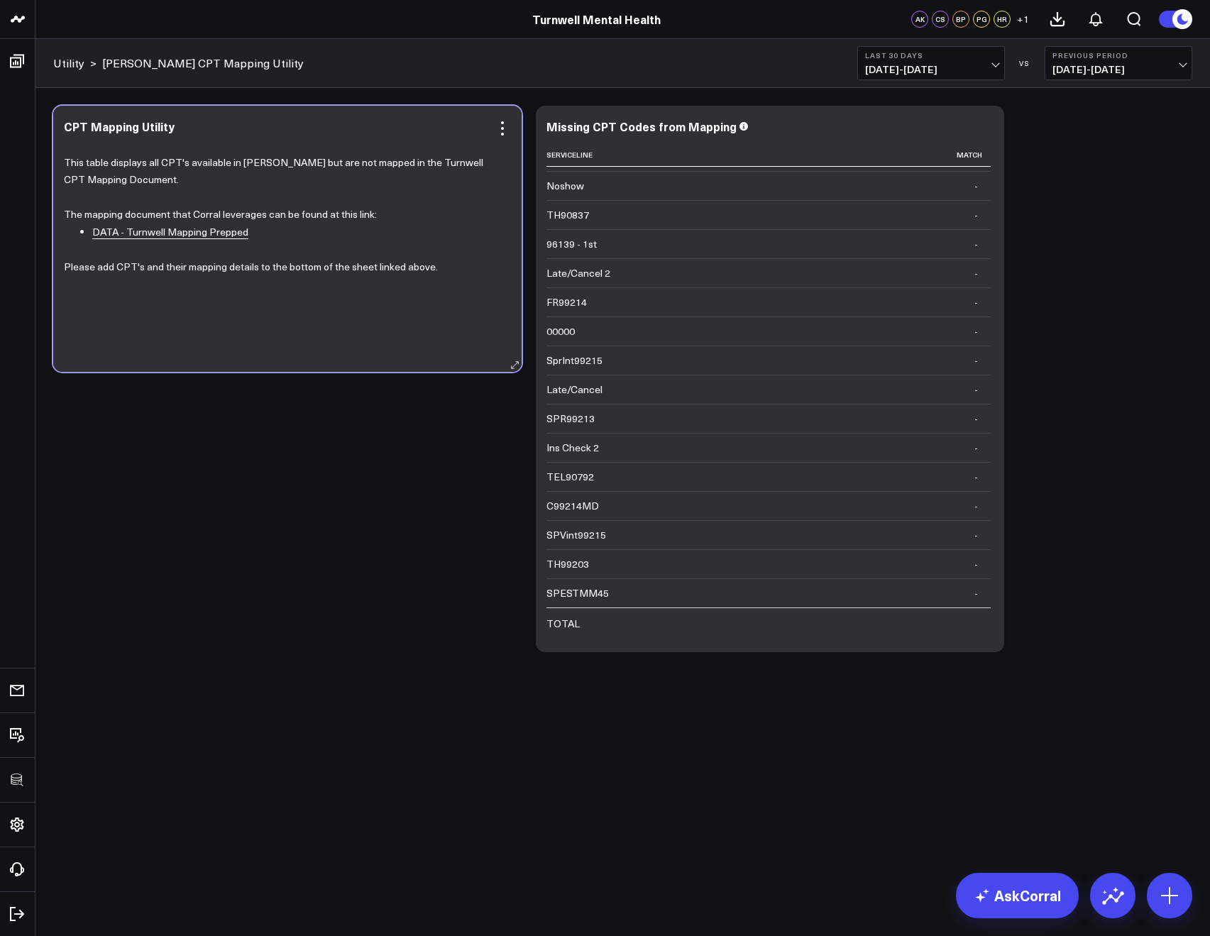
click at [233, 241] on p at bounding box center [282, 250] width 436 height 18
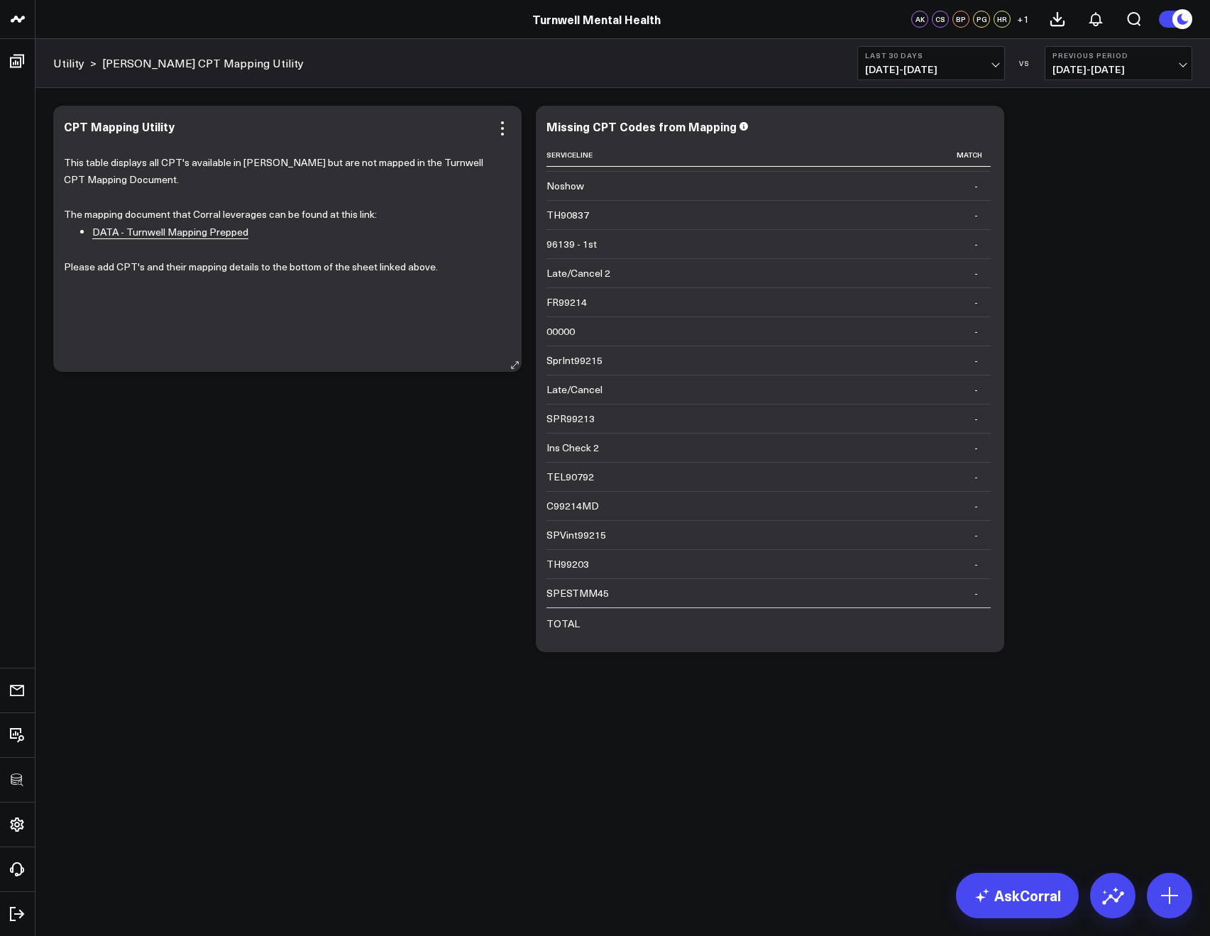
click at [230, 236] on link "DATA - Turnwell Mapping Prepped" at bounding box center [170, 232] width 156 height 14
